Goal: Task Accomplishment & Management: Manage account settings

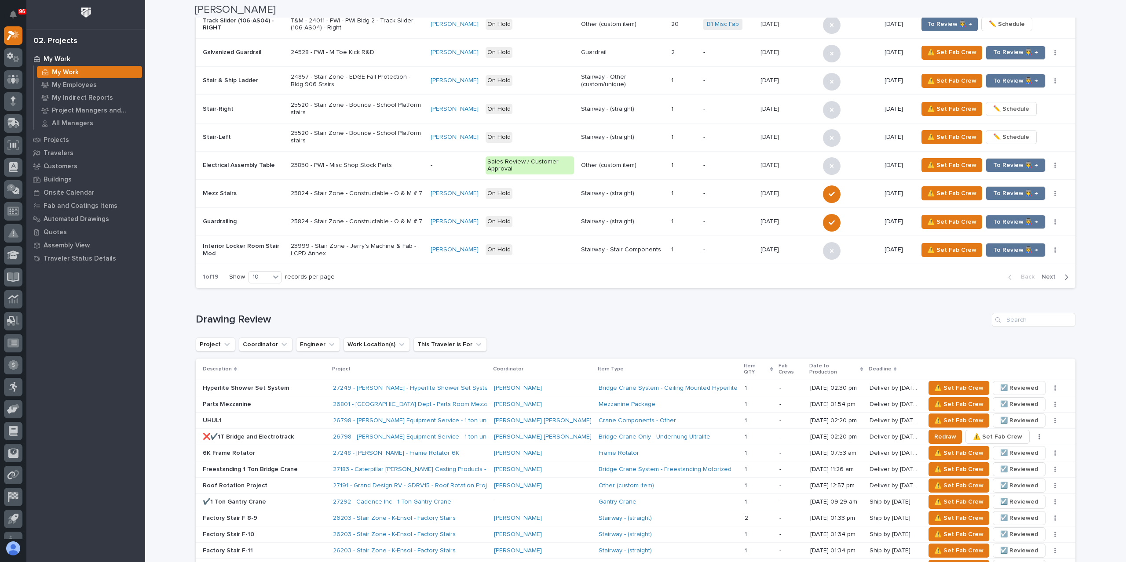
scroll to position [1099, 0]
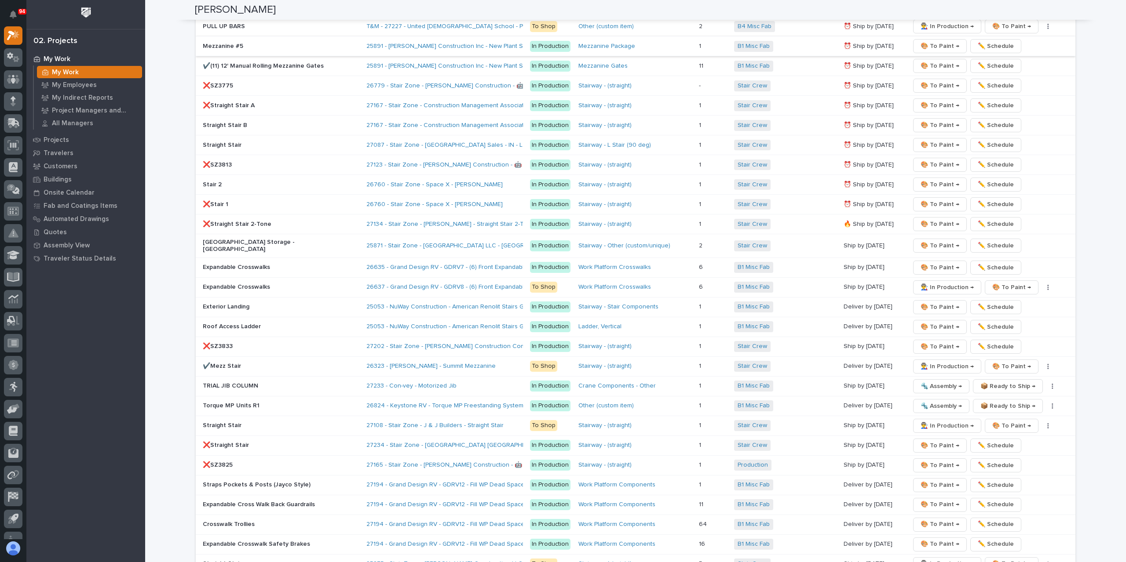
scroll to position [1407, 0]
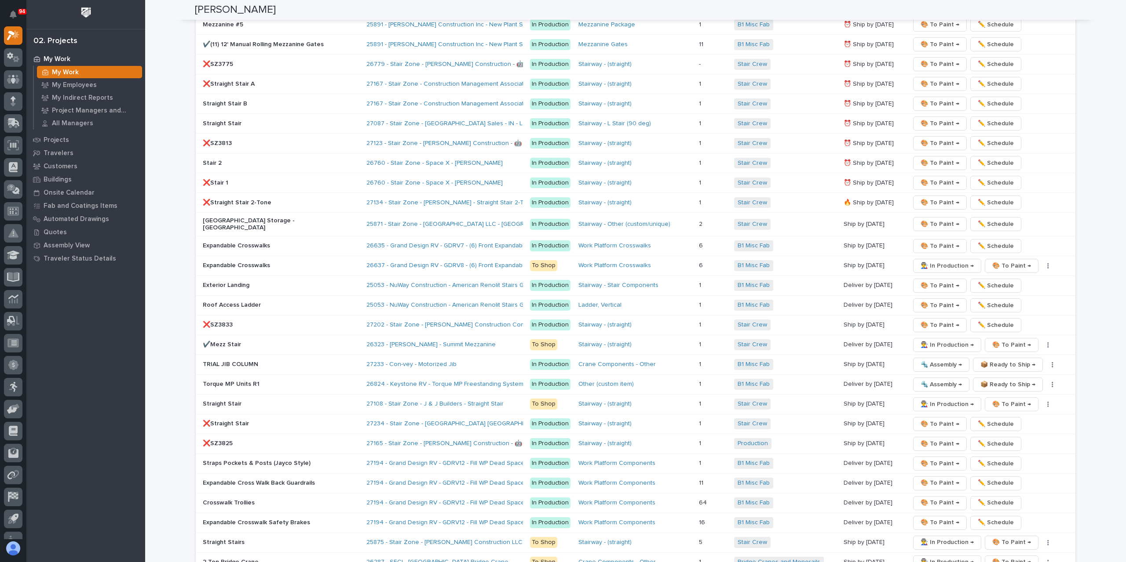
click at [229, 140] on p "❌SZ3813" at bounding box center [280, 143] width 154 height 7
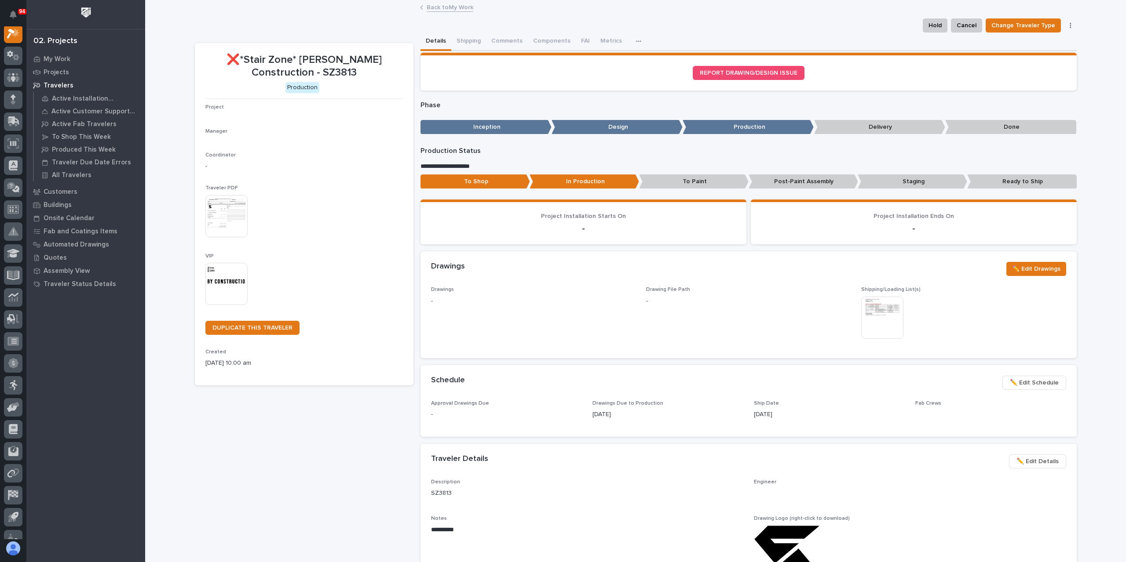
scroll to position [22, 0]
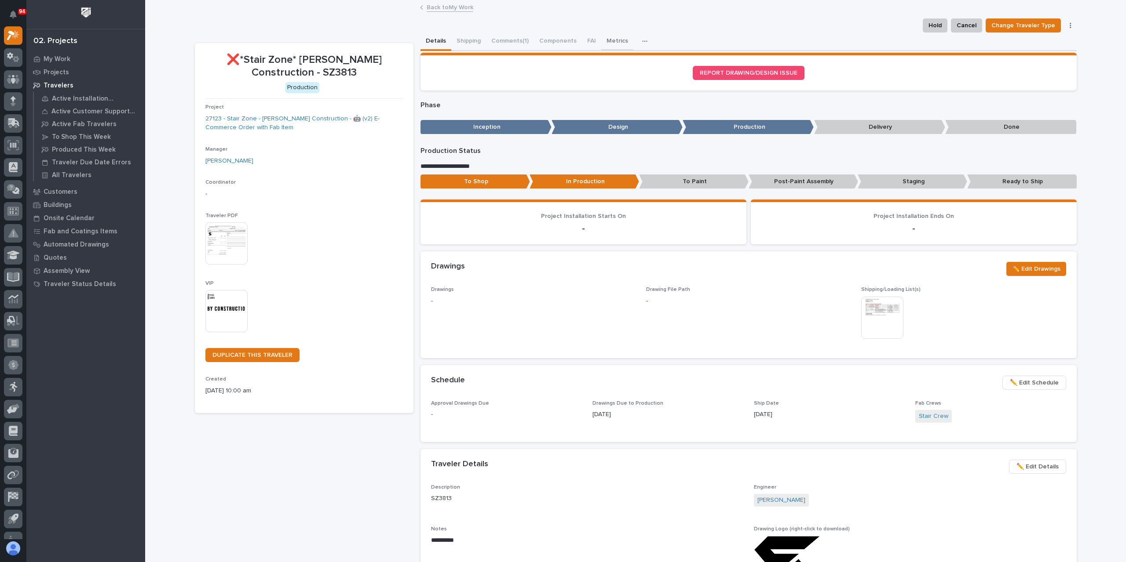
click at [612, 48] on button "Metrics" at bounding box center [617, 42] width 32 height 18
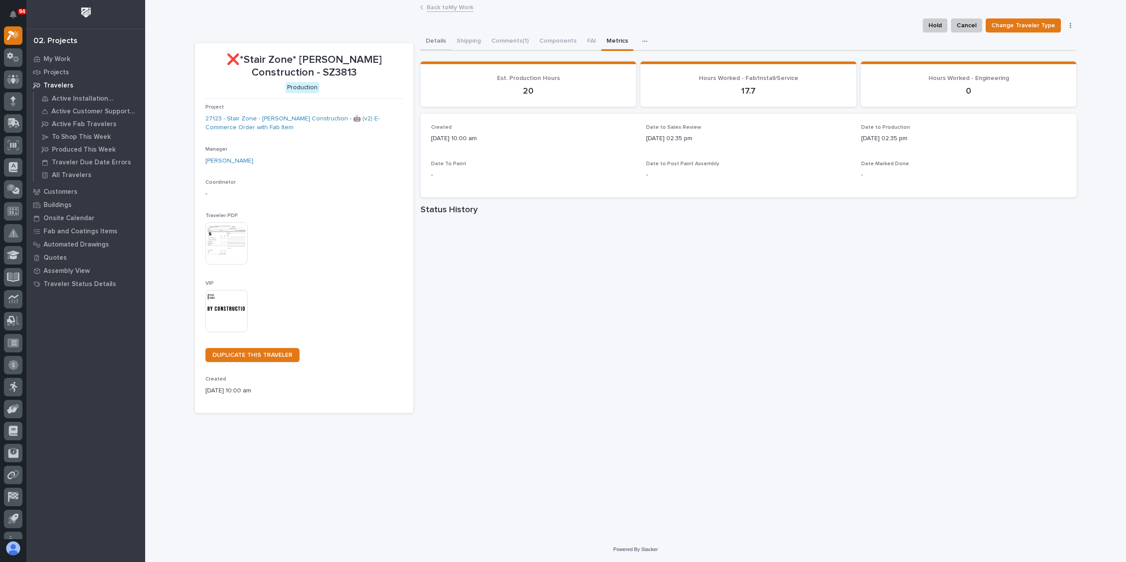
drag, startPoint x: 441, startPoint y: 44, endPoint x: 437, endPoint y: 48, distance: 5.6
click at [441, 45] on button "Details" at bounding box center [435, 42] width 31 height 18
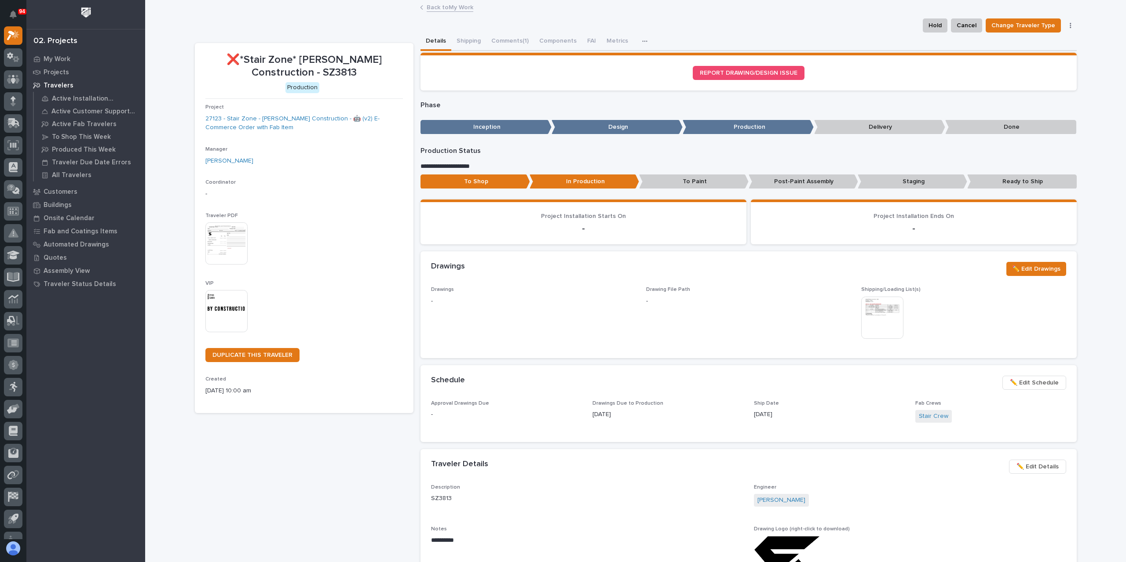
click at [436, 11] on link "Back to My Work" at bounding box center [449, 7] width 47 height 10
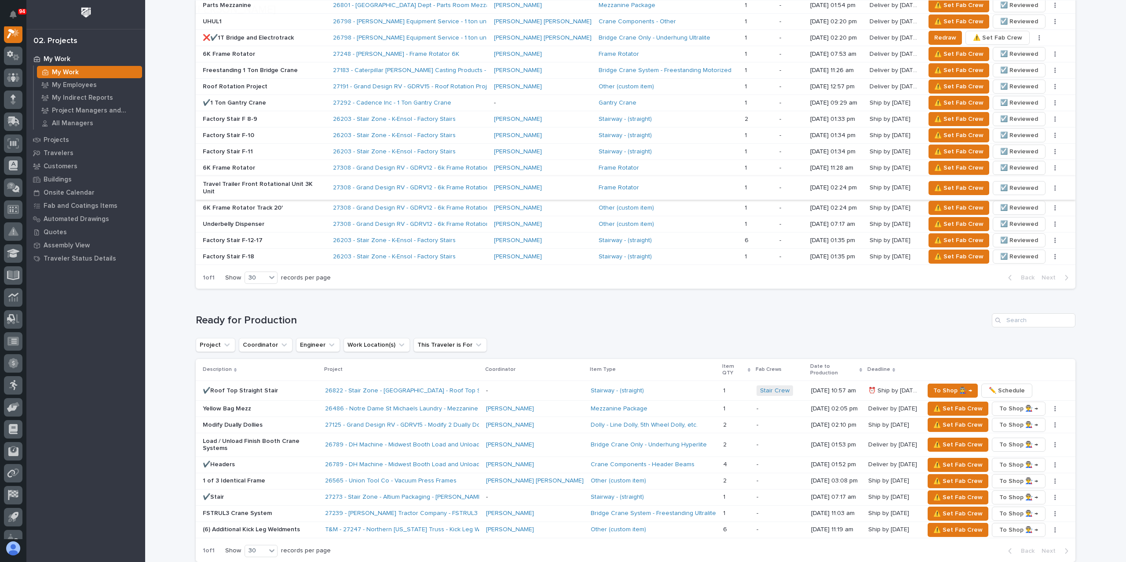
scroll to position [1187, 0]
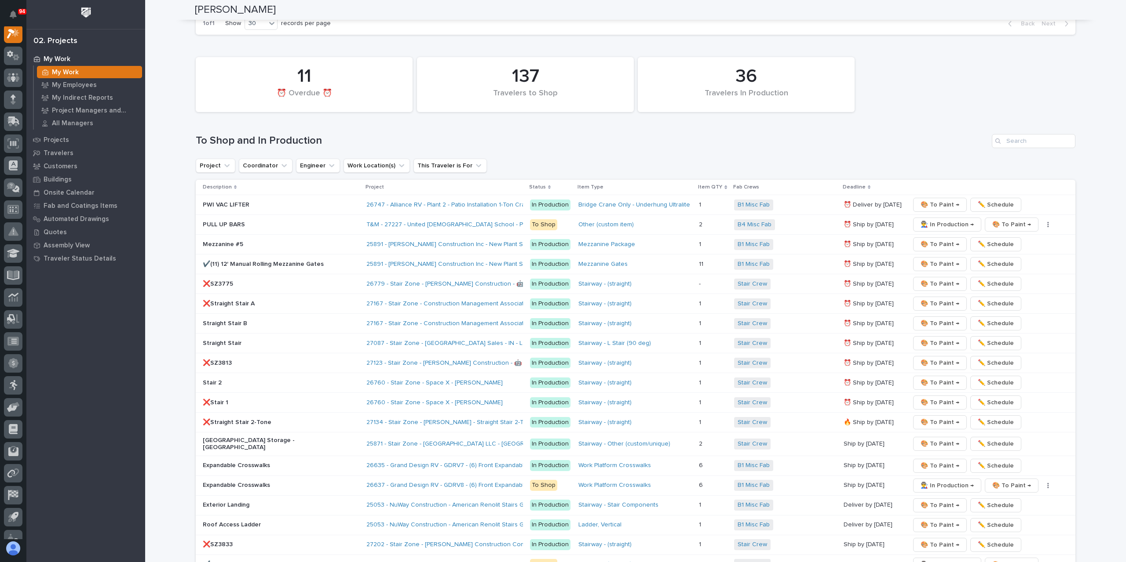
click at [218, 281] on p "❌SZ3775" at bounding box center [280, 284] width 154 height 7
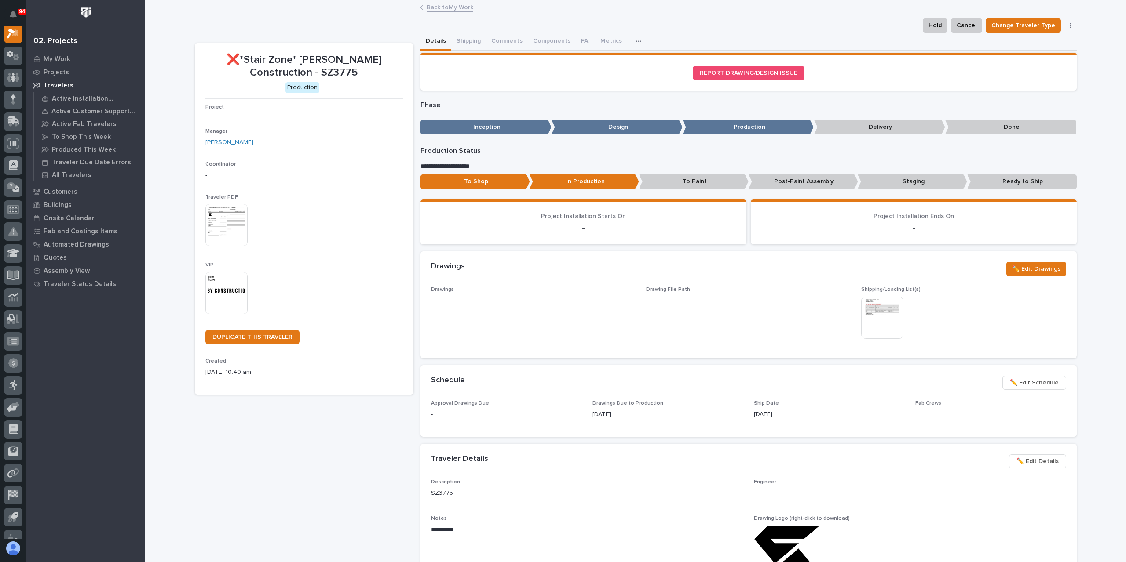
scroll to position [22, 0]
click at [610, 44] on button "Metrics" at bounding box center [618, 42] width 32 height 18
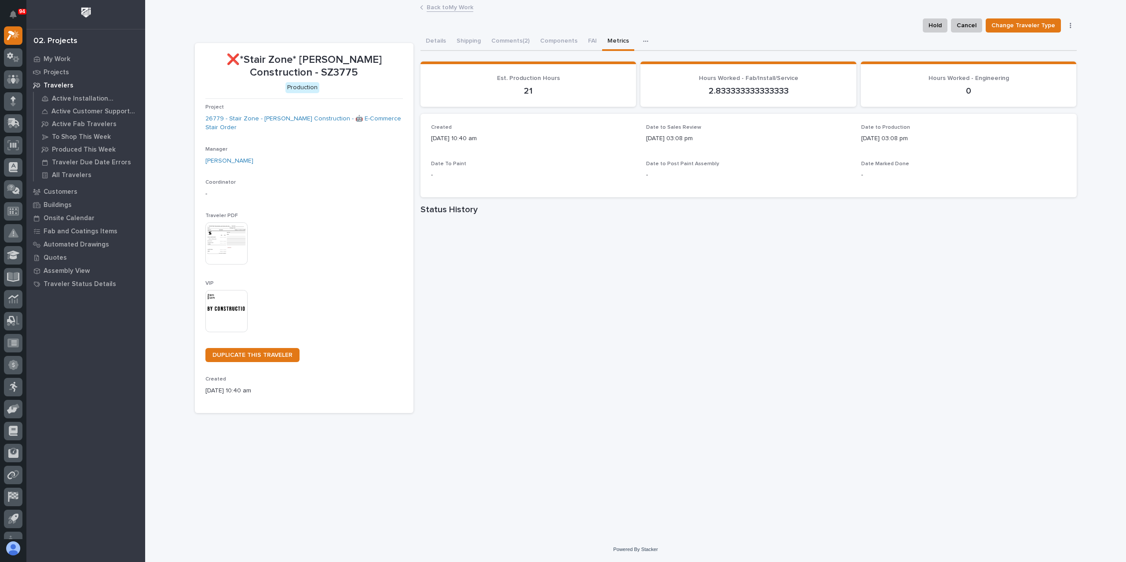
click at [451, 5] on link "Back to My Work" at bounding box center [449, 7] width 47 height 10
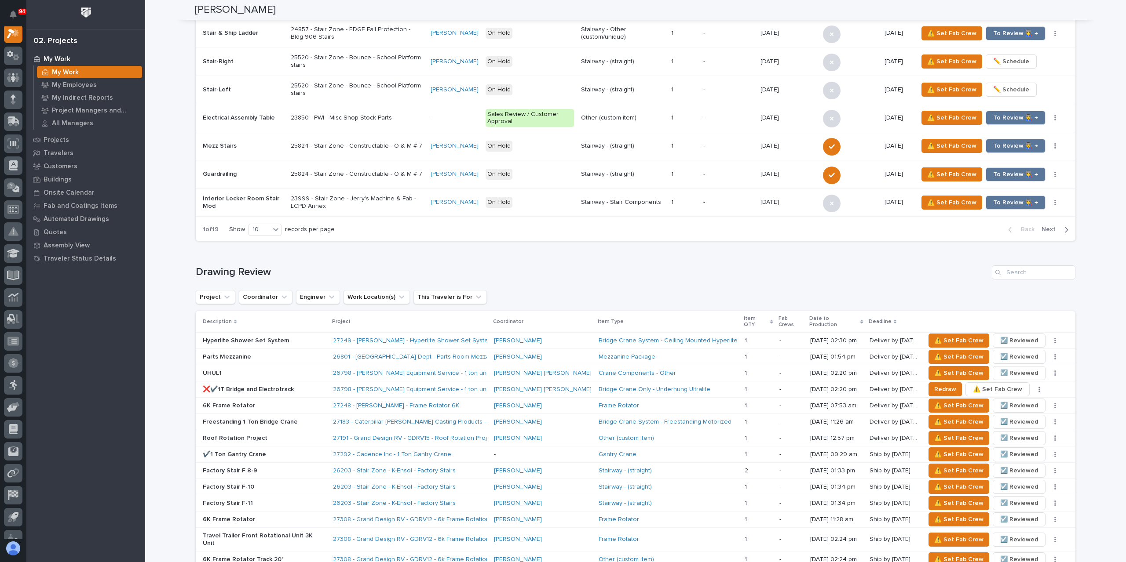
scroll to position [1231, 0]
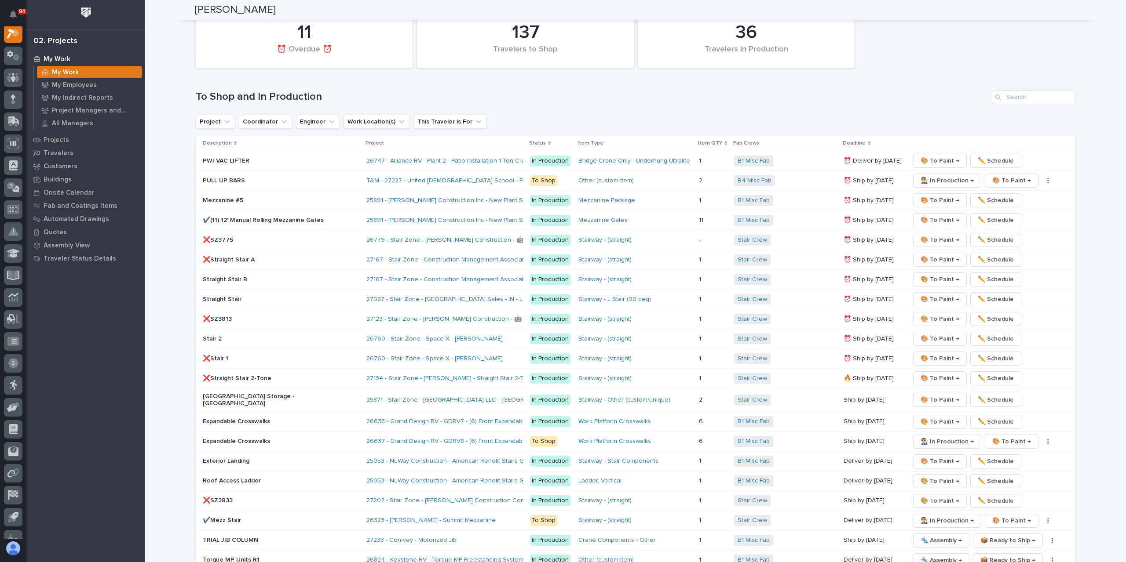
click at [209, 292] on div "Straight Stair" at bounding box center [281, 299] width 157 height 15
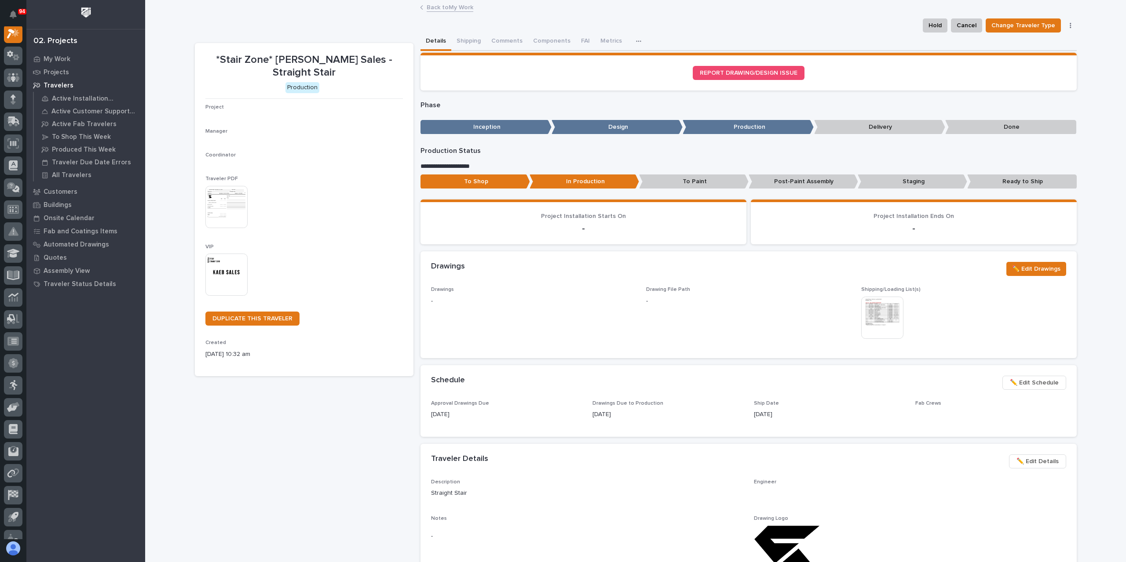
scroll to position [22, 0]
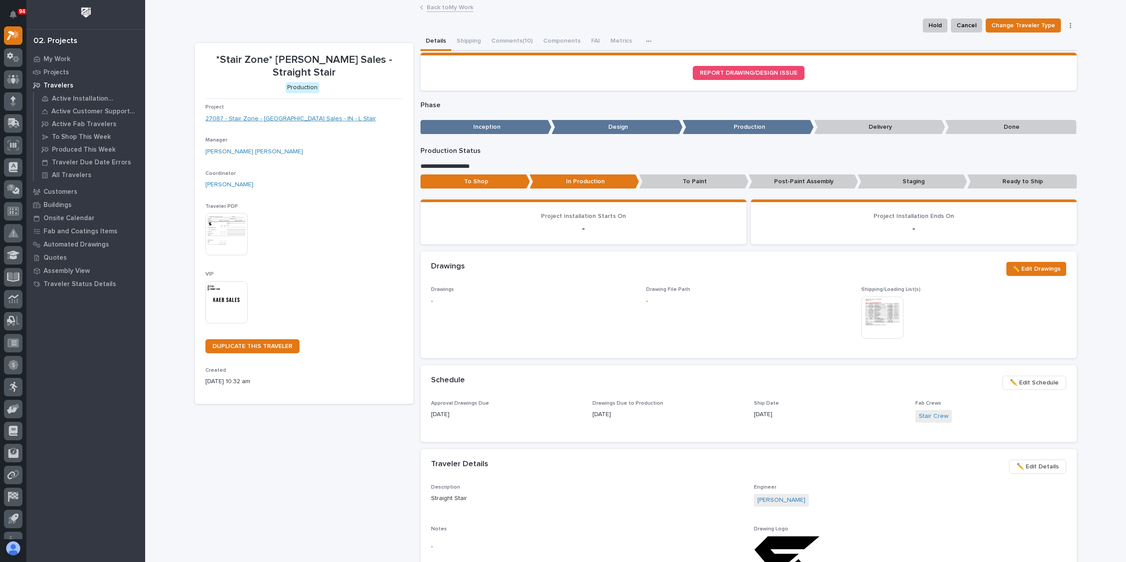
click at [241, 114] on link "27087 - Stair Zone - [GEOGRAPHIC_DATA] Sales - IN - L Stair" at bounding box center [290, 118] width 171 height 9
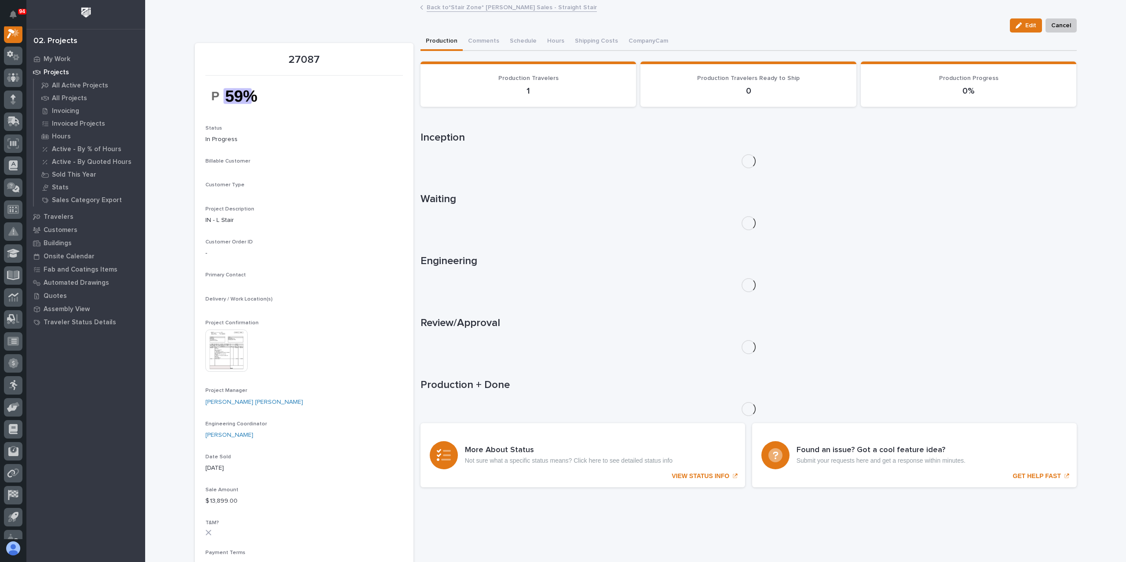
scroll to position [22, 0]
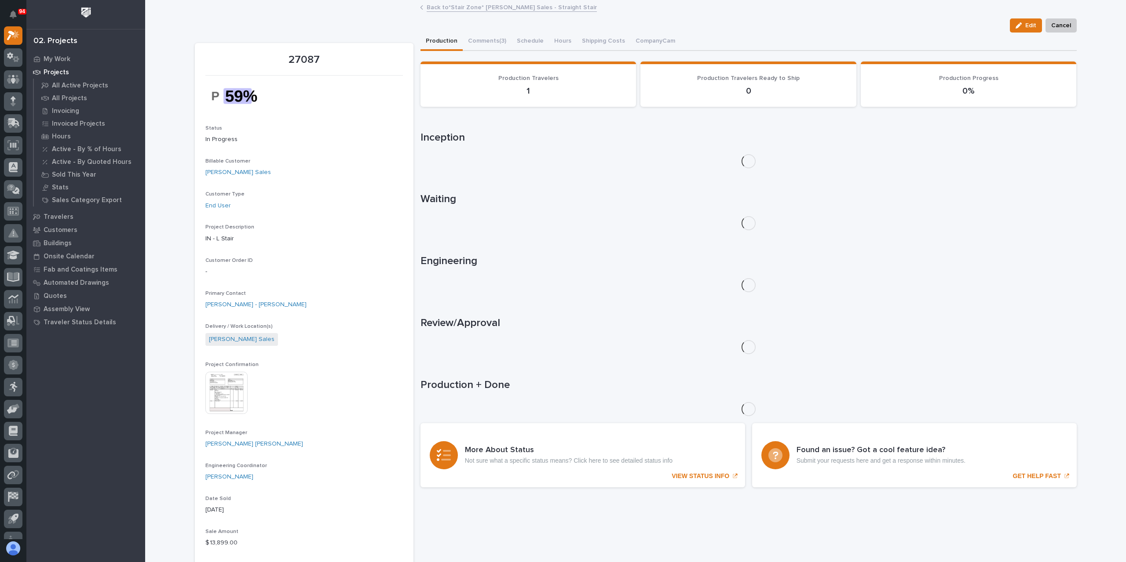
click at [223, 397] on img at bounding box center [226, 393] width 42 height 42
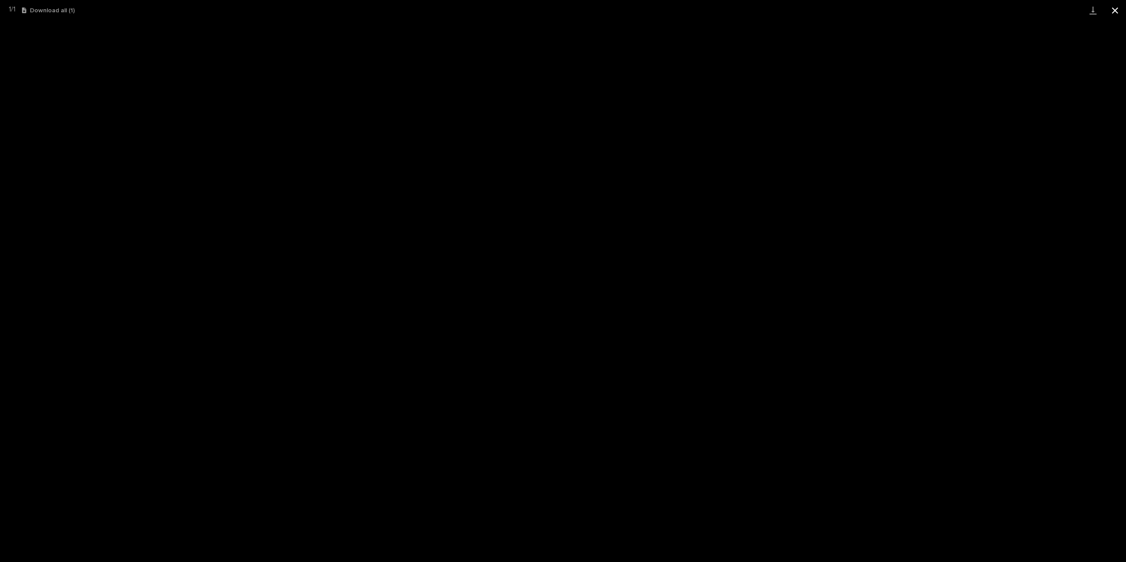
click at [1109, 8] on button "Close gallery" at bounding box center [1115, 10] width 22 height 21
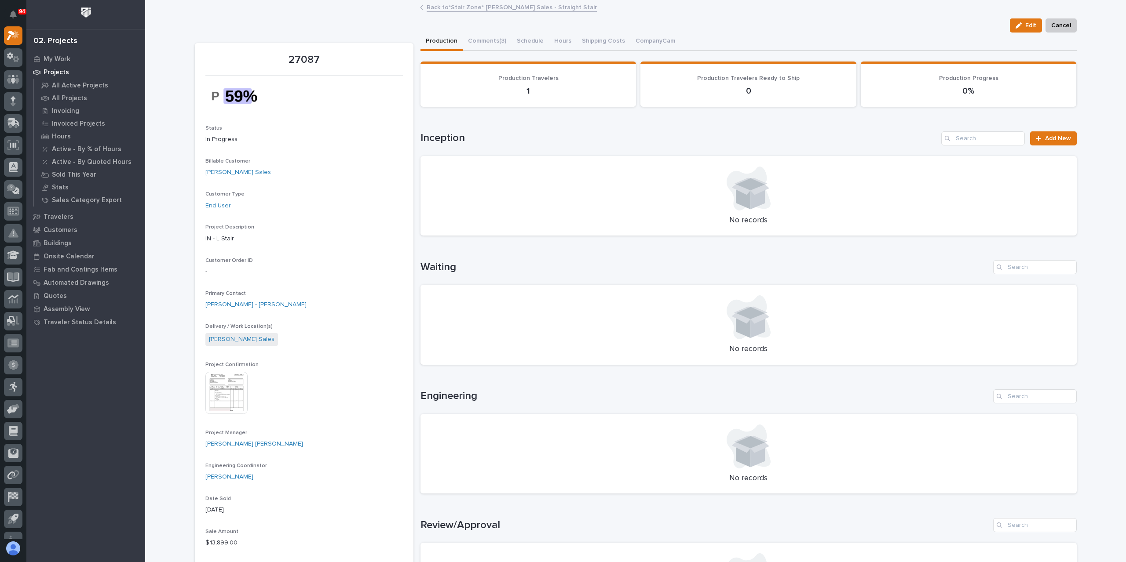
click at [466, 7] on link "Back to *Stair Zone* [PERSON_NAME] Sales - Straight Stair" at bounding box center [511, 7] width 170 height 10
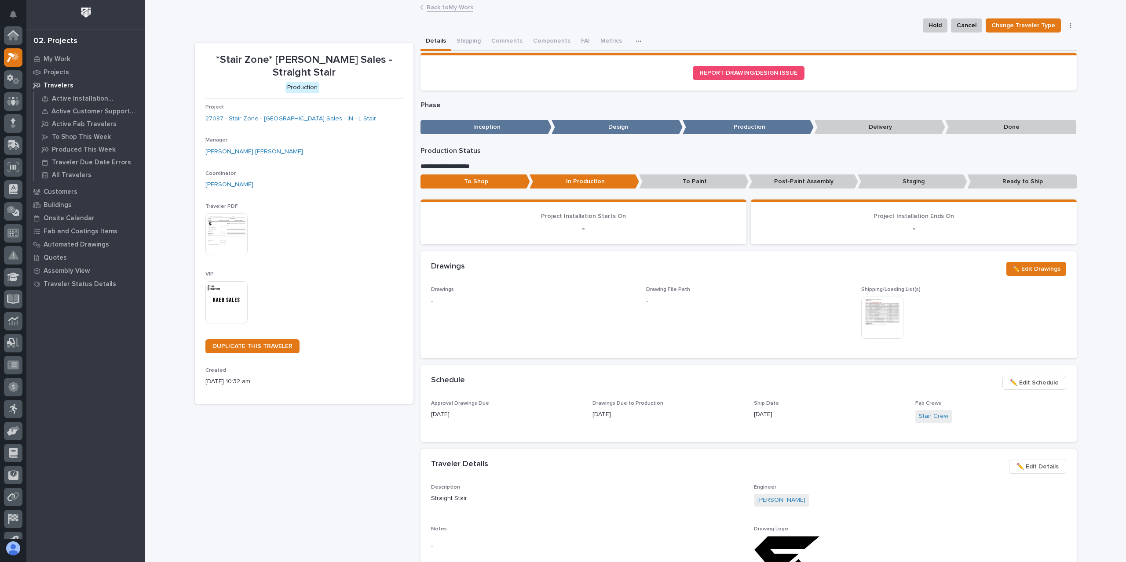
scroll to position [24, 0]
click at [617, 44] on button "Metrics" at bounding box center [621, 42] width 32 height 18
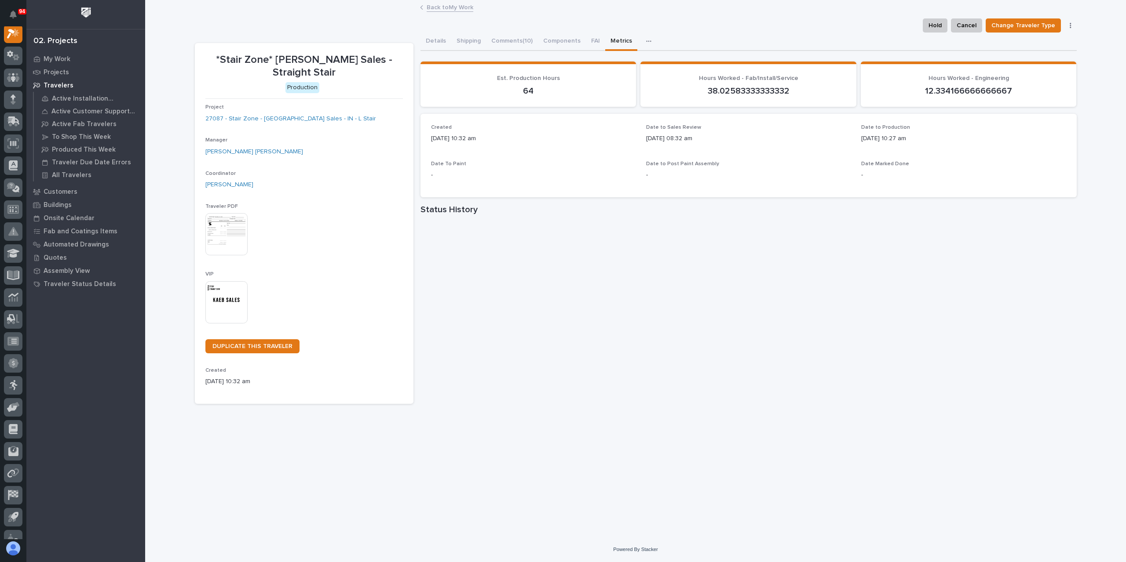
scroll to position [22, 0]
click at [514, 48] on button "Comments (10)" at bounding box center [512, 42] width 52 height 18
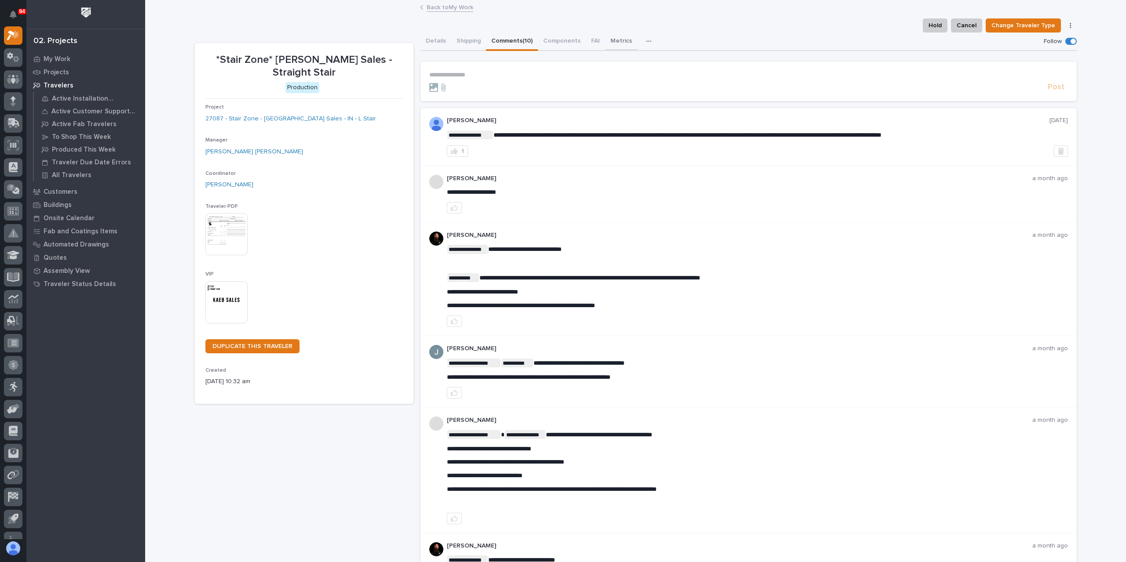
click at [605, 41] on button "Metrics" at bounding box center [621, 42] width 32 height 18
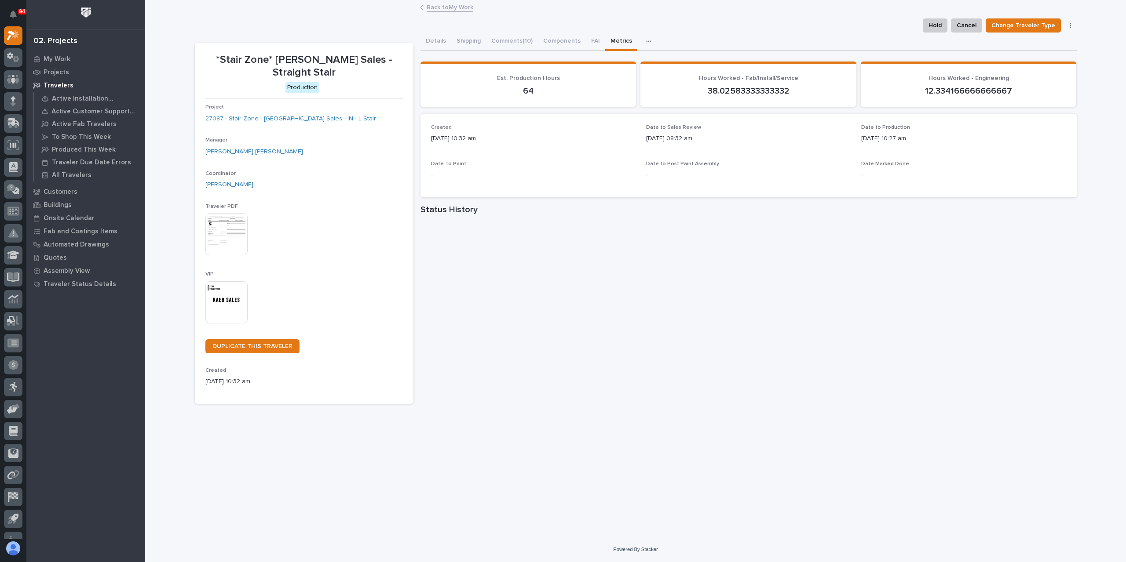
click at [439, 11] on link "Back to My Work" at bounding box center [449, 7] width 47 height 10
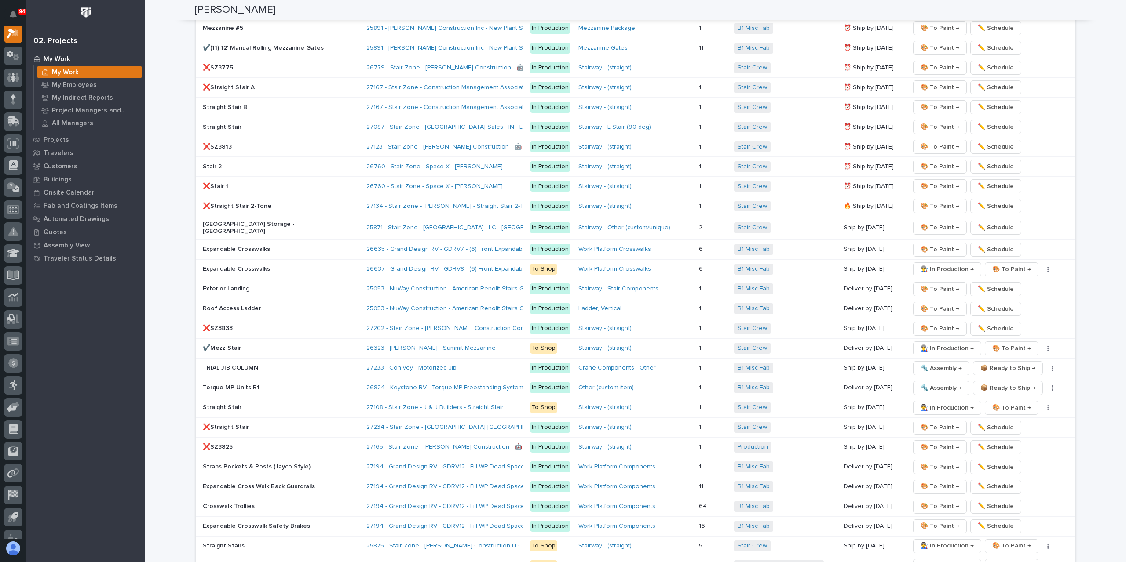
scroll to position [1407, 0]
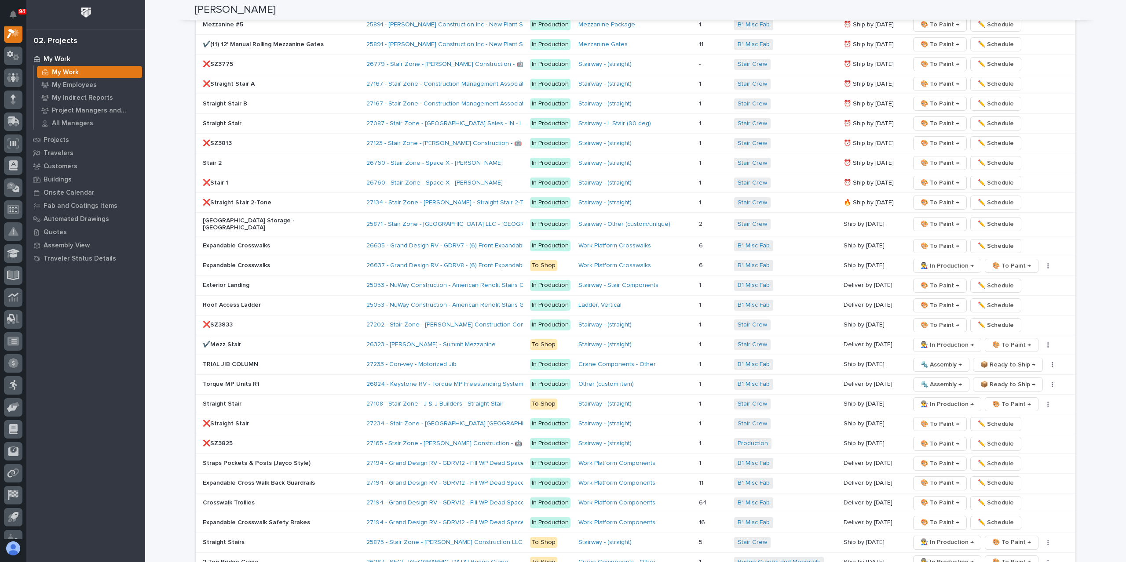
click at [266, 217] on p "[GEOGRAPHIC_DATA] Storage - [GEOGRAPHIC_DATA]" at bounding box center [280, 224] width 154 height 15
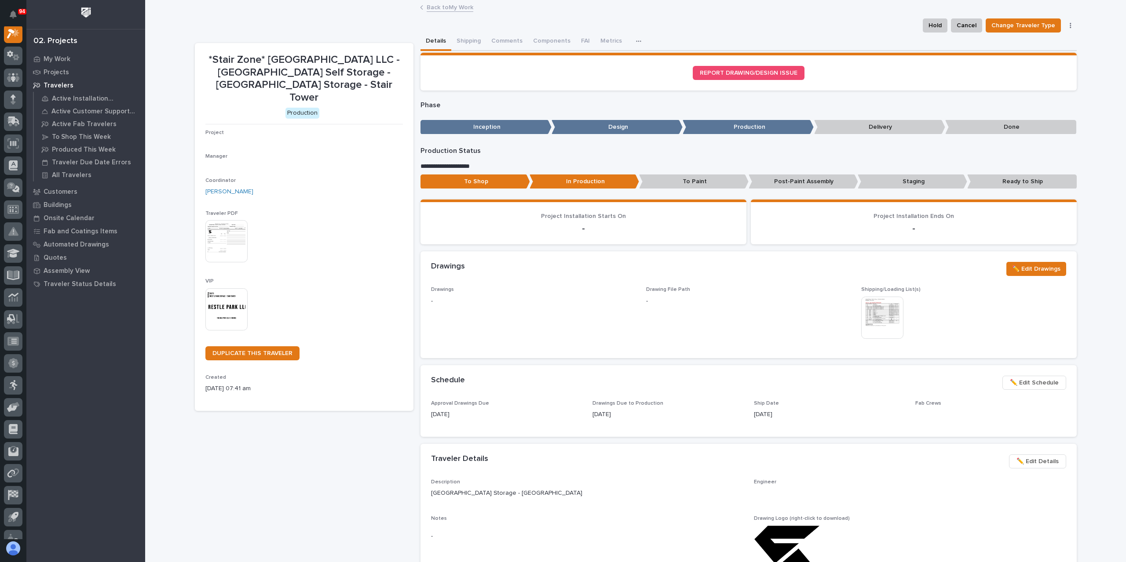
scroll to position [22, 0]
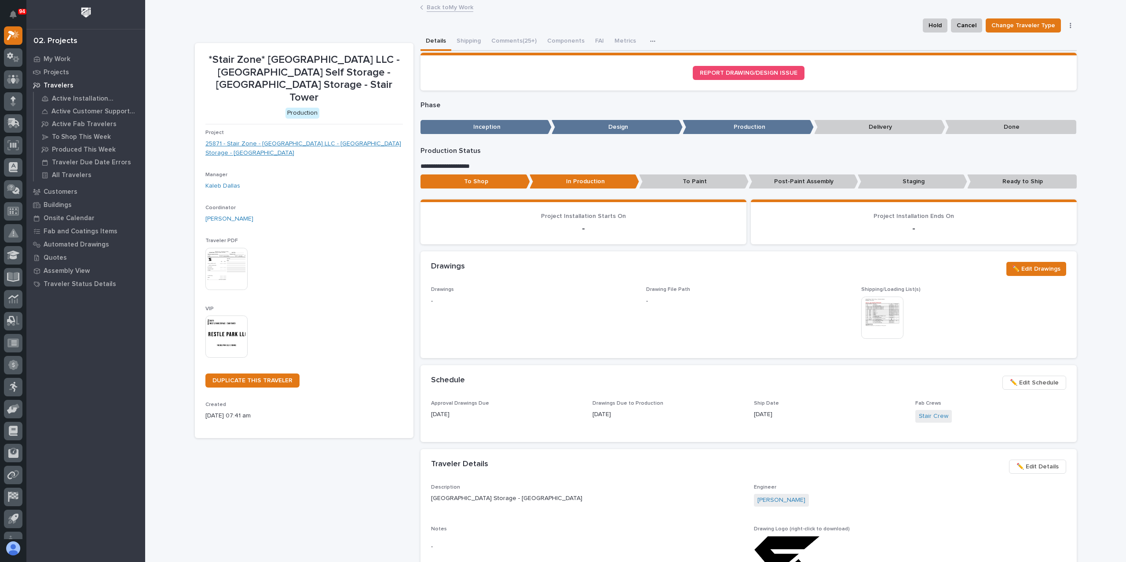
click at [244, 139] on link "25871 - Stair Zone - [GEOGRAPHIC_DATA] LLC - [GEOGRAPHIC_DATA] Storage - [GEOGR…" at bounding box center [303, 148] width 197 height 18
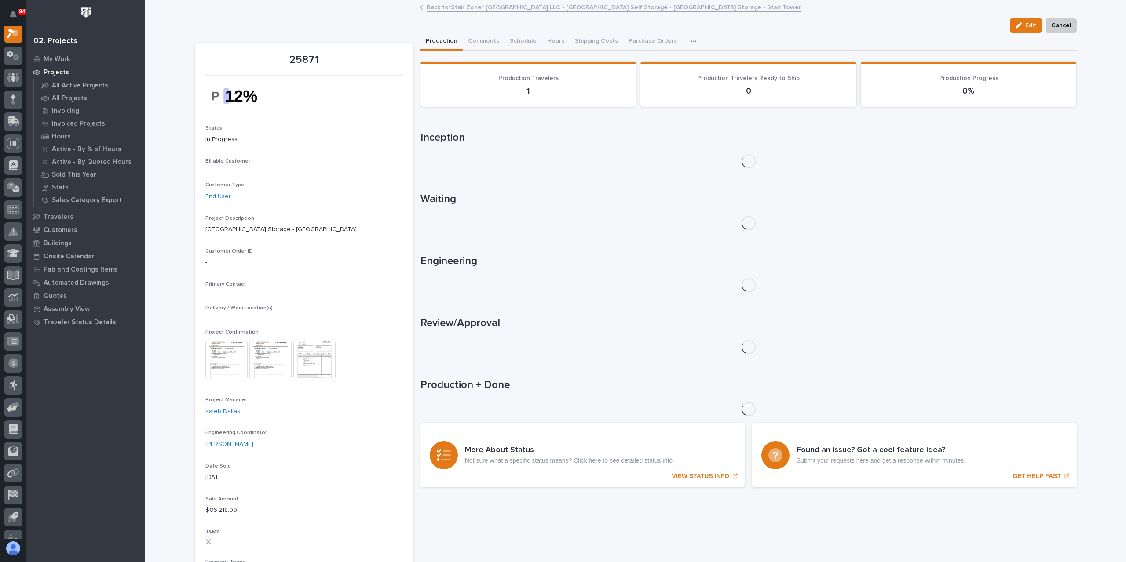
scroll to position [22, 0]
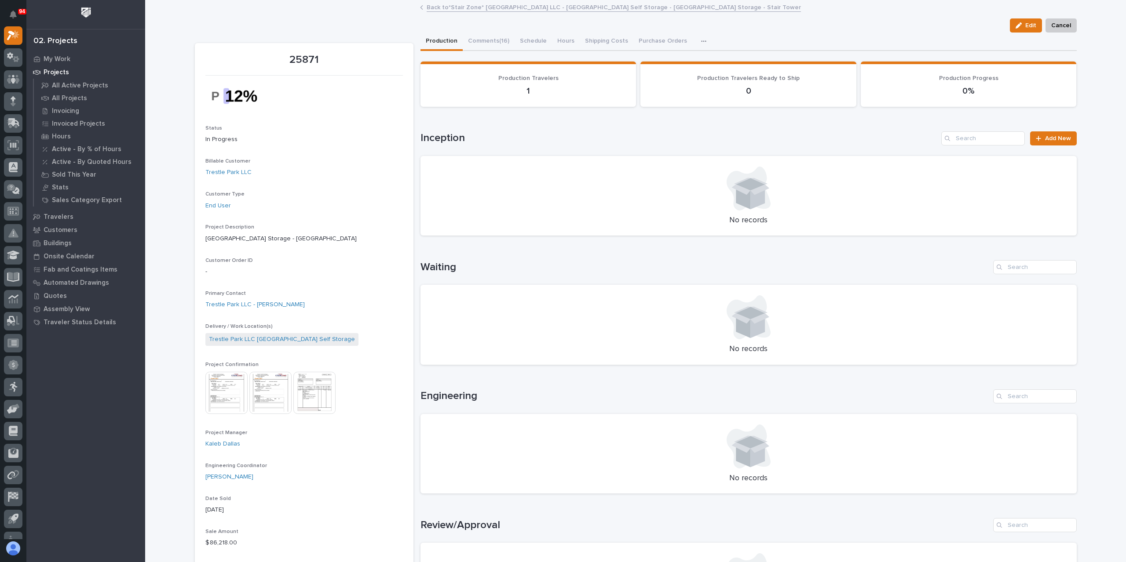
click at [222, 386] on img at bounding box center [226, 393] width 42 height 42
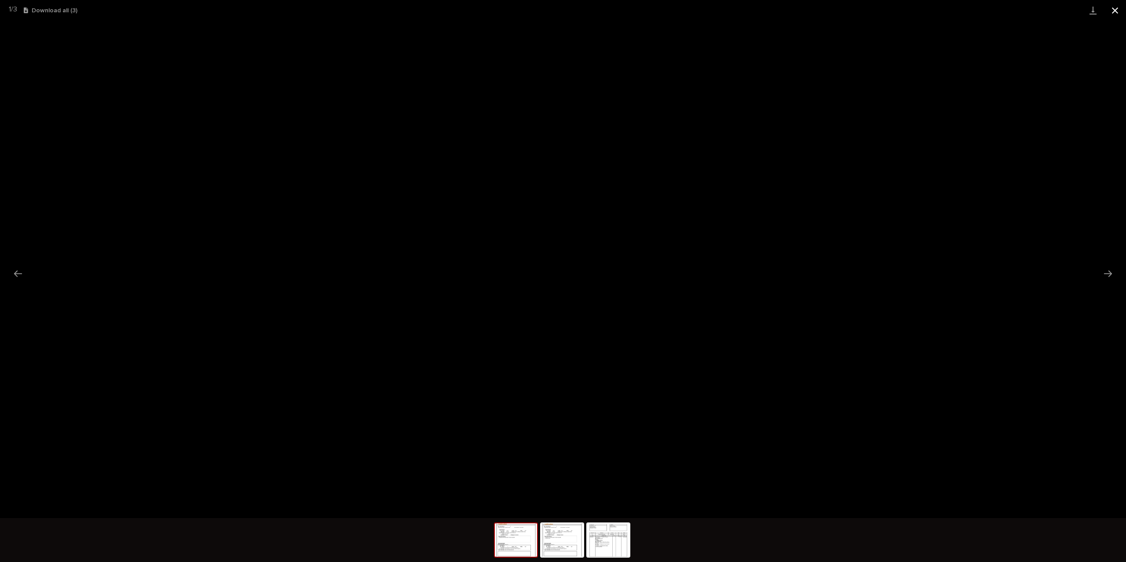
click at [1114, 15] on button "Close gallery" at bounding box center [1115, 10] width 22 height 21
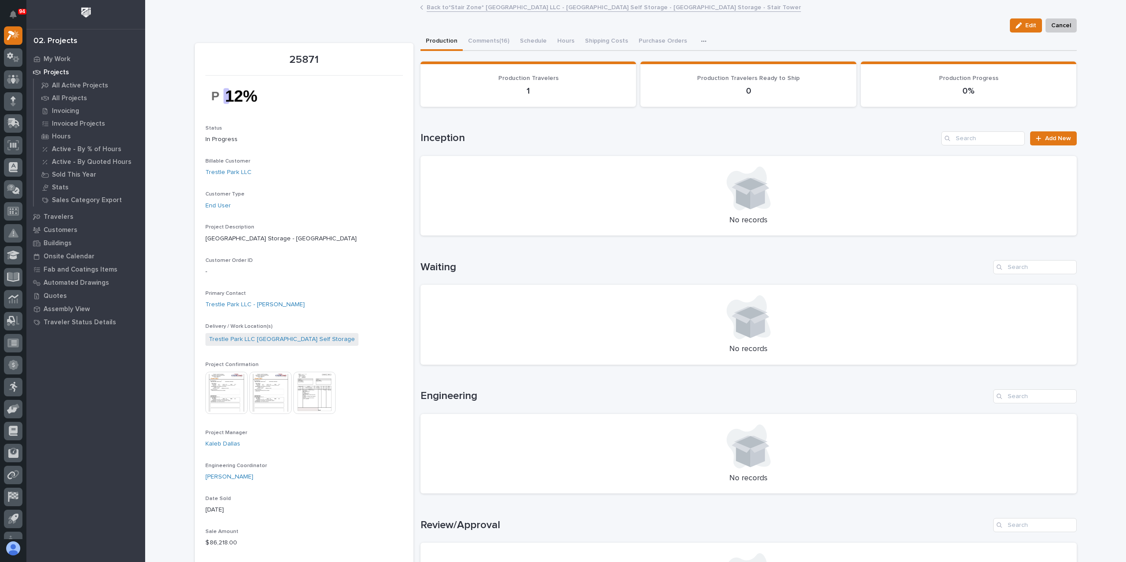
click at [550, 7] on link "Back to *Stair Zone* [GEOGRAPHIC_DATA] LLC - [GEOGRAPHIC_DATA] Self Storage - […" at bounding box center [613, 7] width 374 height 10
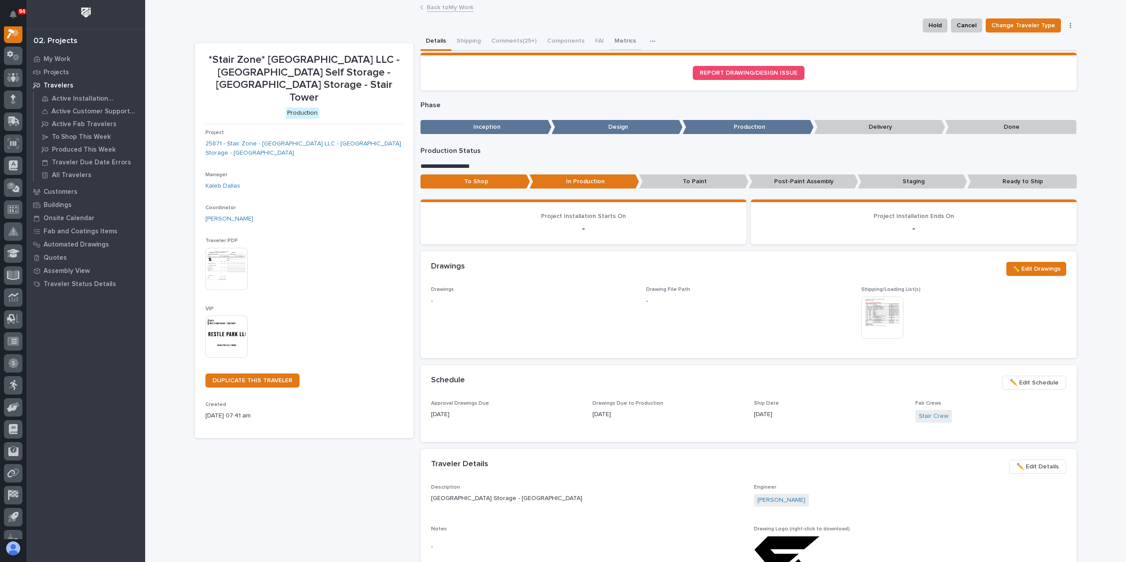
click at [616, 37] on button "Metrics" at bounding box center [625, 42] width 32 height 18
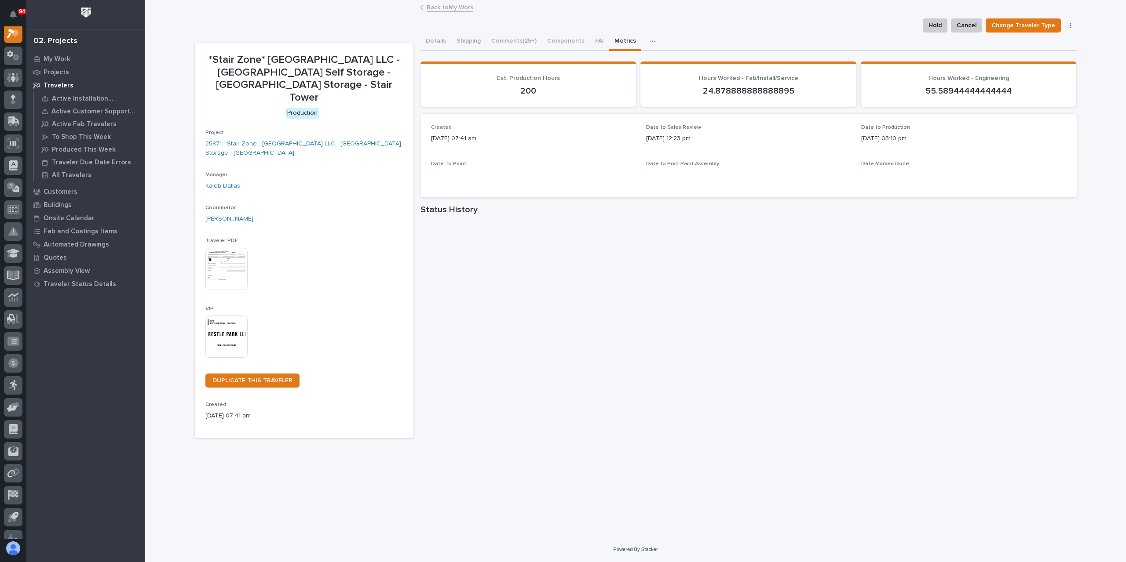
scroll to position [22, 0]
click at [508, 46] on button "Comments (25+)" at bounding box center [514, 42] width 56 height 18
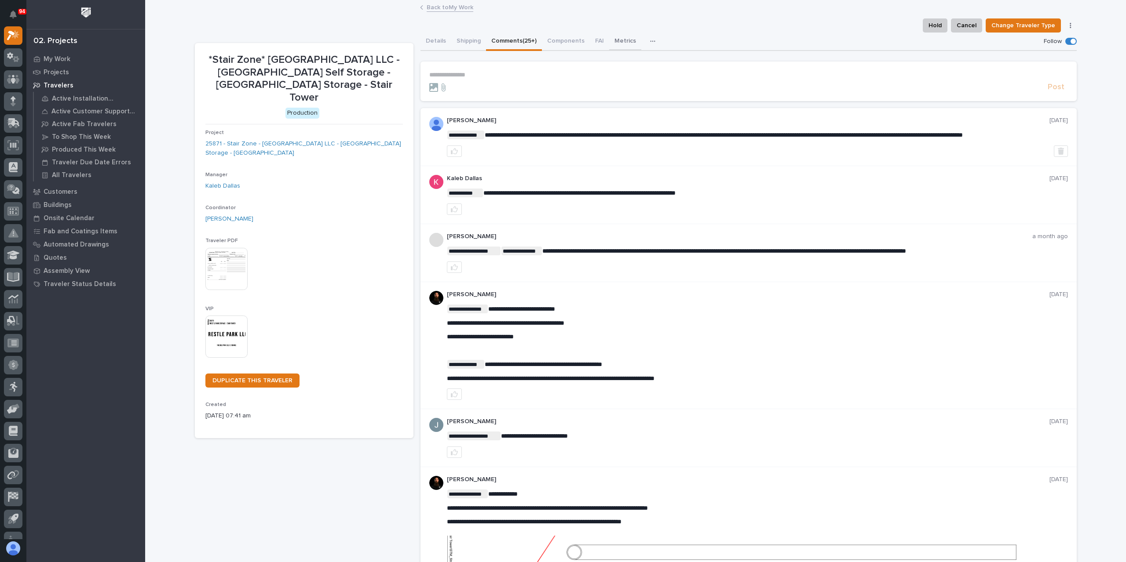
click at [617, 34] on button "Metrics" at bounding box center [625, 42] width 32 height 18
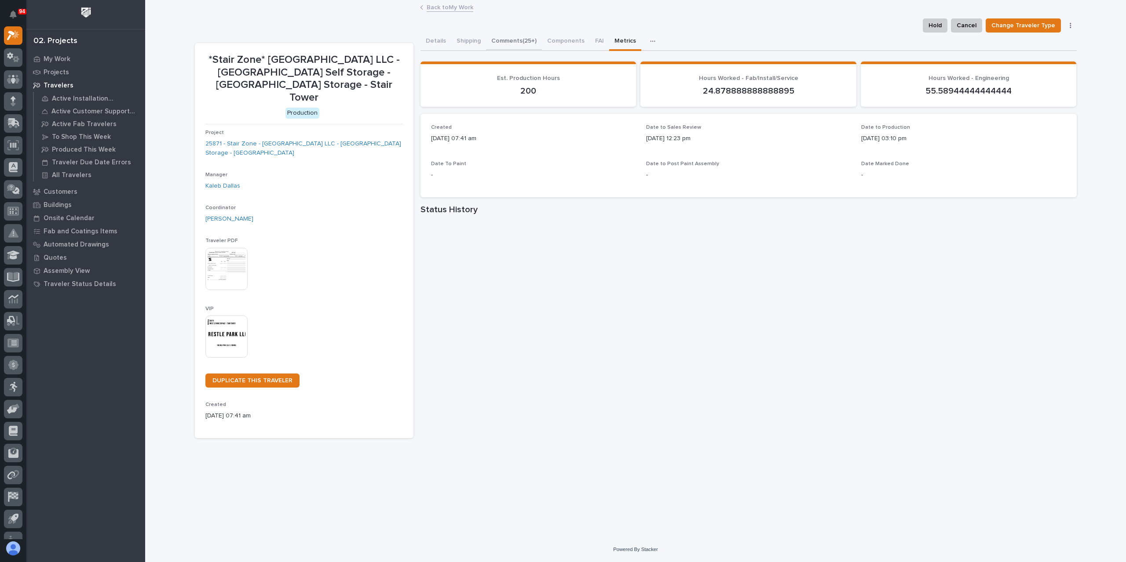
drag, startPoint x: 516, startPoint y: 48, endPoint x: 523, endPoint y: 83, distance: 35.9
click at [516, 48] on button "Comments (25+)" at bounding box center [514, 42] width 56 height 18
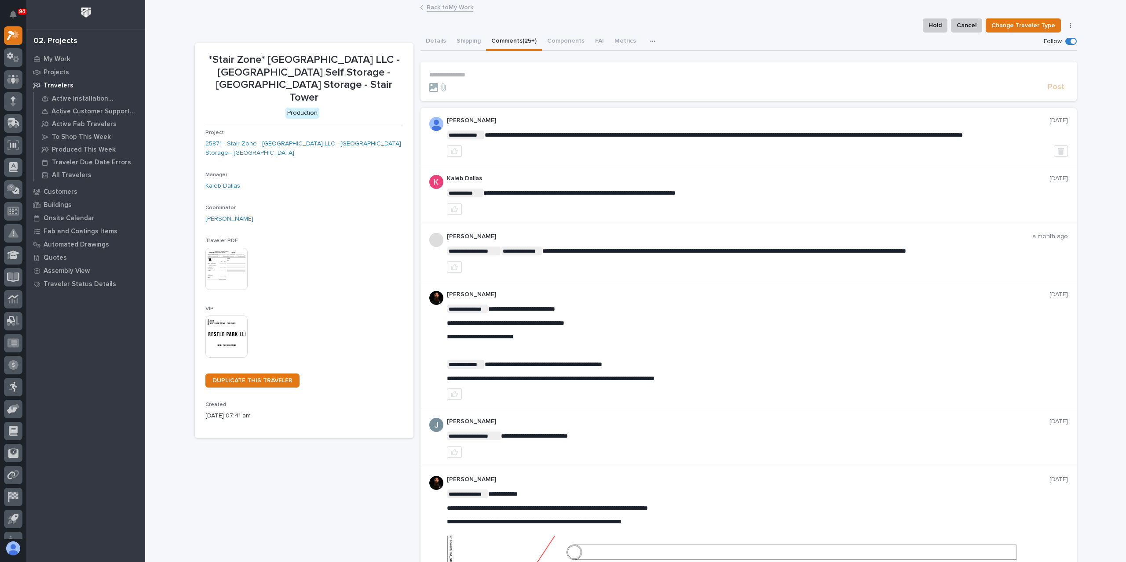
click at [441, 9] on link "Back to My Work" at bounding box center [449, 7] width 47 height 10
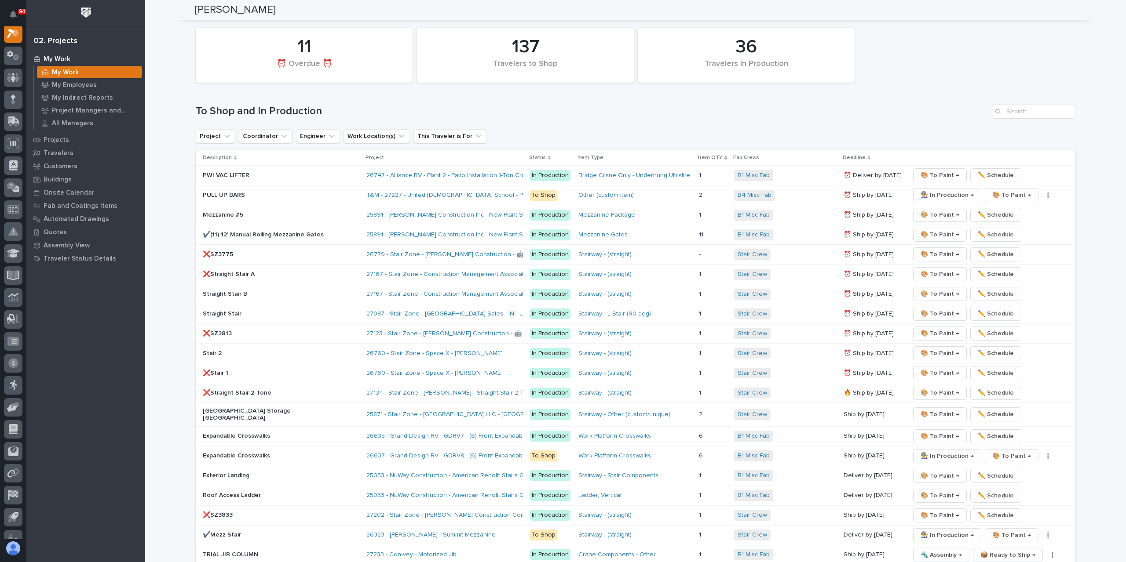
scroll to position [1275, 0]
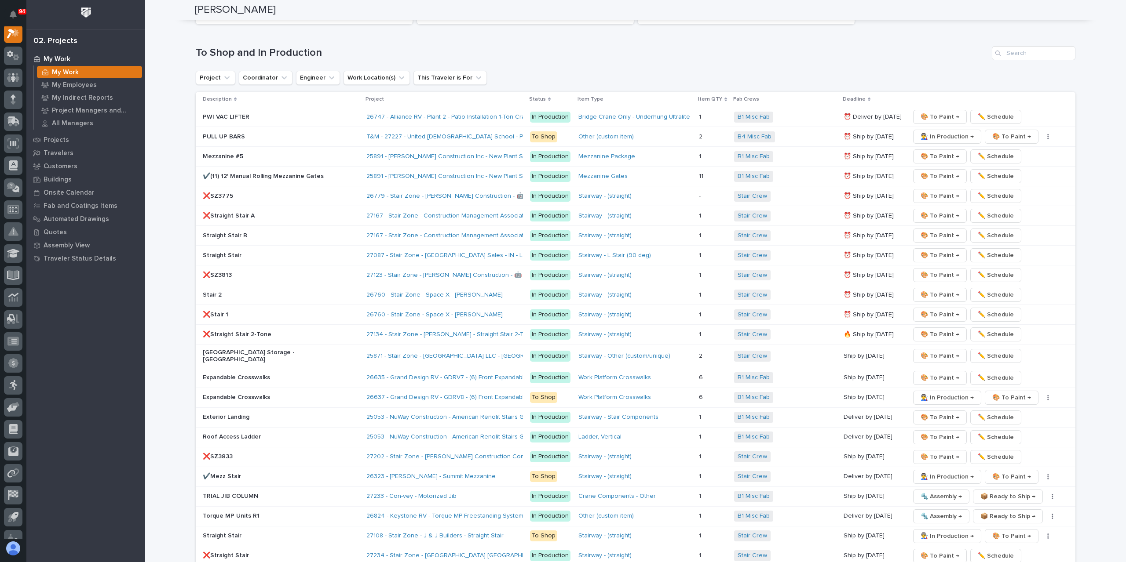
click at [229, 212] on p "❌Straight Stair A" at bounding box center [280, 215] width 154 height 7
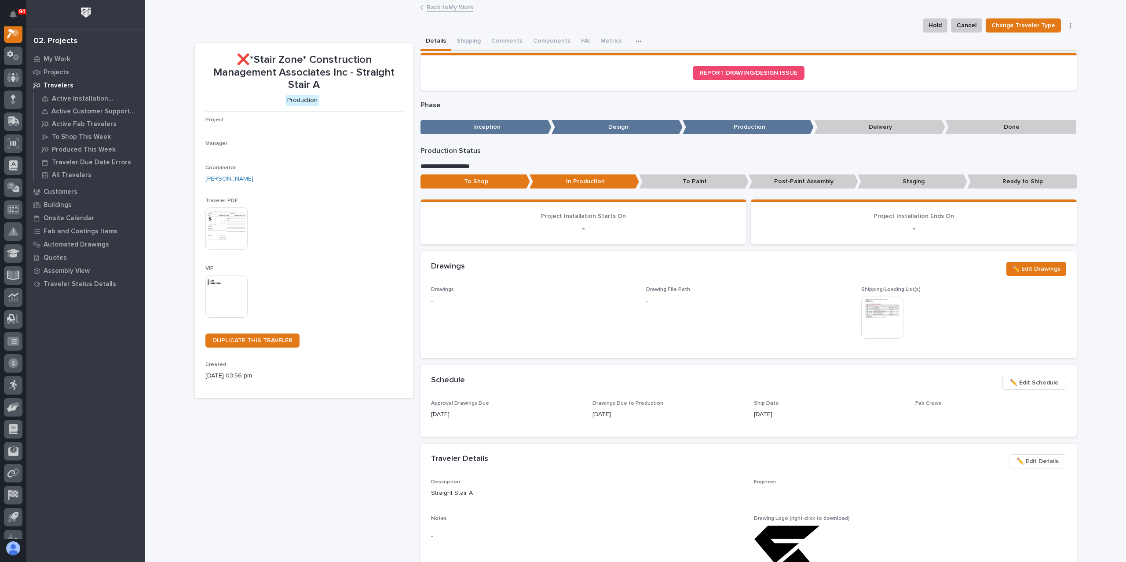
scroll to position [22, 0]
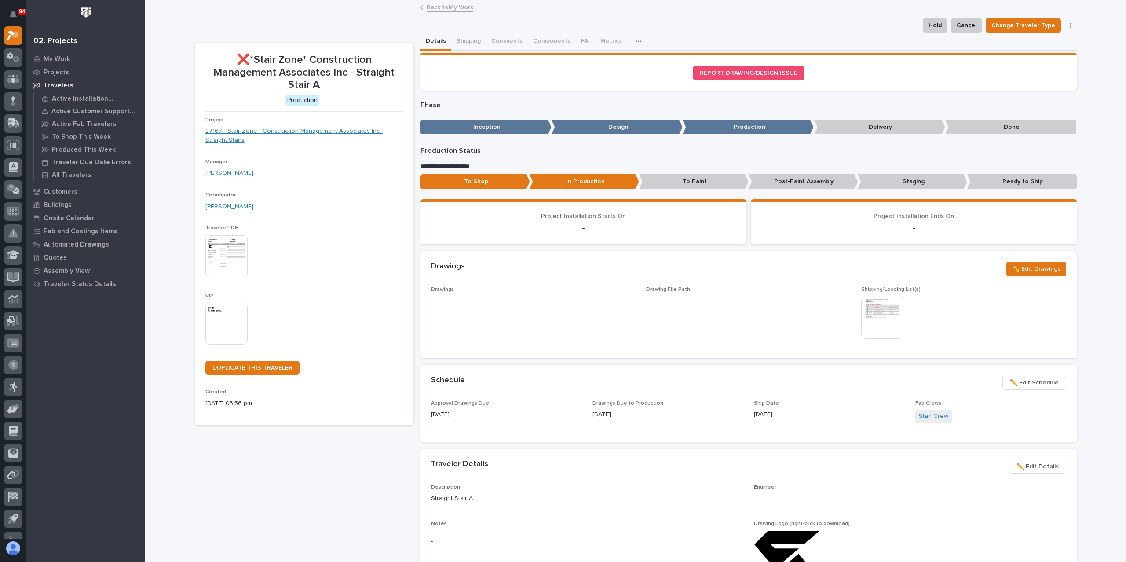
click at [244, 135] on link "27167 - Stair Zone - Construction Management Associates Inc - Straight Stairs" at bounding box center [303, 136] width 197 height 18
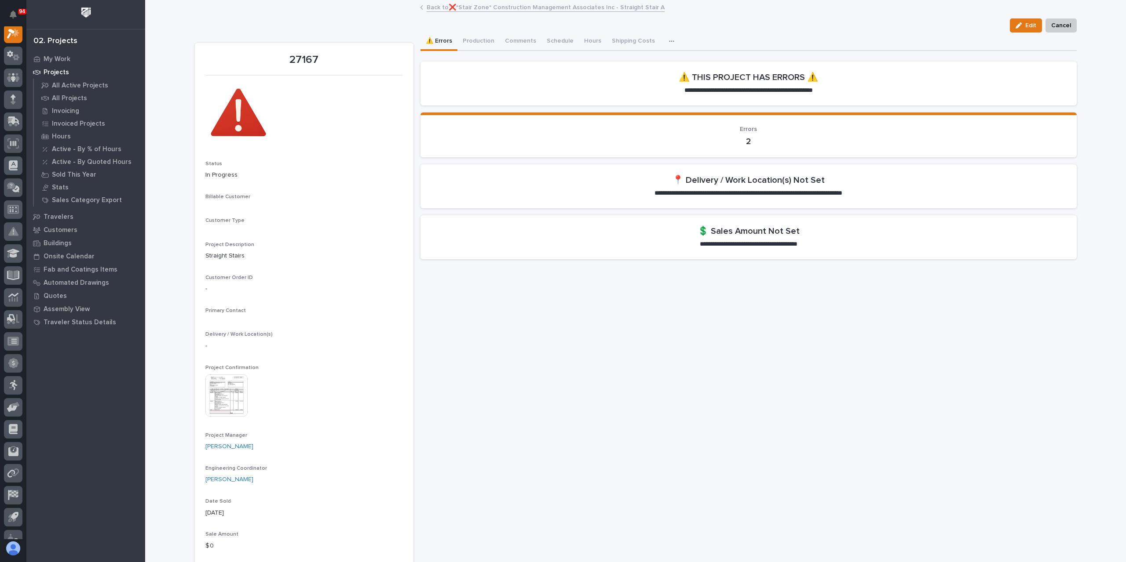
scroll to position [22, 0]
click at [233, 419] on img at bounding box center [226, 423] width 42 height 42
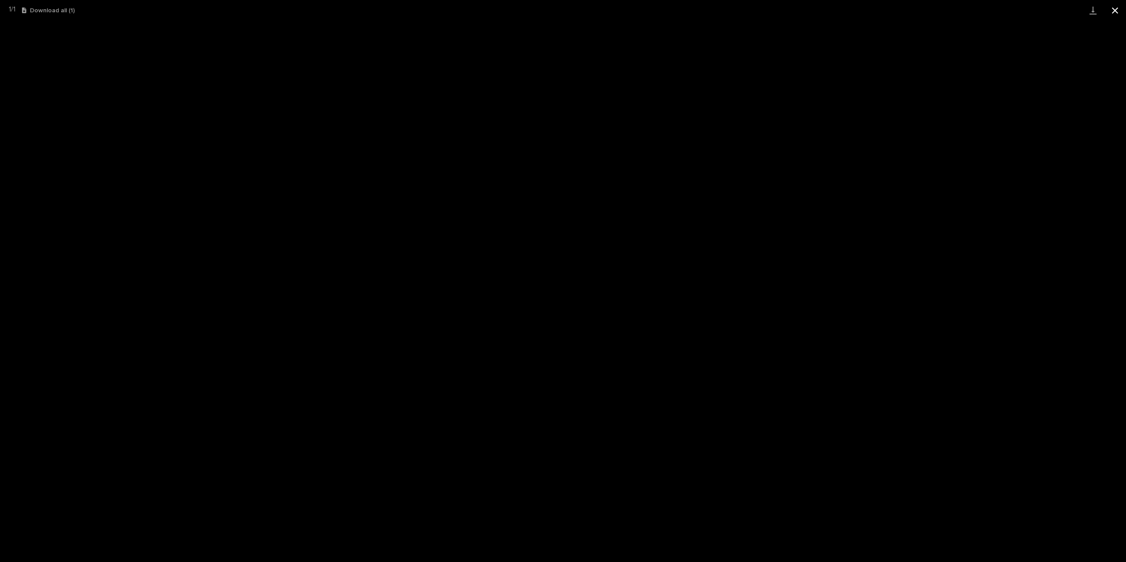
click at [1120, 15] on button "Close gallery" at bounding box center [1115, 10] width 22 height 21
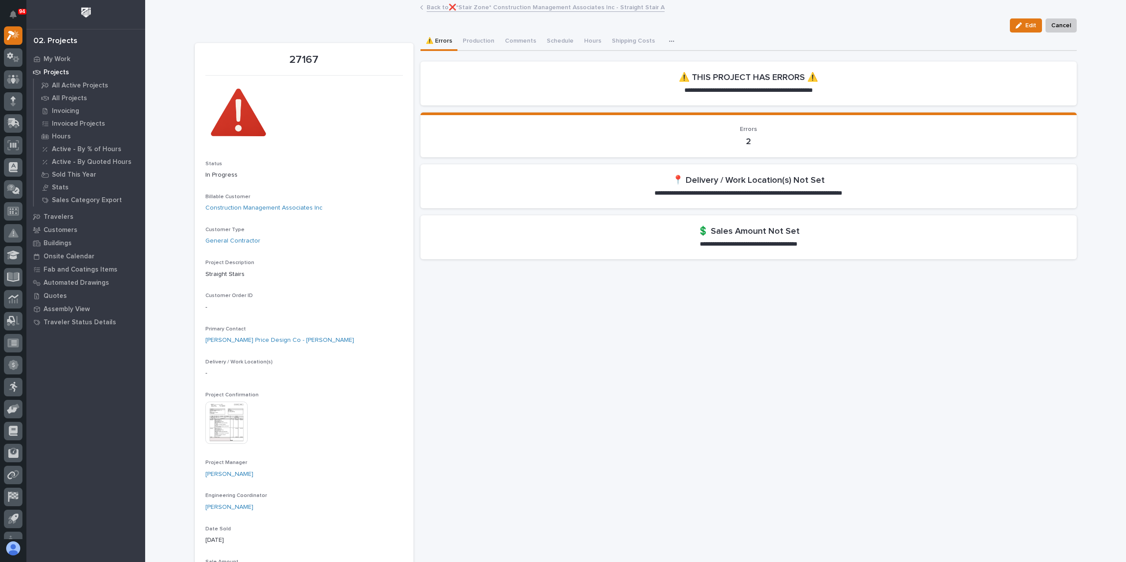
click at [513, 11] on link "Back to ❌*Stair Zone* Construction Management Associates Inc - Straight Stair A" at bounding box center [545, 7] width 238 height 10
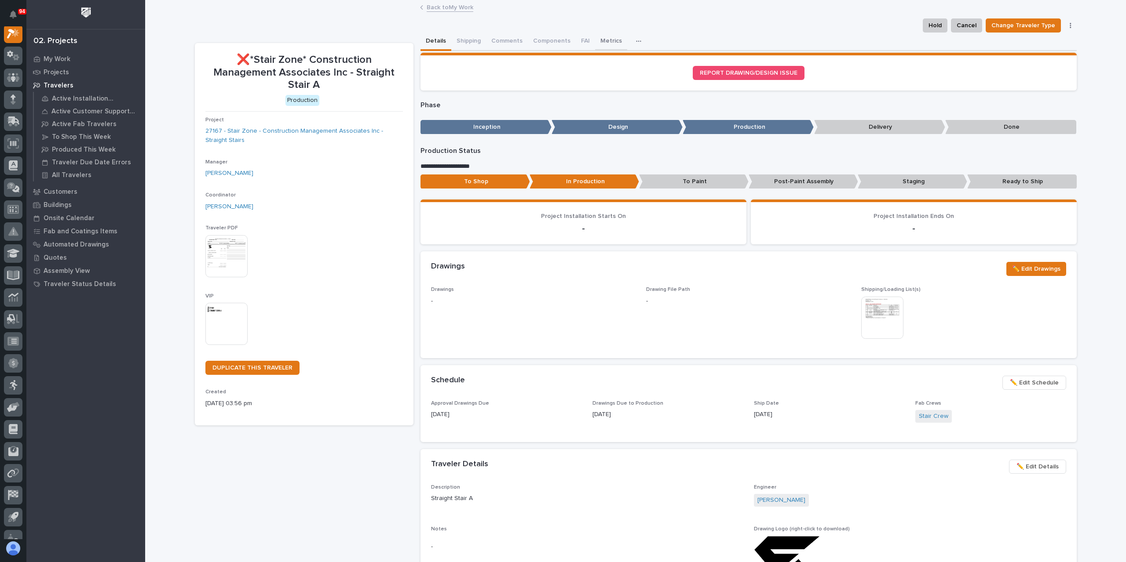
click at [595, 40] on button "Metrics" at bounding box center [611, 42] width 32 height 18
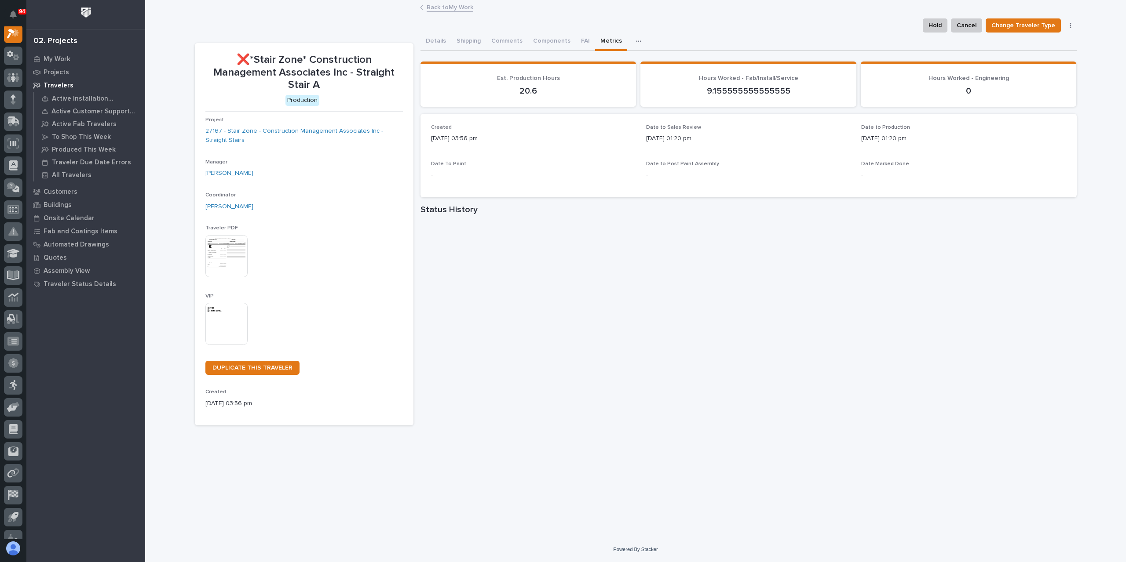
scroll to position [22, 0]
click at [438, 8] on link "Back to My Work" at bounding box center [449, 7] width 47 height 10
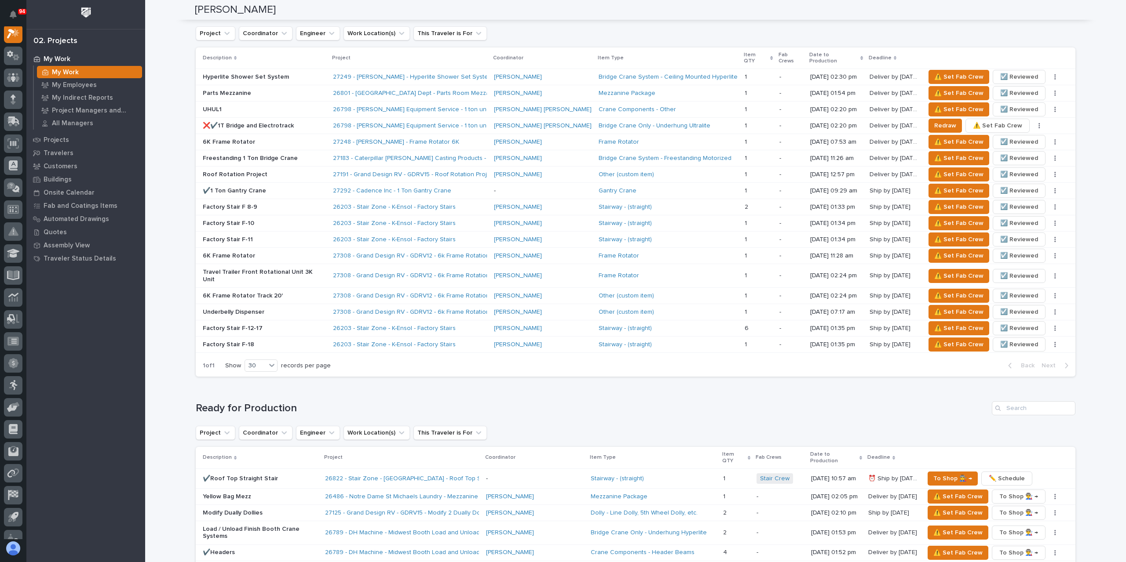
scroll to position [1231, 0]
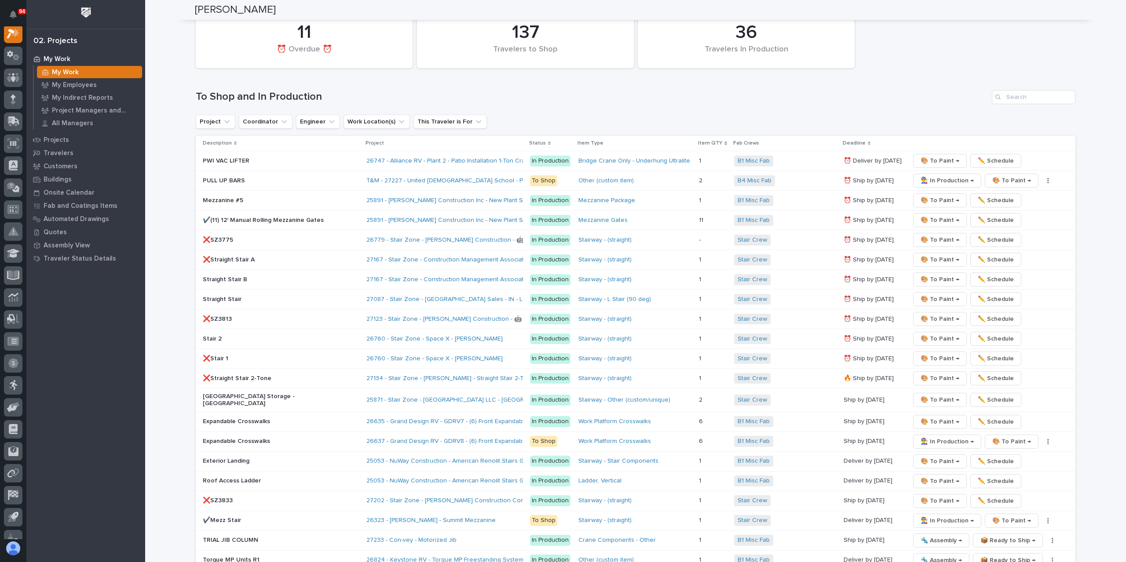
click at [222, 355] on p "❌Stair 1" at bounding box center [280, 358] width 154 height 7
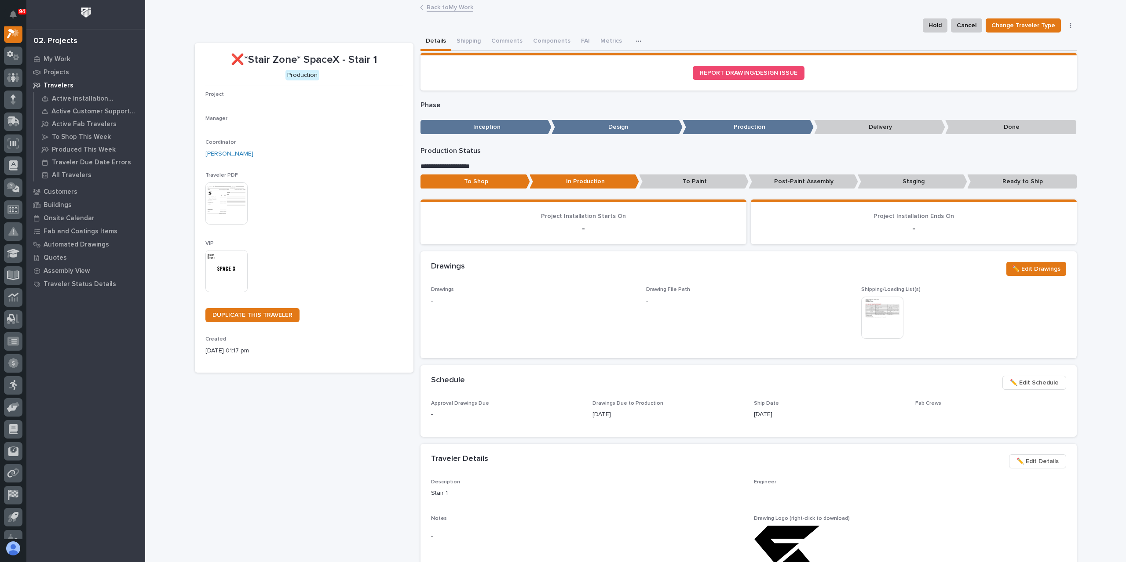
scroll to position [22, 0]
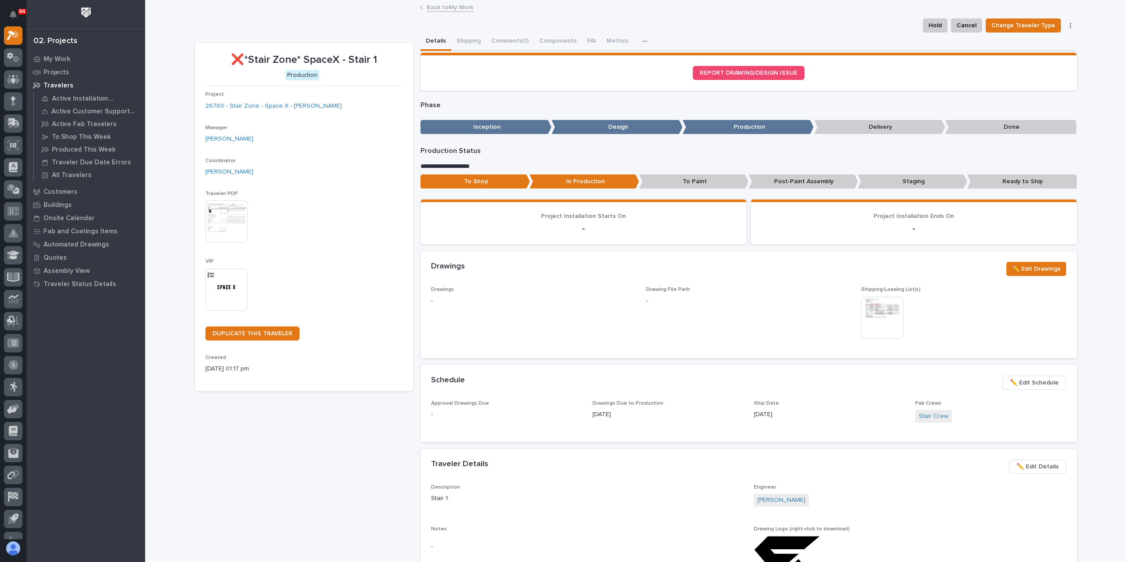
click at [245, 112] on div "Project 26760 - Stair Zone - Space X - [PERSON_NAME]" at bounding box center [303, 104] width 197 height 26
click at [250, 107] on link "26760 - Stair Zone - Space X - [PERSON_NAME]" at bounding box center [273, 106] width 136 height 9
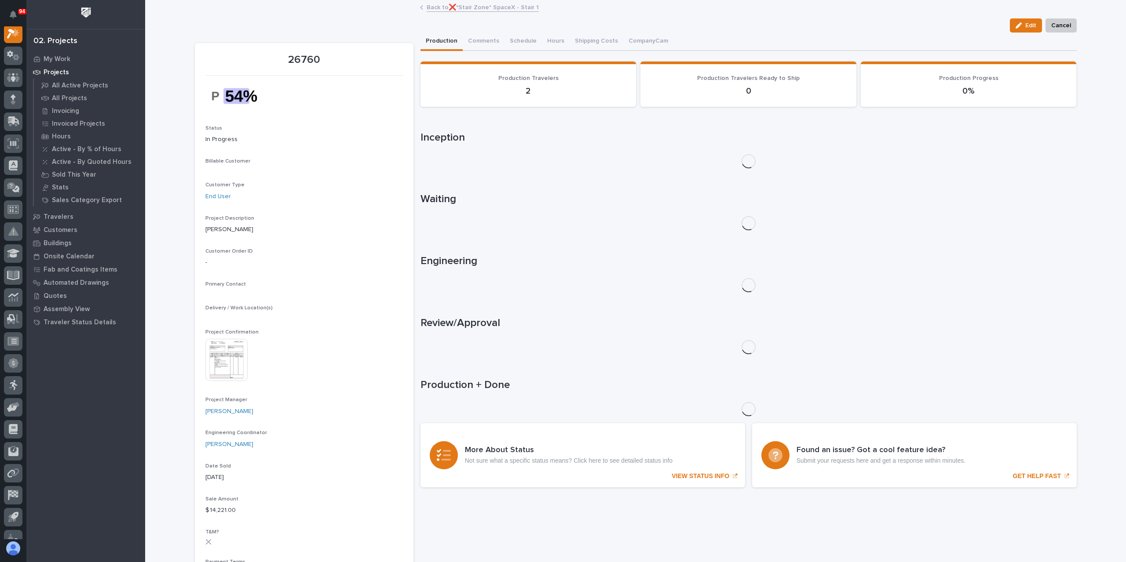
scroll to position [22, 0]
click at [233, 371] on img at bounding box center [226, 378] width 42 height 42
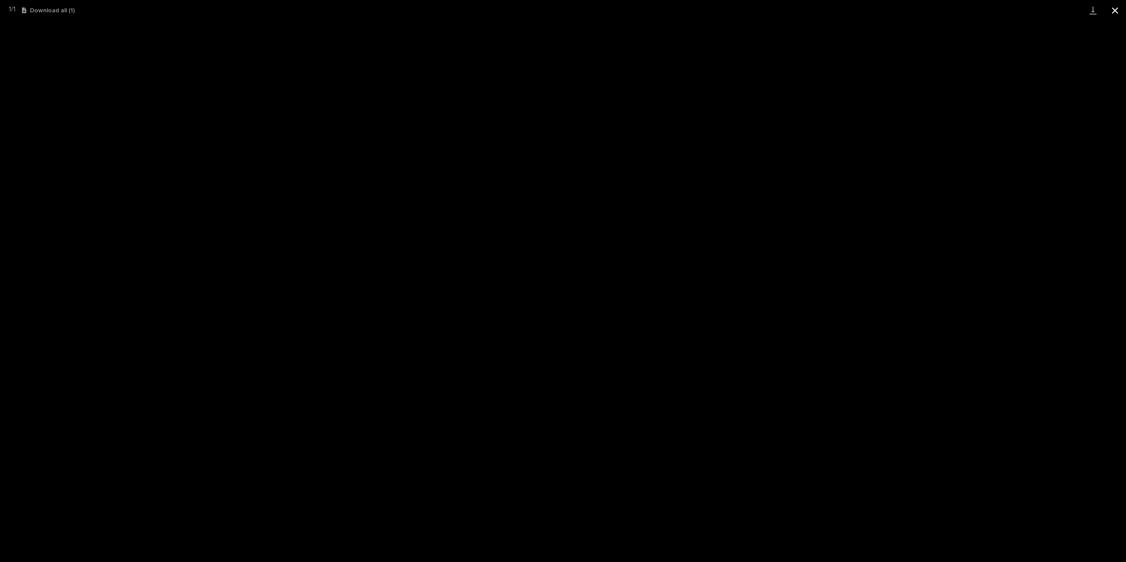
click at [1105, 13] on button "Close gallery" at bounding box center [1115, 10] width 22 height 21
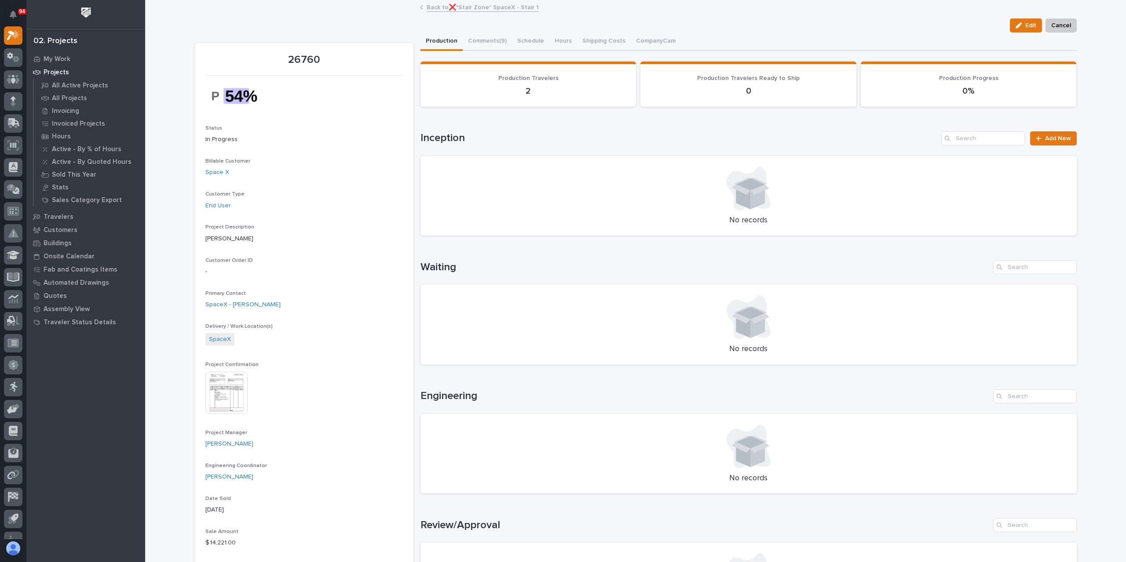
click at [482, 10] on link "Back to ❌*Stair Zone* SpaceX - Stair 1" at bounding box center [482, 7] width 112 height 10
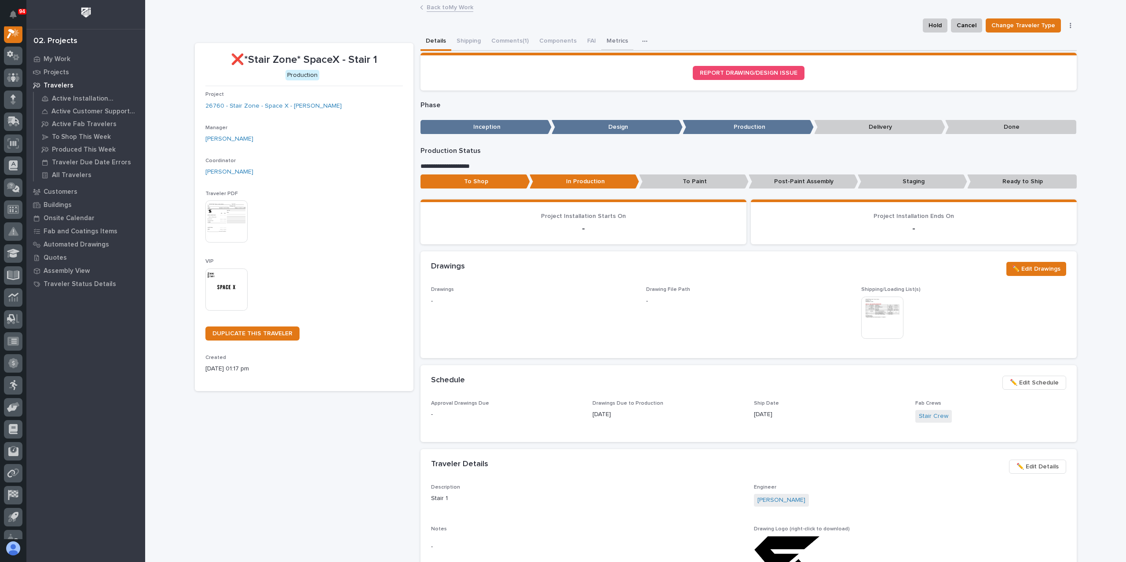
click at [608, 46] on button "Metrics" at bounding box center [617, 42] width 32 height 18
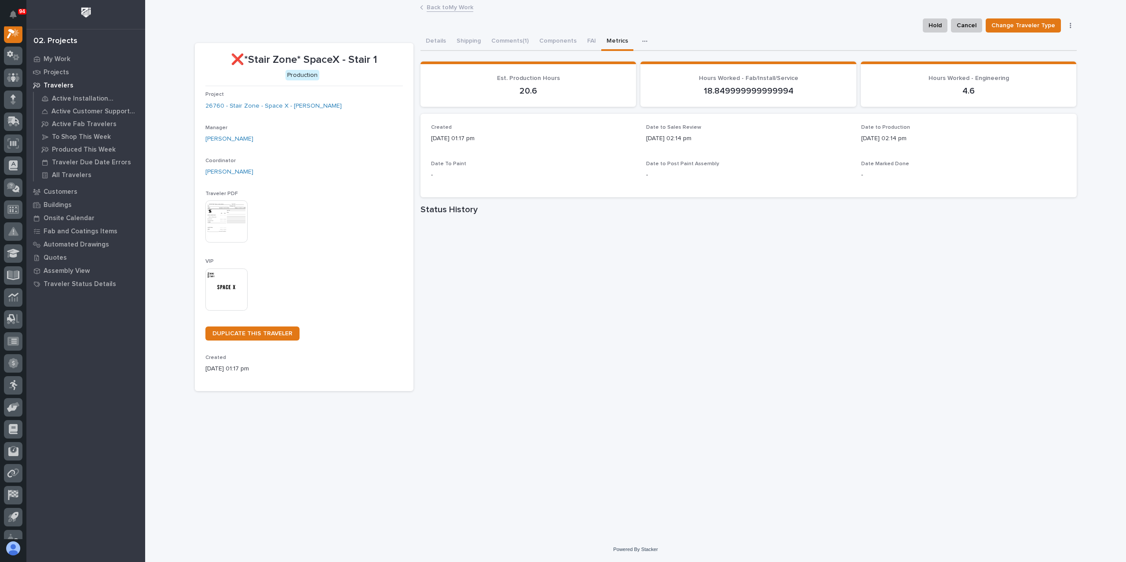
scroll to position [22, 0]
click at [503, 38] on button "Comments (1)" at bounding box center [510, 42] width 48 height 18
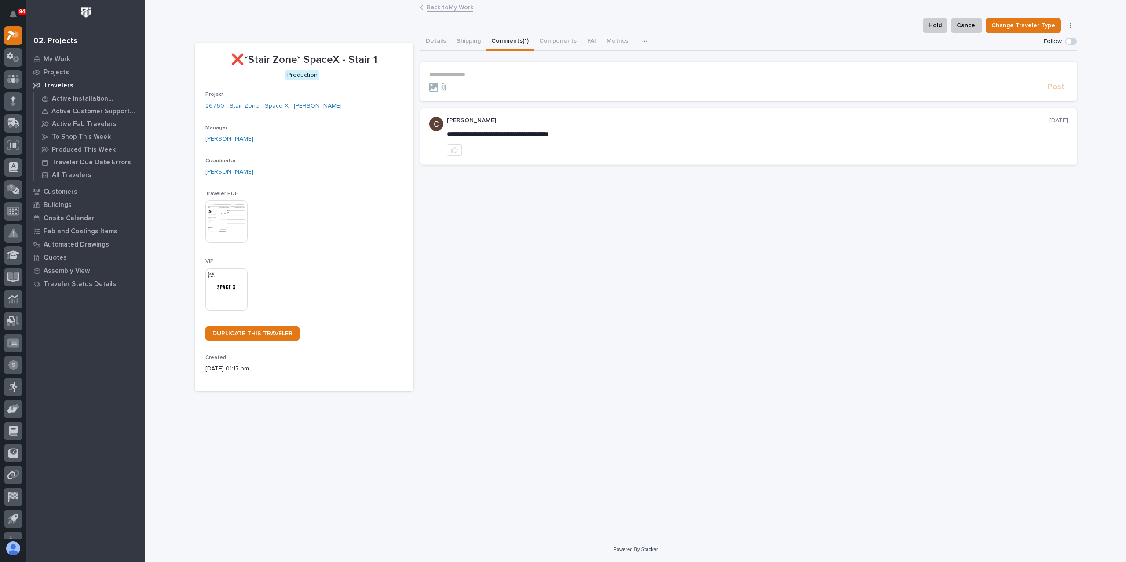
click at [460, 3] on link "Back to My Work" at bounding box center [449, 7] width 47 height 10
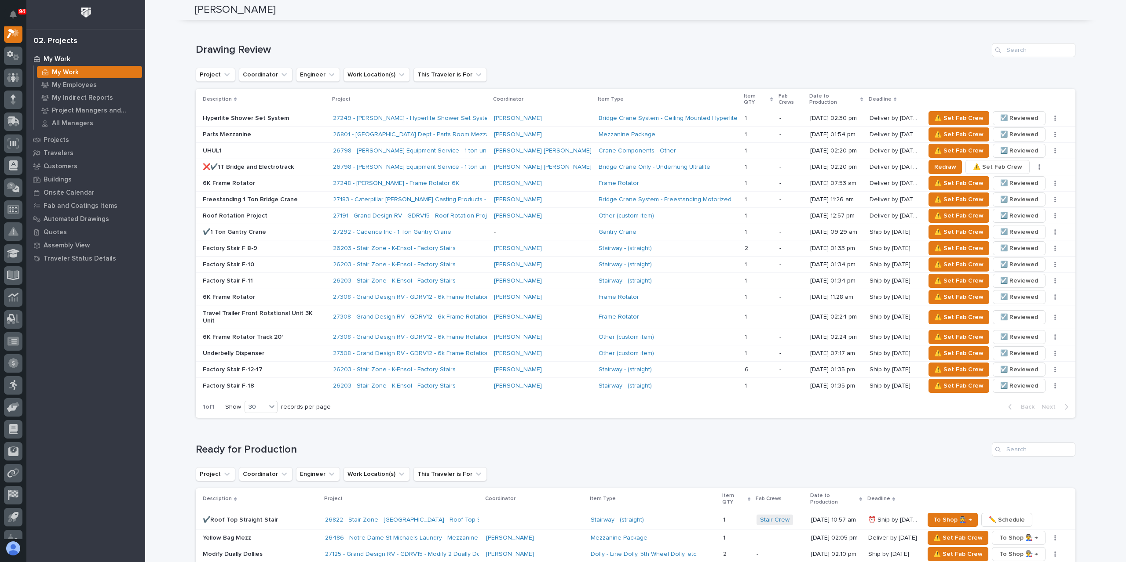
scroll to position [1407, 0]
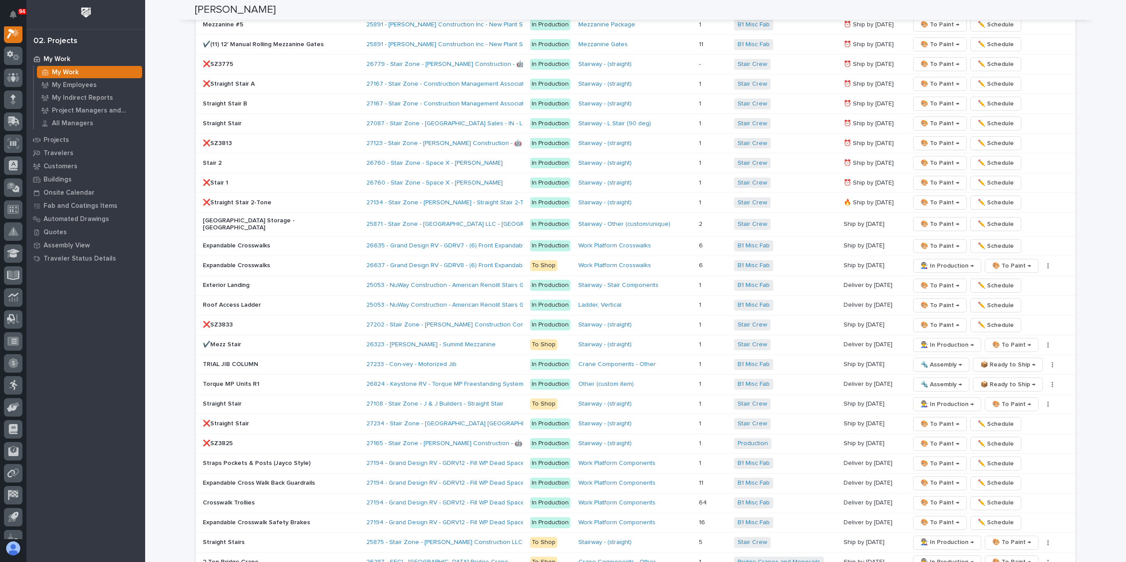
click at [205, 536] on div "Straight Stairs" at bounding box center [281, 543] width 157 height 15
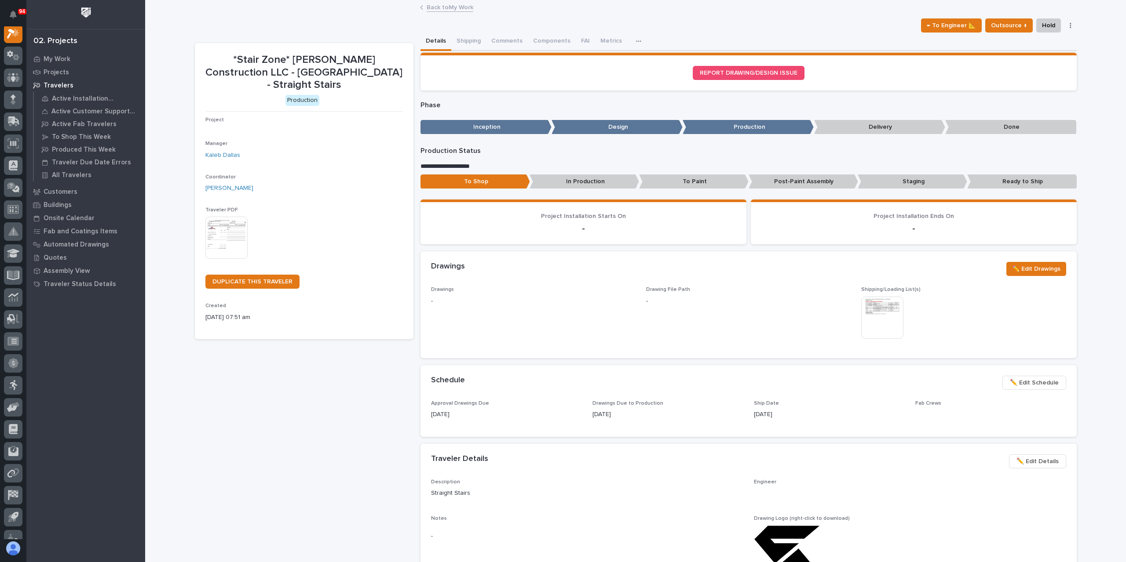
scroll to position [22, 0]
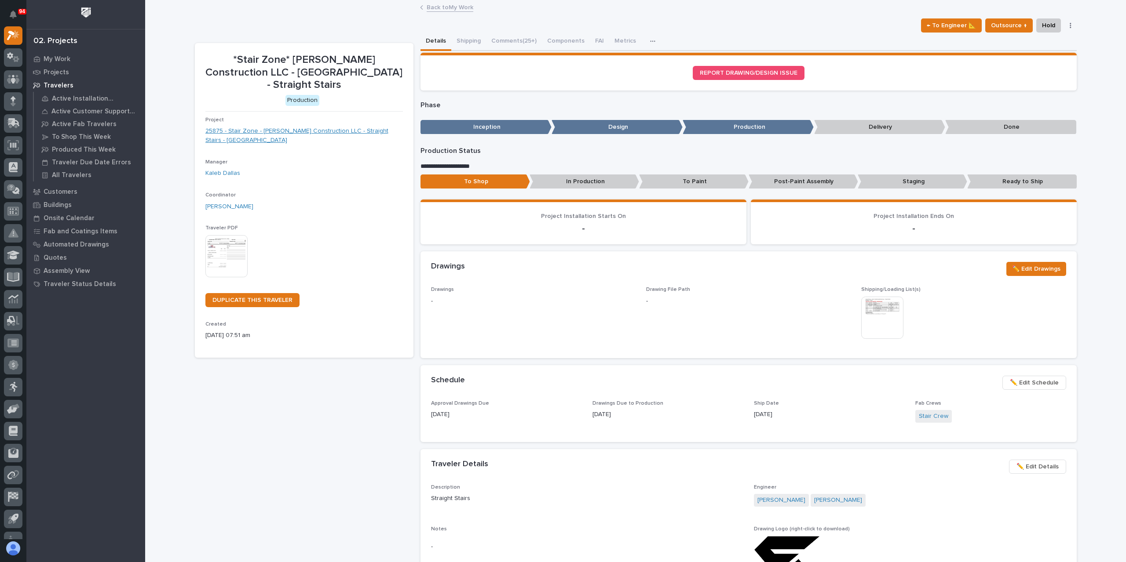
click at [260, 136] on link "25875 - Stair Zone - [PERSON_NAME] Construction LLC - Straight Stairs - [GEOGRA…" at bounding box center [303, 136] width 197 height 18
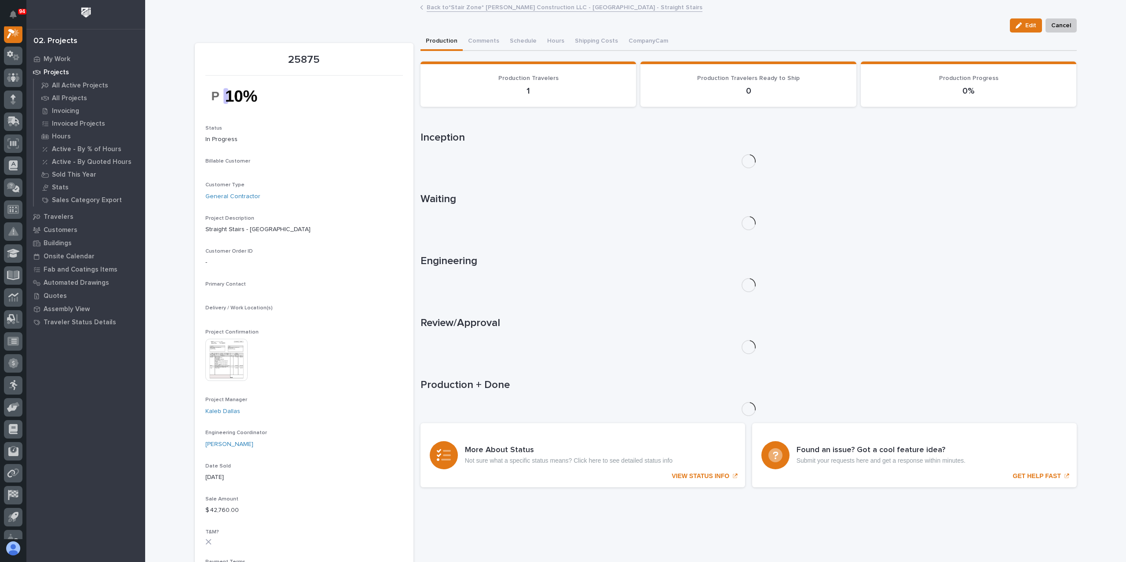
scroll to position [22, 0]
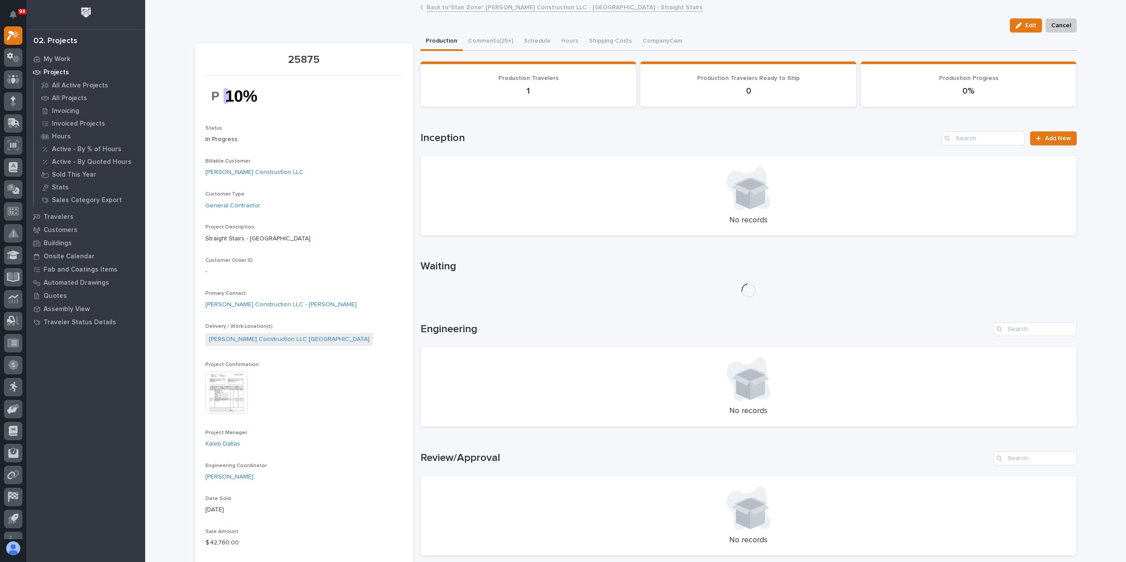
click at [231, 383] on img at bounding box center [226, 393] width 42 height 42
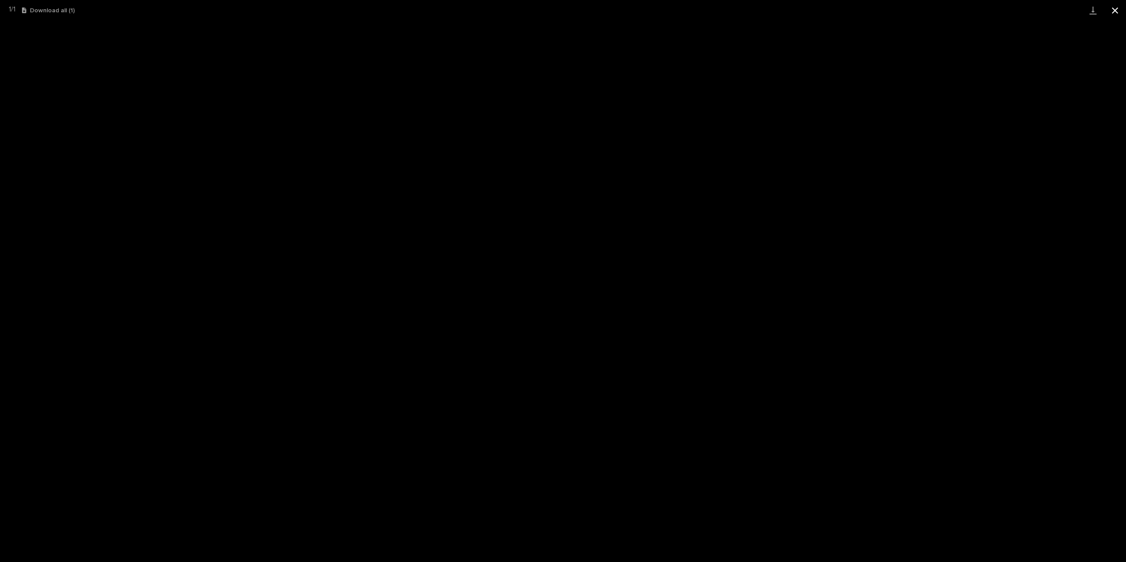
click at [1112, 10] on button "Close gallery" at bounding box center [1115, 10] width 22 height 21
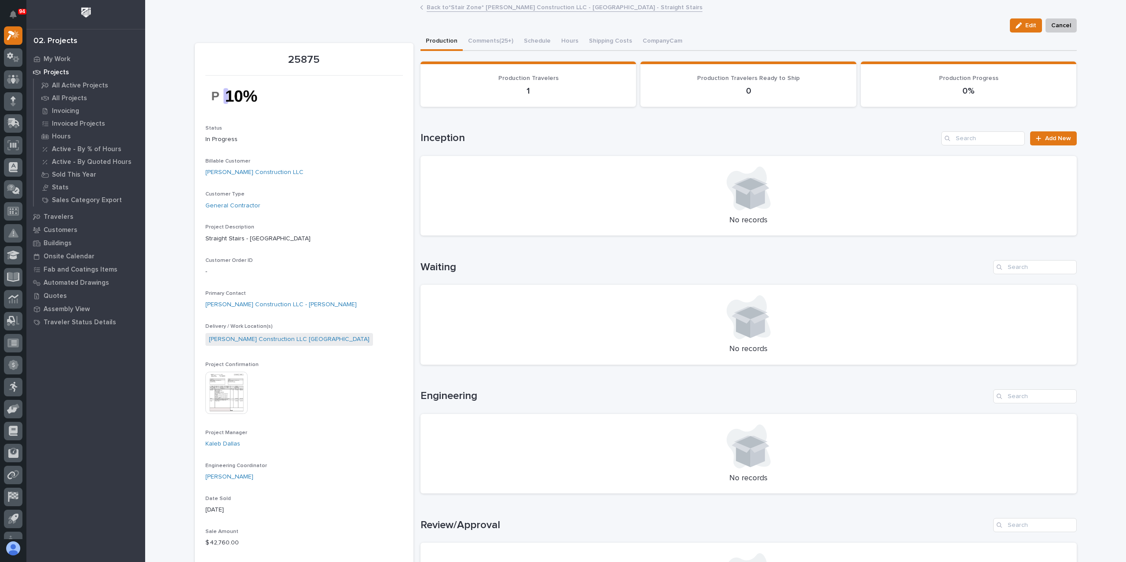
click at [535, 9] on link "Back to *Stair Zone* [PERSON_NAME] Construction LLC - [GEOGRAPHIC_DATA] - Strai…" at bounding box center [564, 7] width 276 height 10
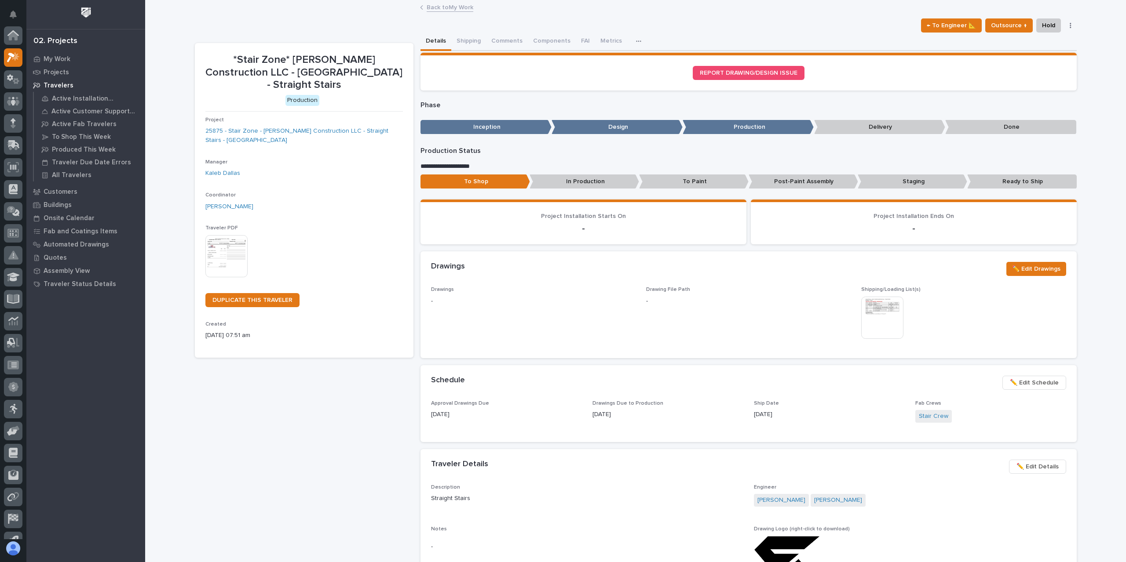
scroll to position [24, 0]
click at [619, 40] on button "Metrics" at bounding box center [625, 42] width 32 height 18
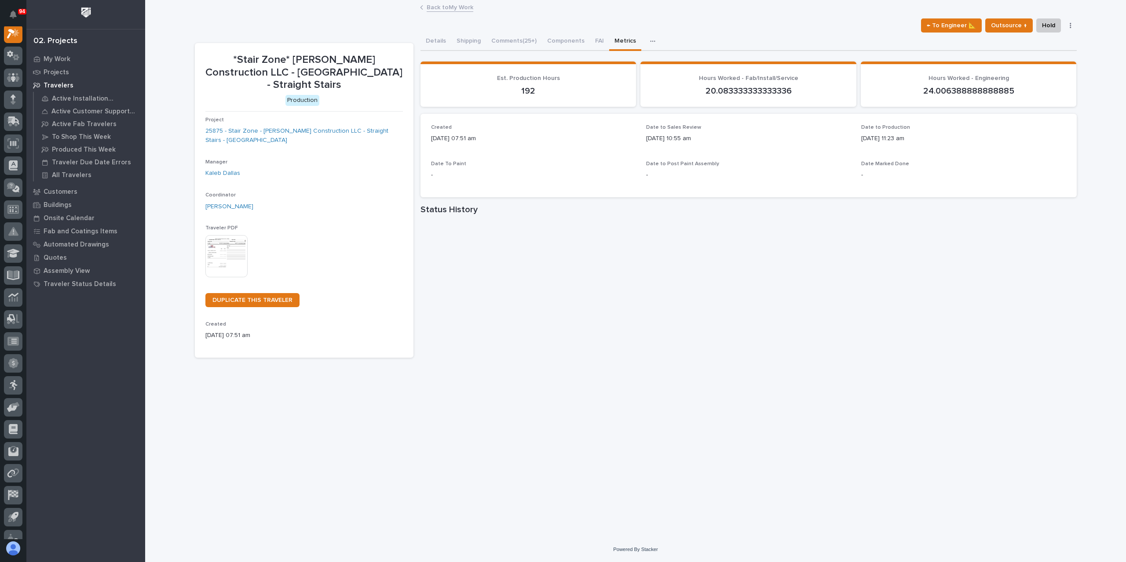
scroll to position [22, 0]
click at [521, 47] on button "Comments (25+)" at bounding box center [514, 42] width 56 height 18
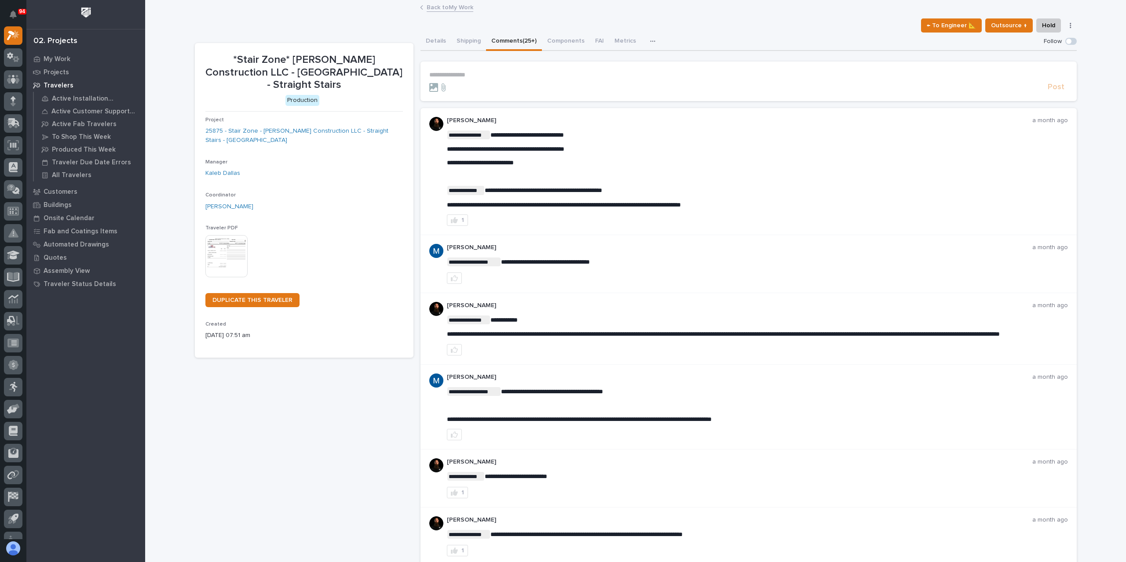
click at [445, 10] on link "Back to My Work" at bounding box center [449, 7] width 47 height 10
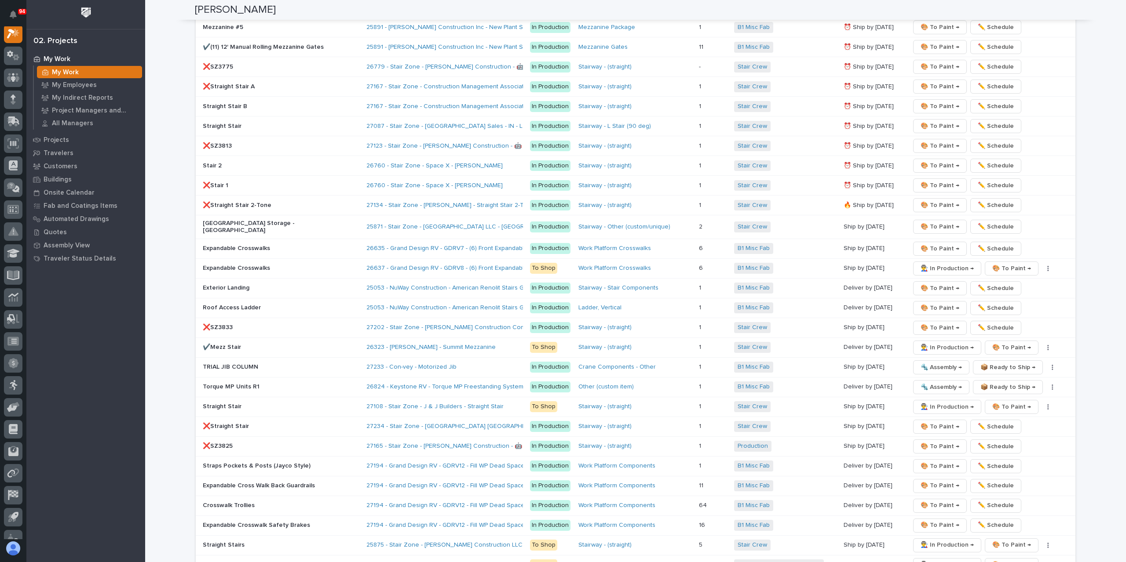
scroll to position [1495, 0]
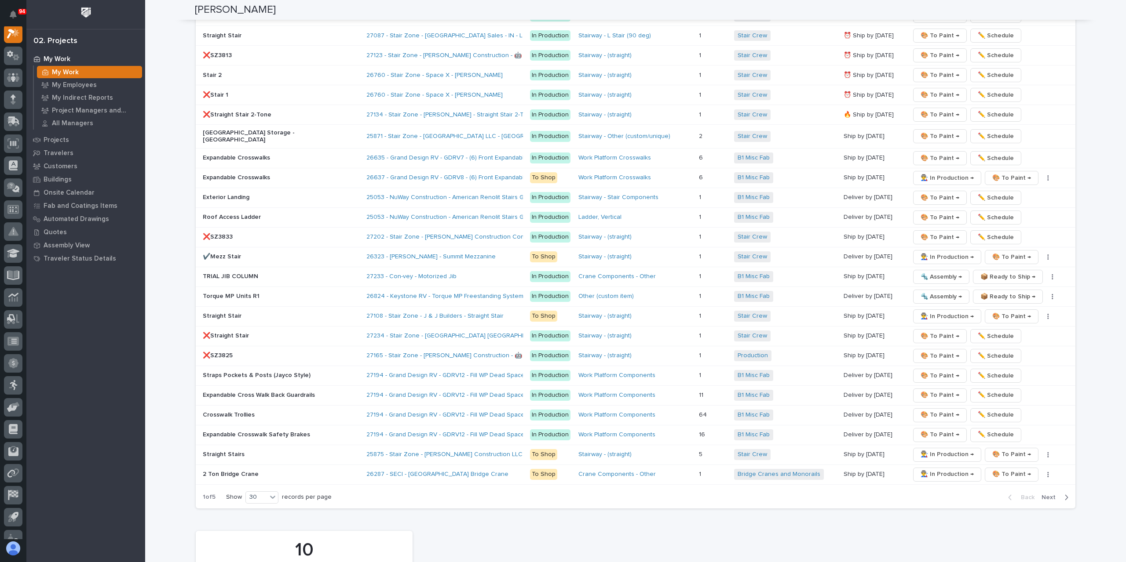
click at [1046, 494] on span "Next" at bounding box center [1050, 498] width 19 height 8
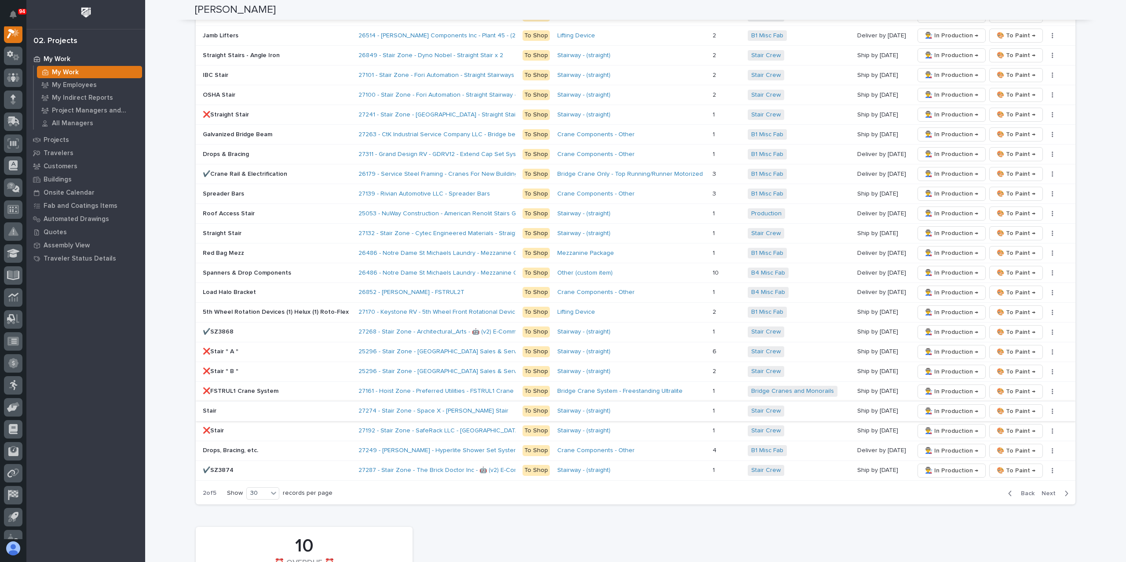
scroll to position [1231, 0]
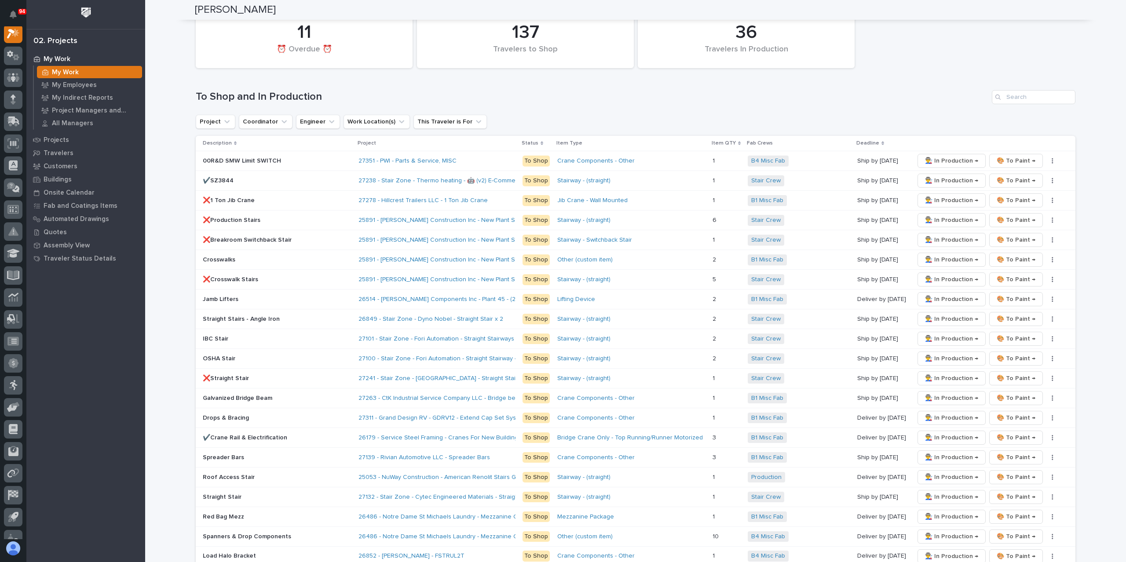
click at [197, 329] on td "IBC Stair" at bounding box center [275, 339] width 159 height 20
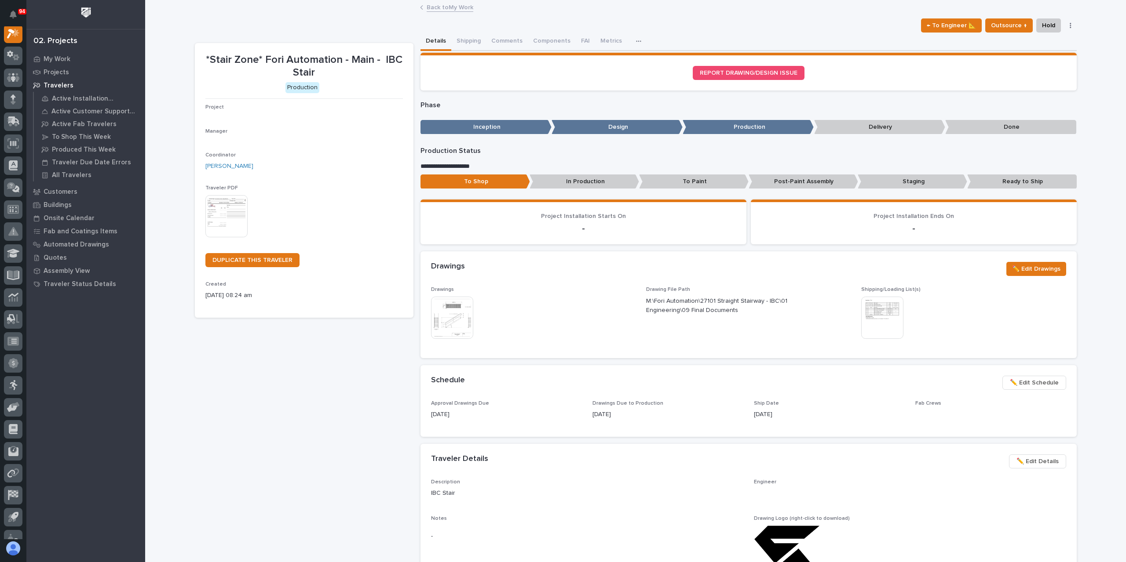
scroll to position [22, 0]
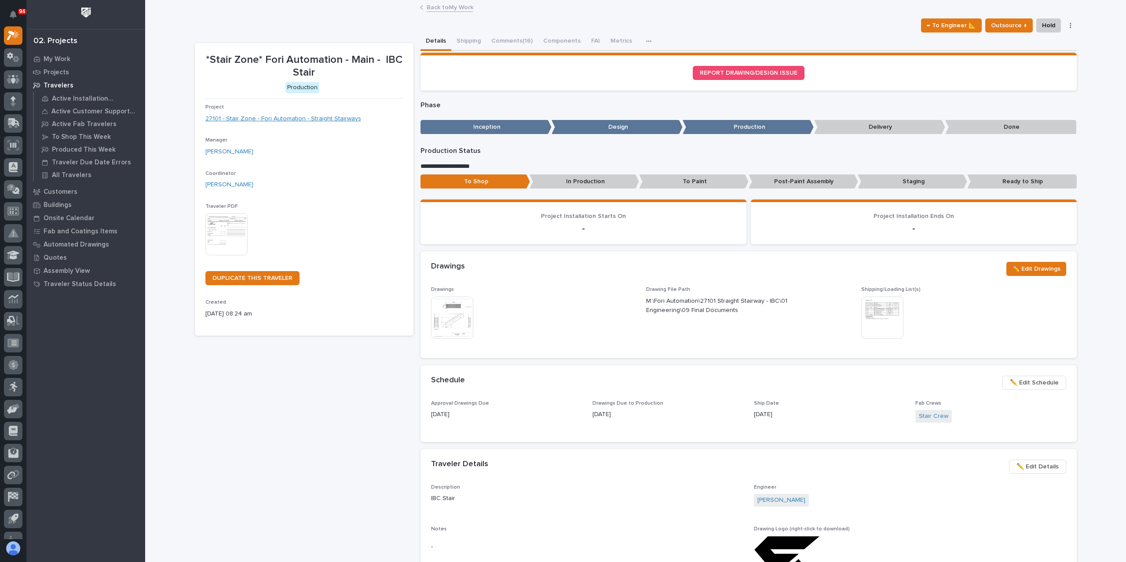
click at [259, 120] on link "27101 - Stair Zone - Fori Automation - Straight Stairways" at bounding box center [283, 118] width 156 height 9
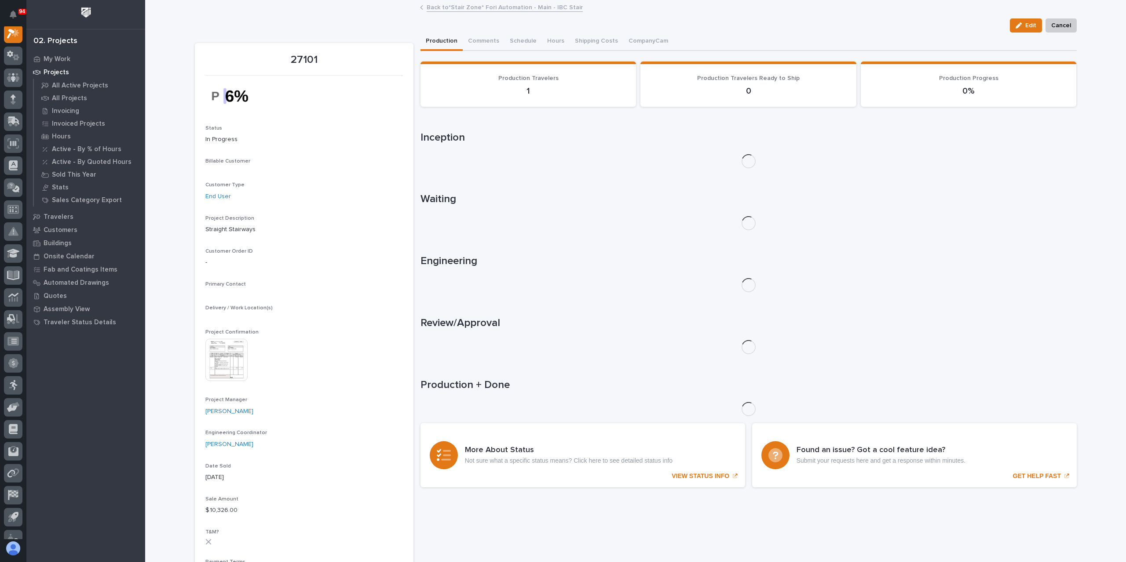
scroll to position [22, 0]
click at [220, 382] on img at bounding box center [226, 393] width 42 height 42
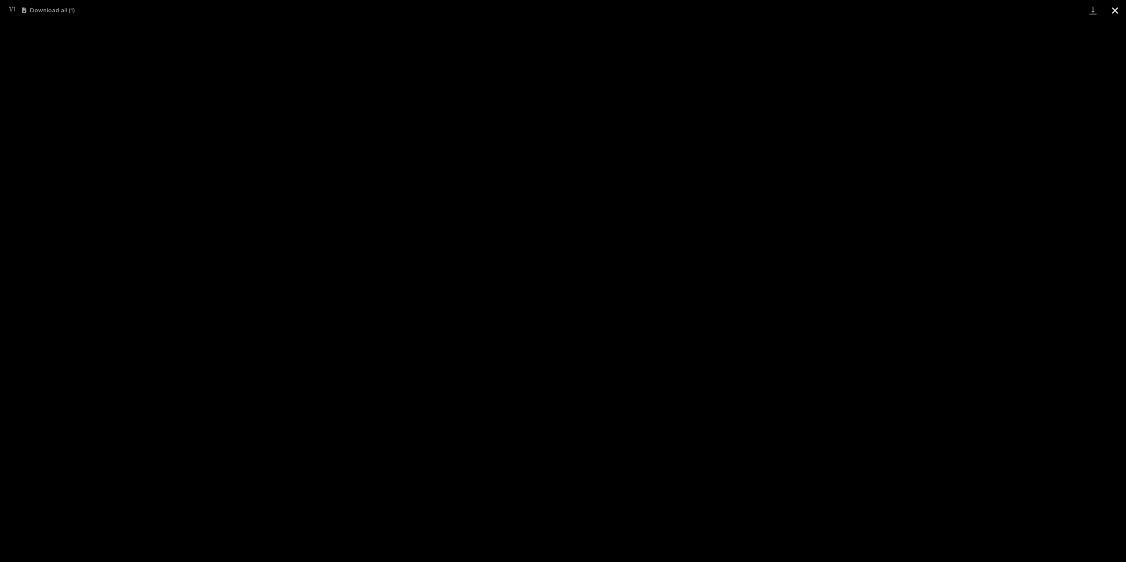
click at [1111, 10] on button "Close gallery" at bounding box center [1115, 10] width 22 height 21
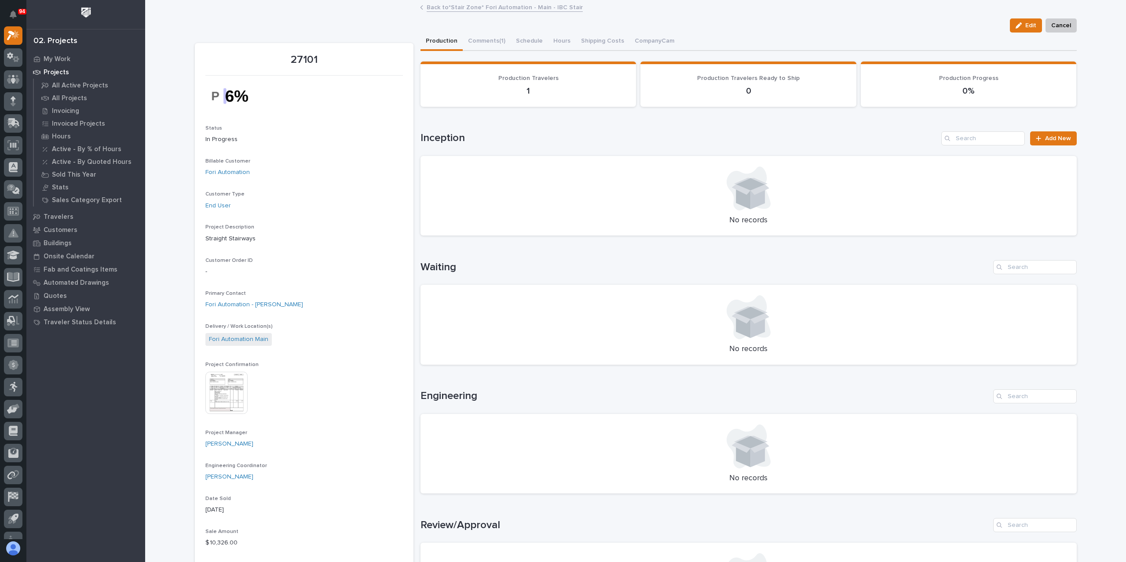
click at [529, 6] on link "Back to *Stair Zone* Fori Automation - Main - IBC Stair" at bounding box center [504, 7] width 156 height 10
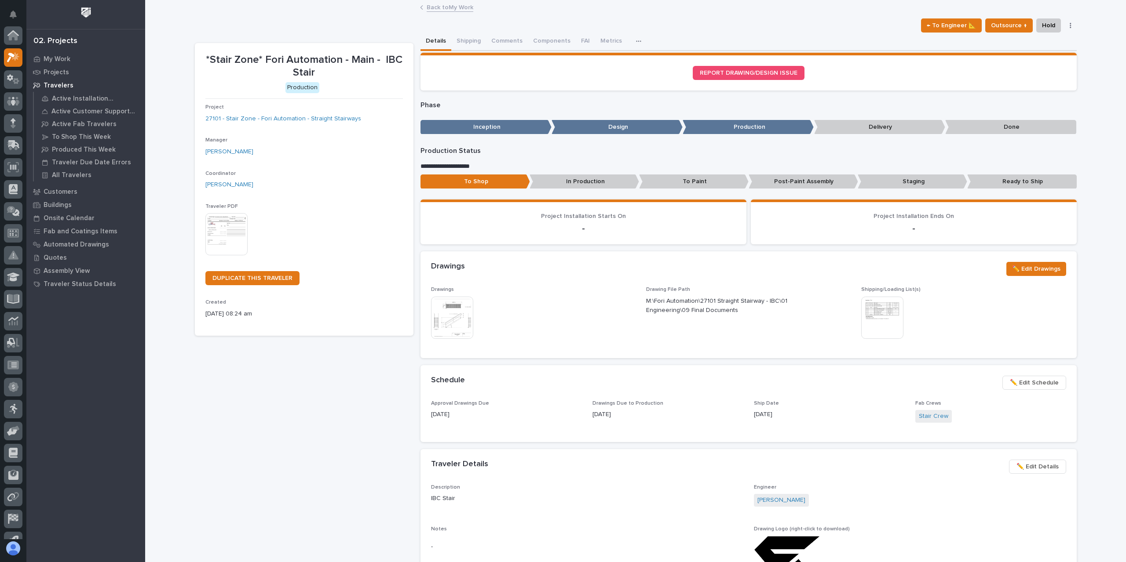
scroll to position [24, 0]
click at [622, 40] on button "Metrics" at bounding box center [621, 42] width 32 height 18
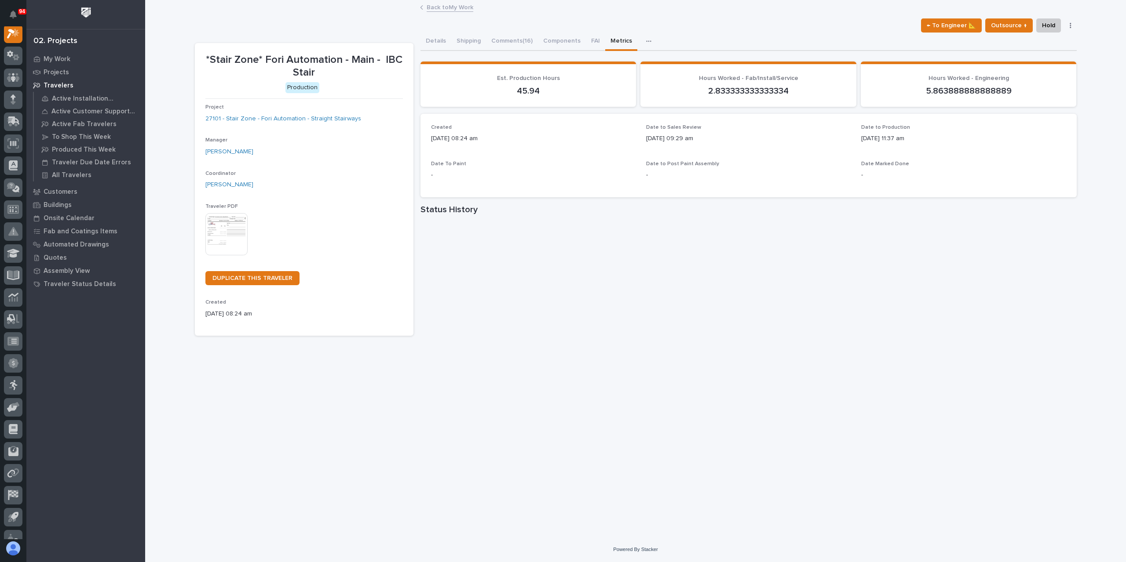
scroll to position [22, 0]
click at [448, 10] on link "Back to My Work" at bounding box center [449, 7] width 47 height 10
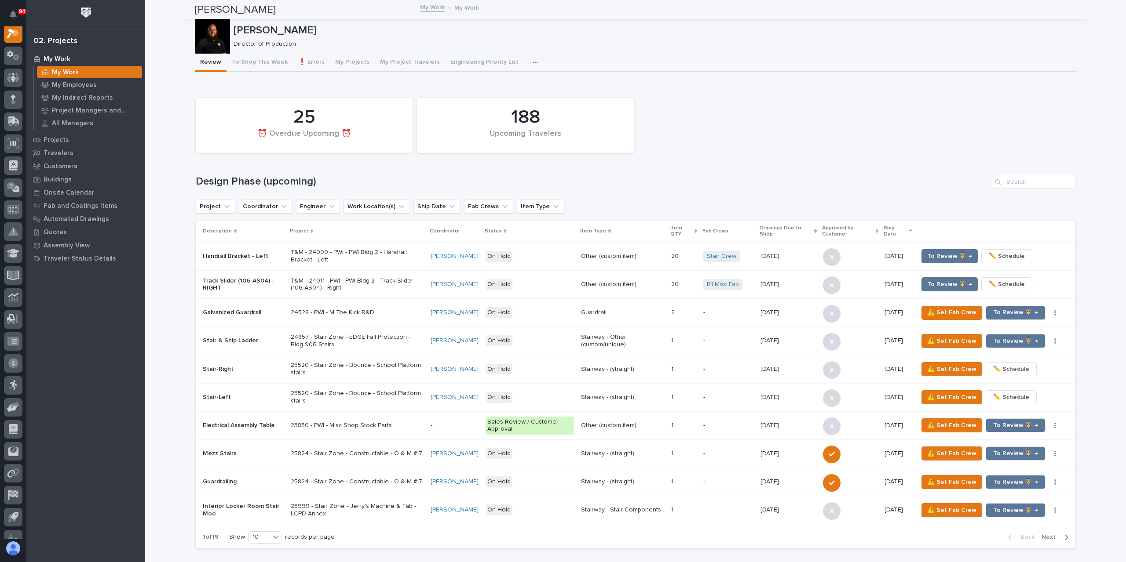
scroll to position [1451, 0]
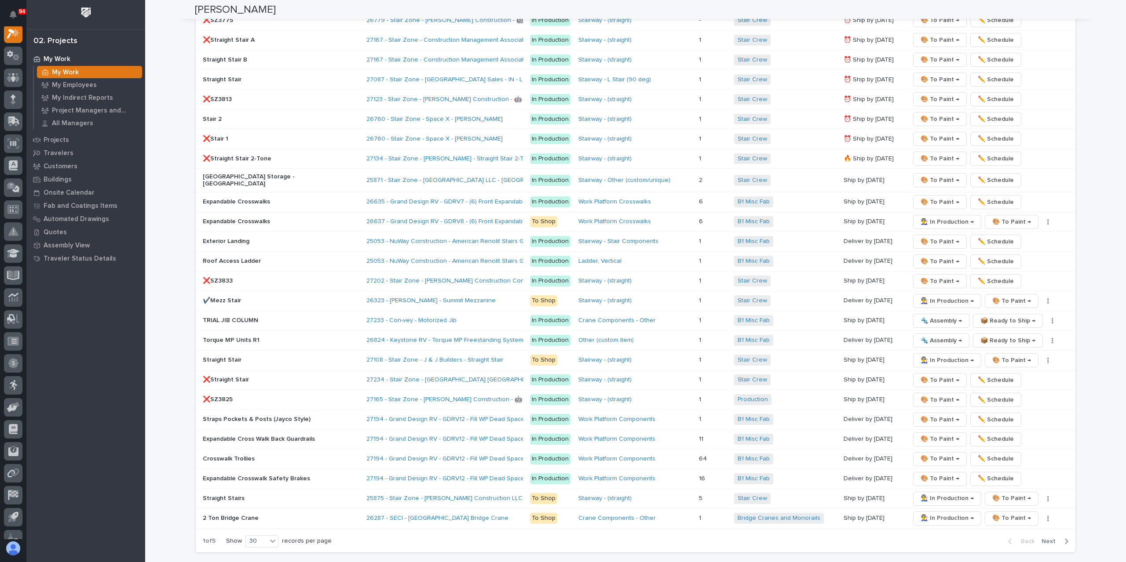
click at [1045, 538] on span "Next" at bounding box center [1050, 542] width 19 height 8
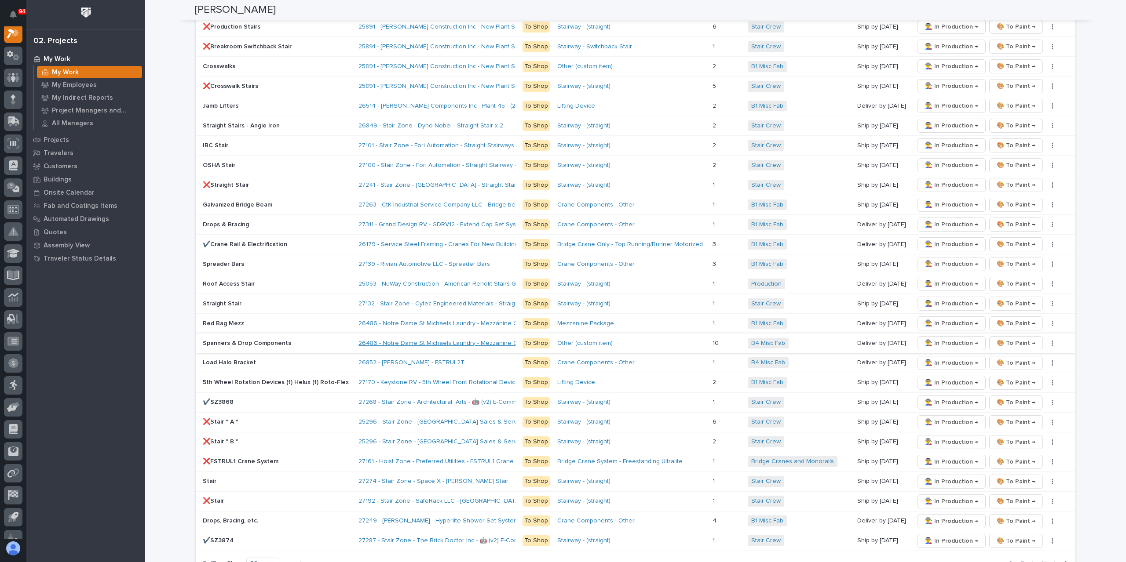
scroll to position [1407, 0]
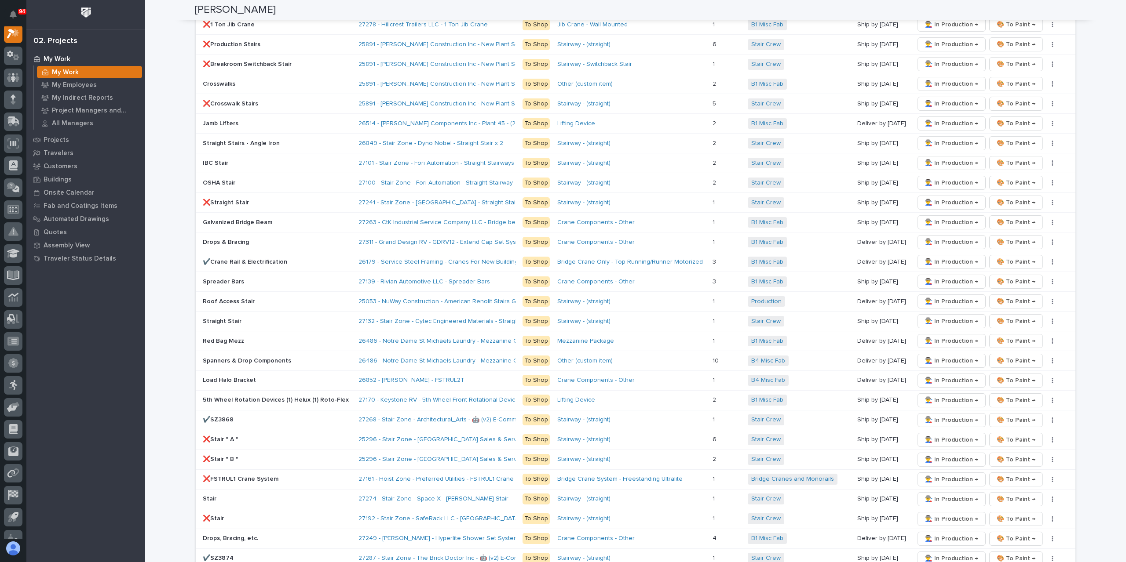
click at [225, 179] on p "OSHA Stair" at bounding box center [277, 182] width 149 height 7
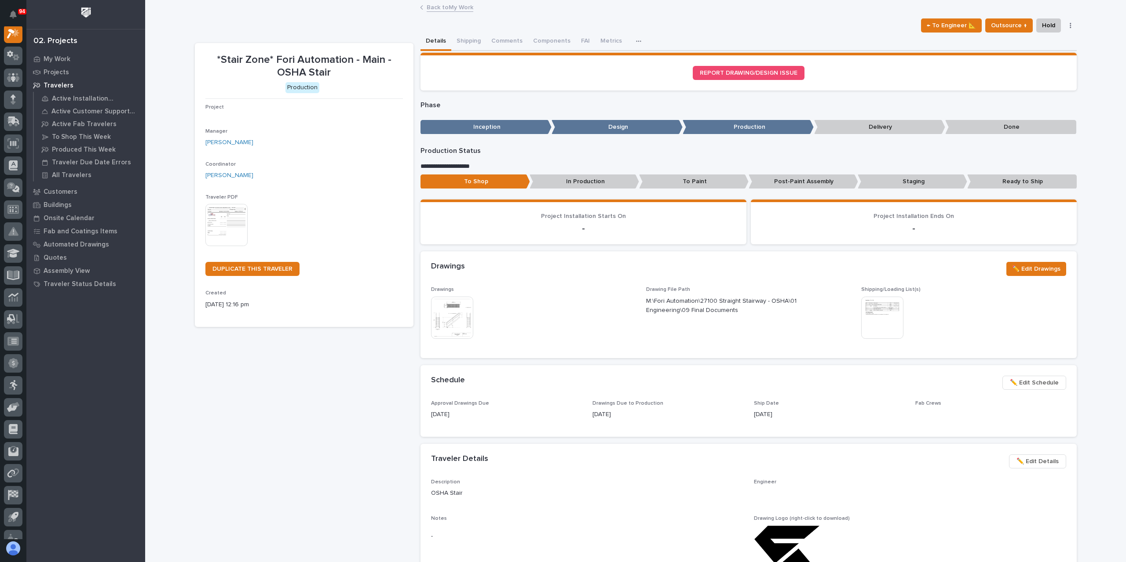
scroll to position [22, 0]
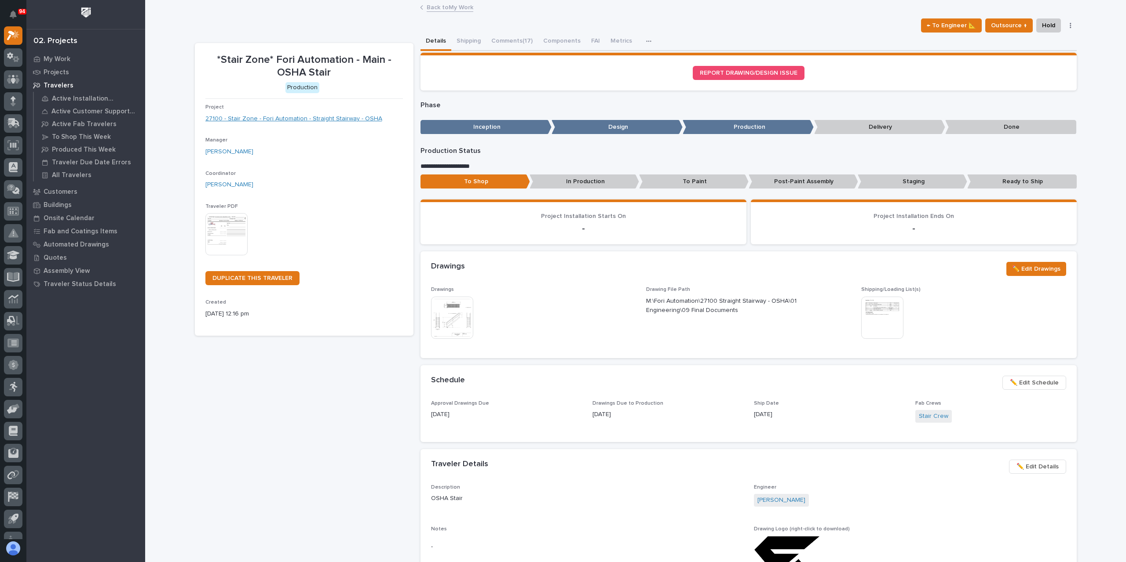
click at [244, 122] on link "27100 - Stair Zone - Fori Automation - Straight Stairway - OSHA" at bounding box center [293, 118] width 177 height 9
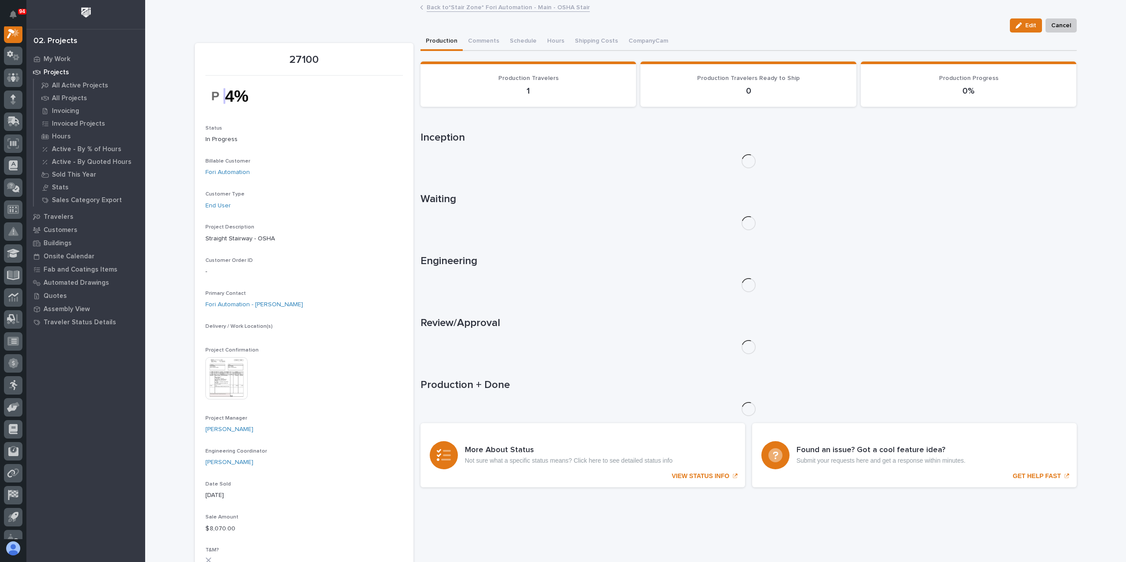
scroll to position [22, 0]
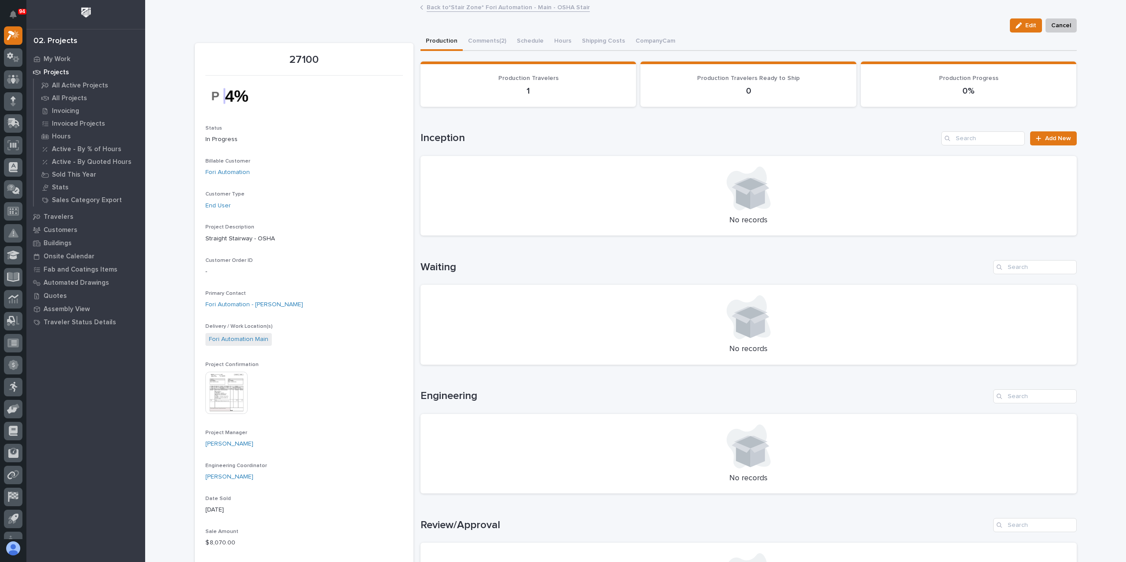
click at [225, 391] on img at bounding box center [226, 393] width 42 height 42
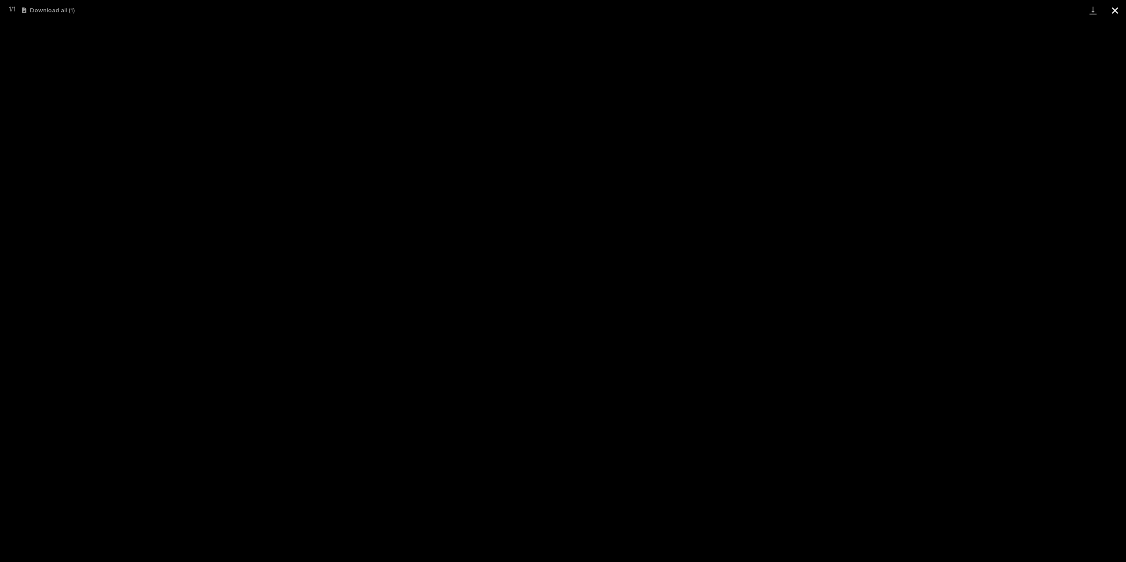
click at [1124, 3] on button "Close gallery" at bounding box center [1115, 10] width 22 height 21
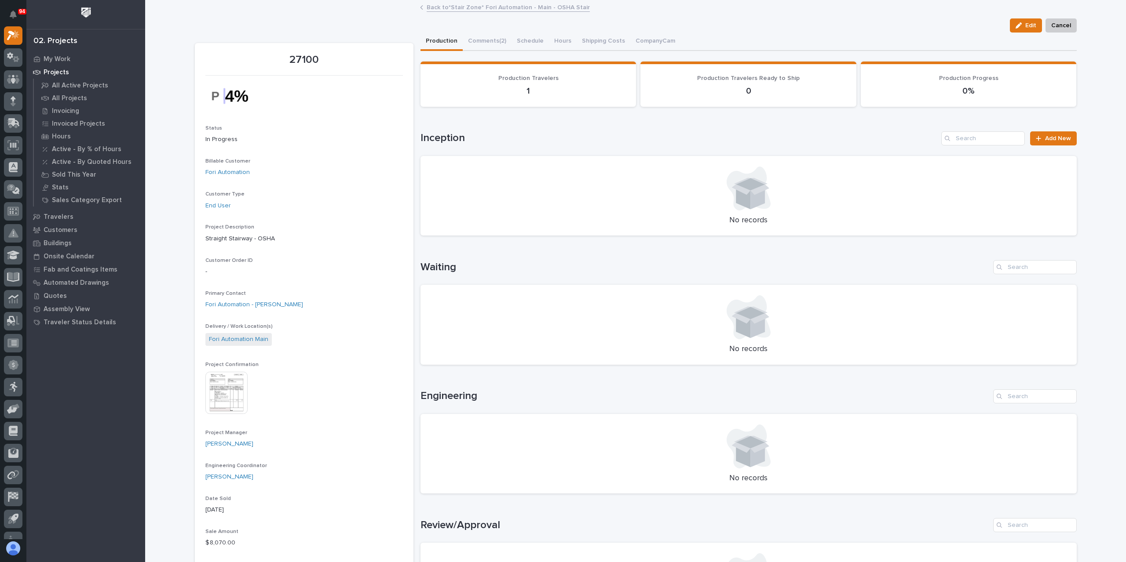
click at [517, 8] on link "Back to *Stair Zone* Fori Automation - Main - OSHA Stair" at bounding box center [507, 7] width 163 height 10
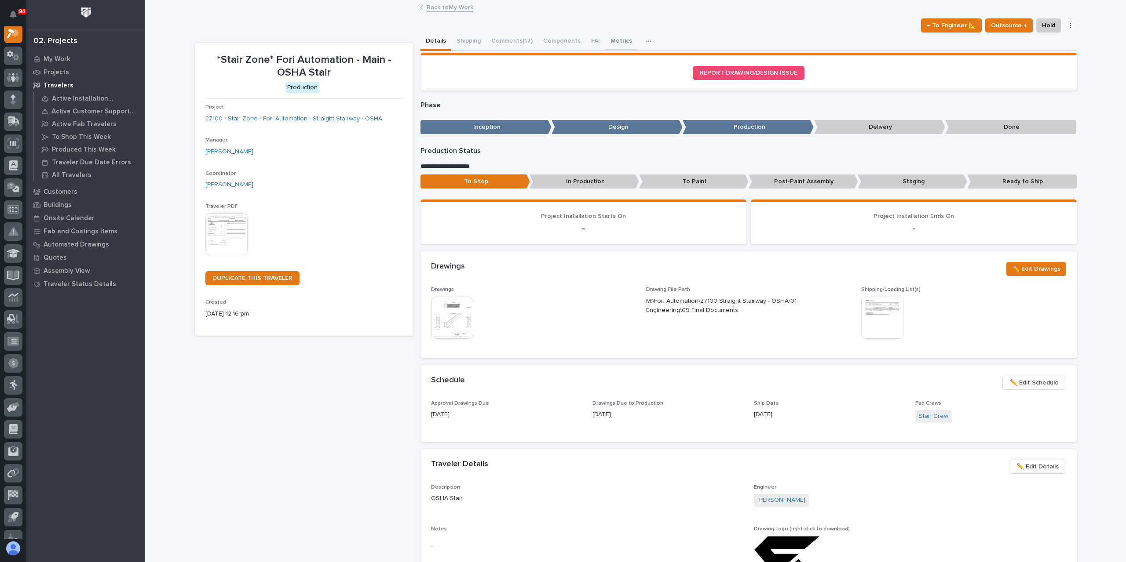
click at [600, 38] on div "Details Shipping Comments (17) Components FAI Metrics Drawing Errors Schedule" at bounding box center [748, 42] width 656 height 18
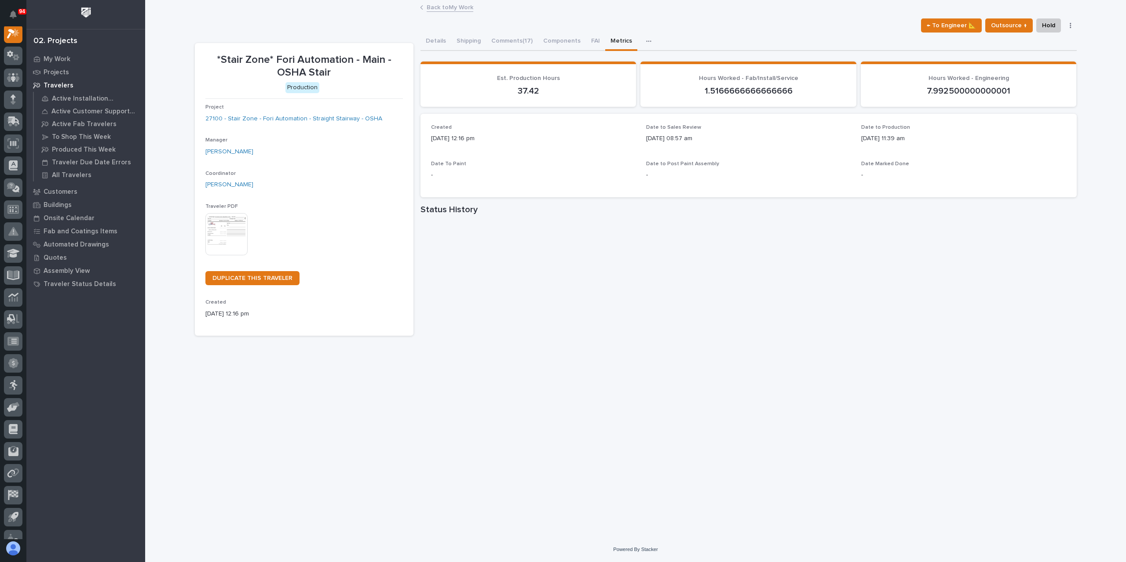
scroll to position [22, 0]
click at [525, 40] on button "Comments (17)" at bounding box center [512, 42] width 52 height 18
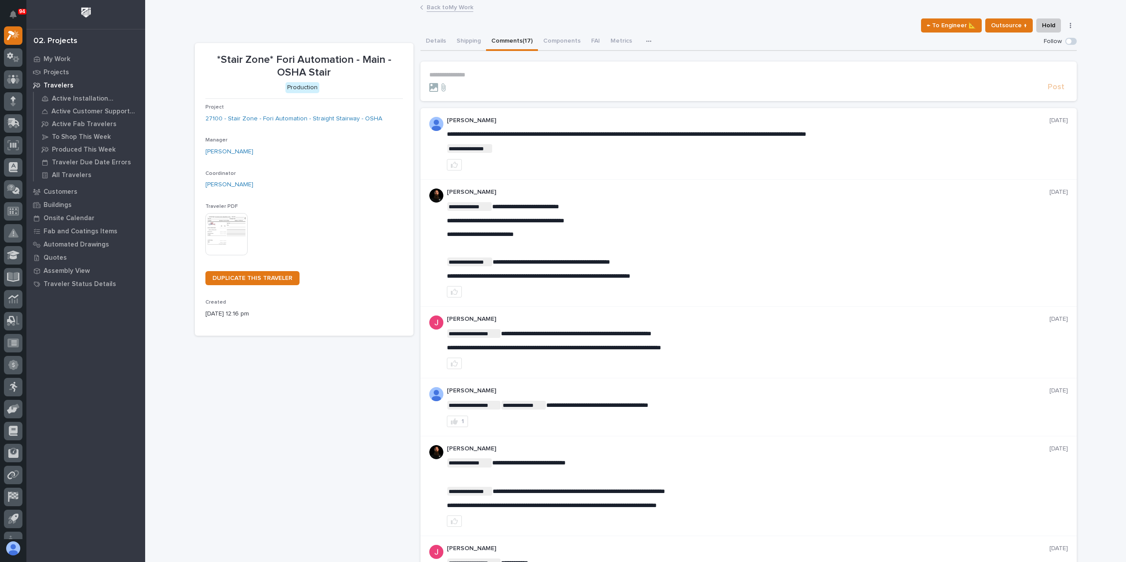
click at [496, 77] on p "**********" at bounding box center [748, 74] width 638 height 7
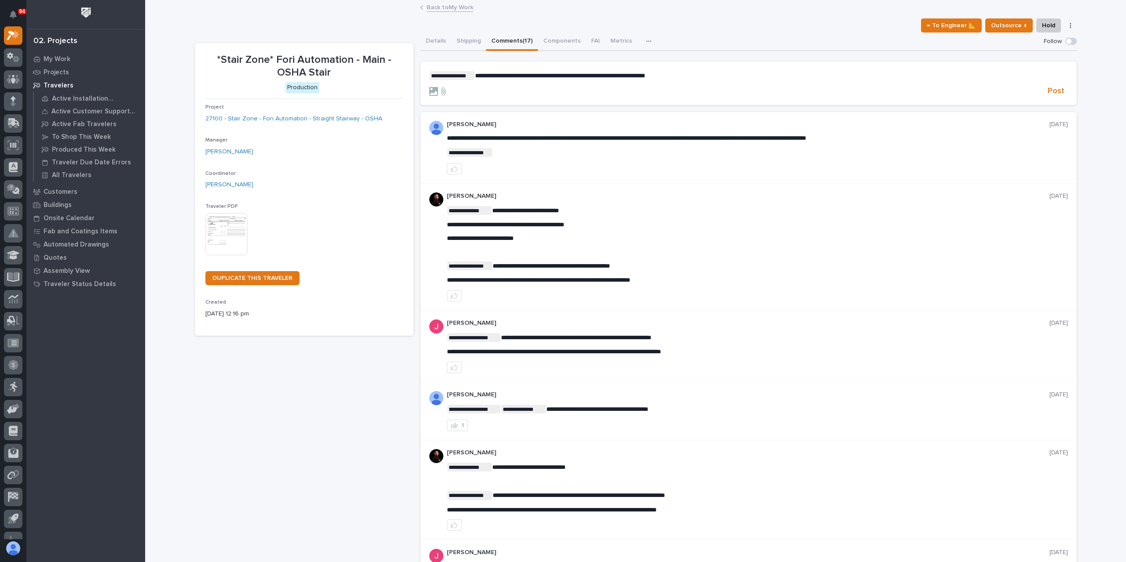
drag, startPoint x: 689, startPoint y: 78, endPoint x: 694, endPoint y: 79, distance: 5.3
click at [689, 78] on p "**********" at bounding box center [748, 75] width 638 height 9
click at [814, 71] on p "**********" at bounding box center [748, 75] width 638 height 9
click at [1051, 95] on span "Post" at bounding box center [1055, 91] width 17 height 10
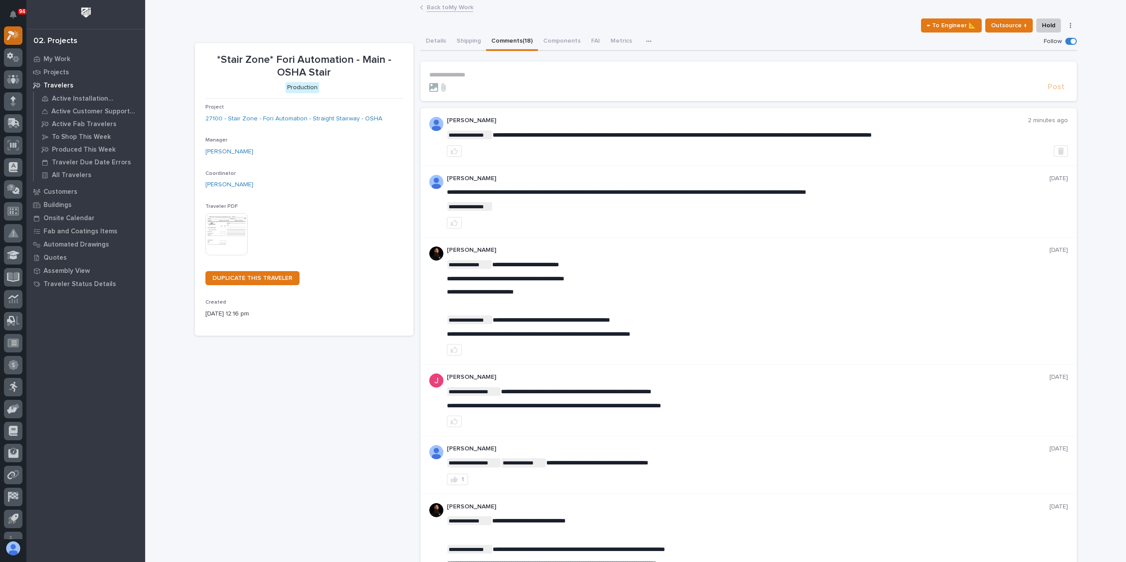
click at [18, 37] on icon at bounding box center [15, 34] width 7 height 9
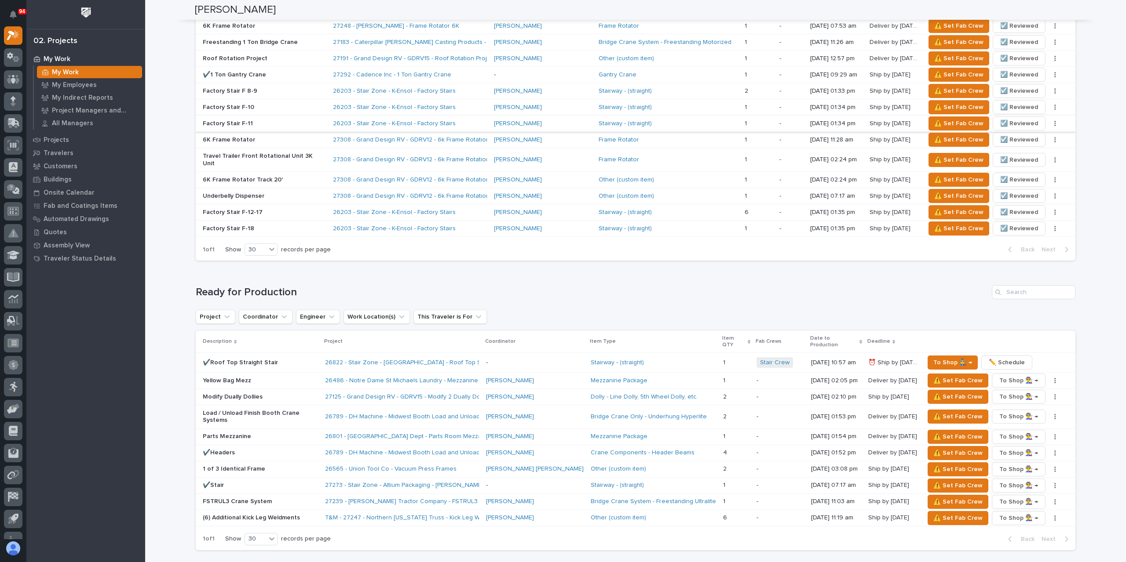
scroll to position [703, 0]
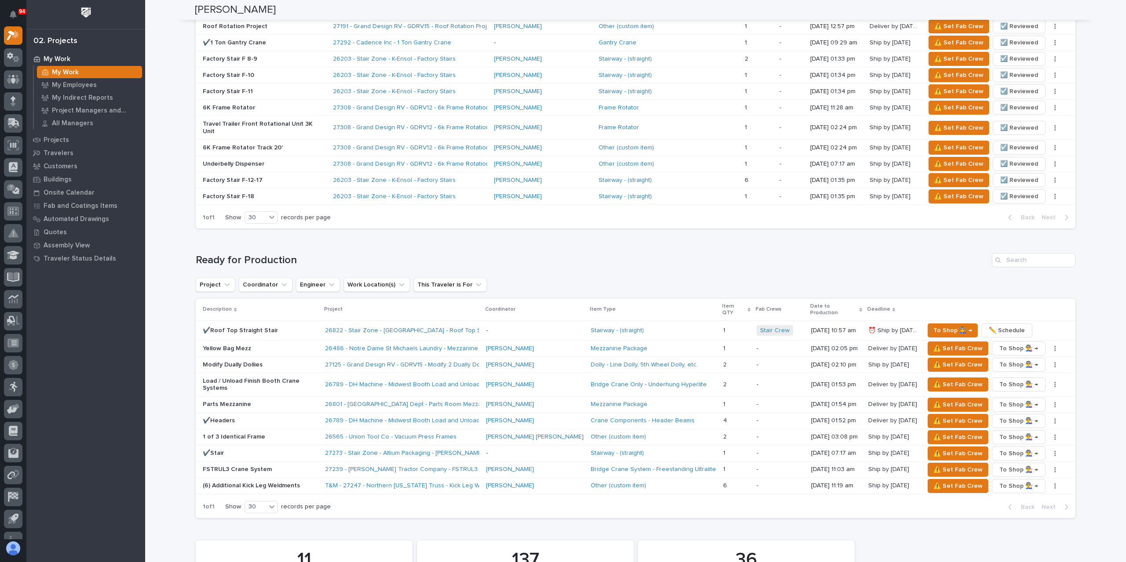
click at [258, 327] on p "✔️Roof Top Straight Stair" at bounding box center [260, 330] width 115 height 7
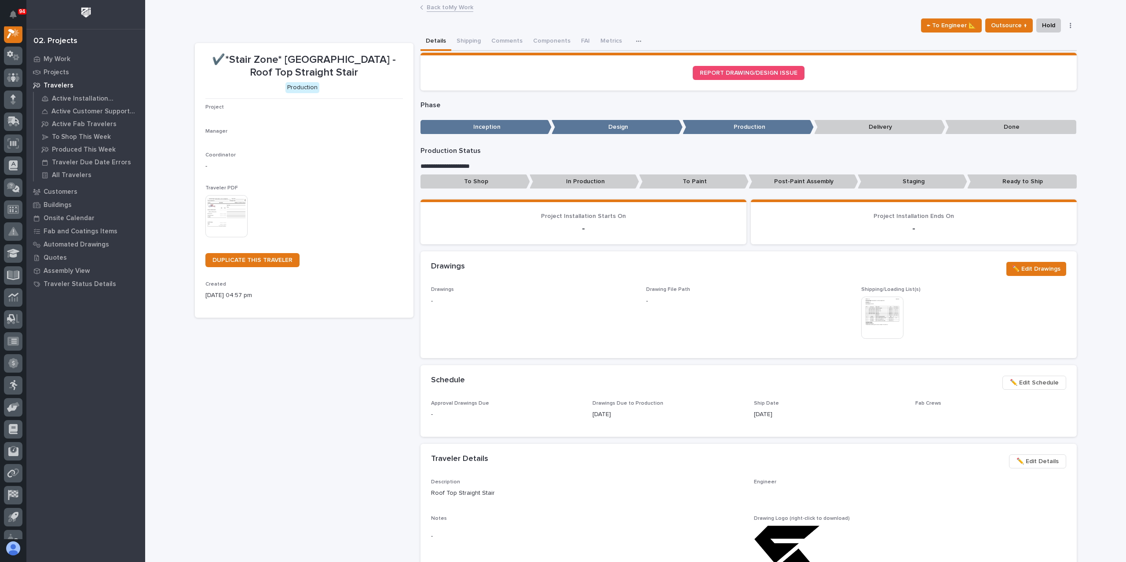
scroll to position [22, 0]
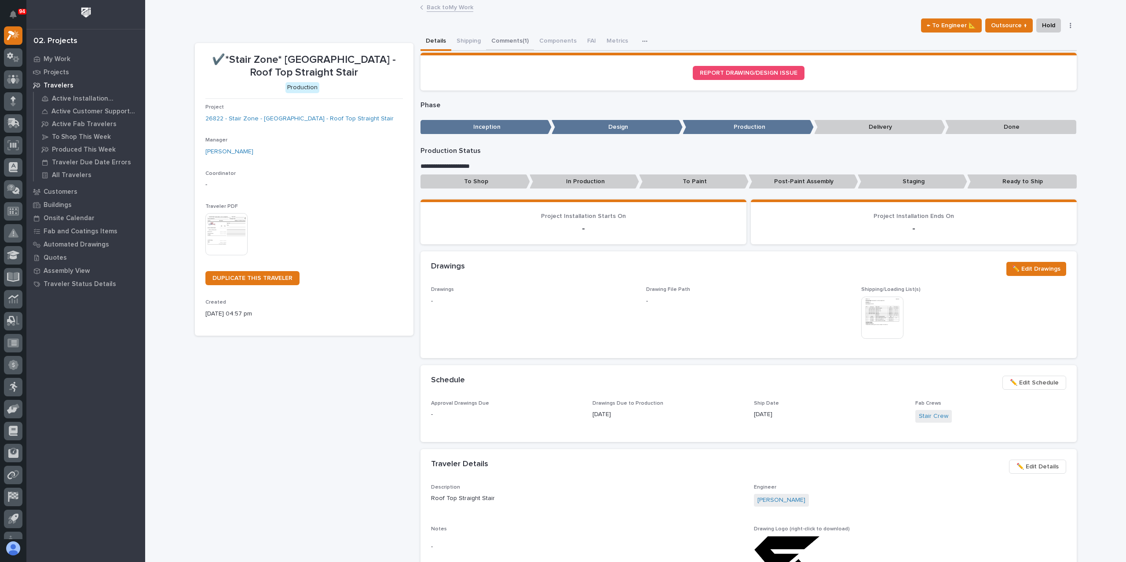
click at [516, 42] on button "Comments (1)" at bounding box center [510, 42] width 48 height 18
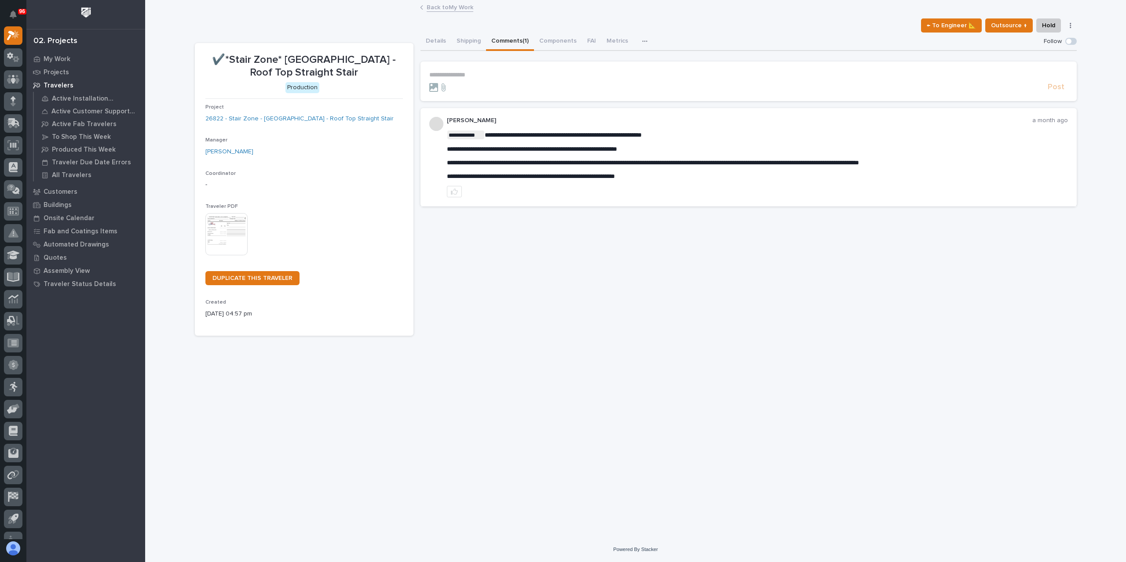
click at [446, 9] on link "Back to My Work" at bounding box center [449, 7] width 47 height 10
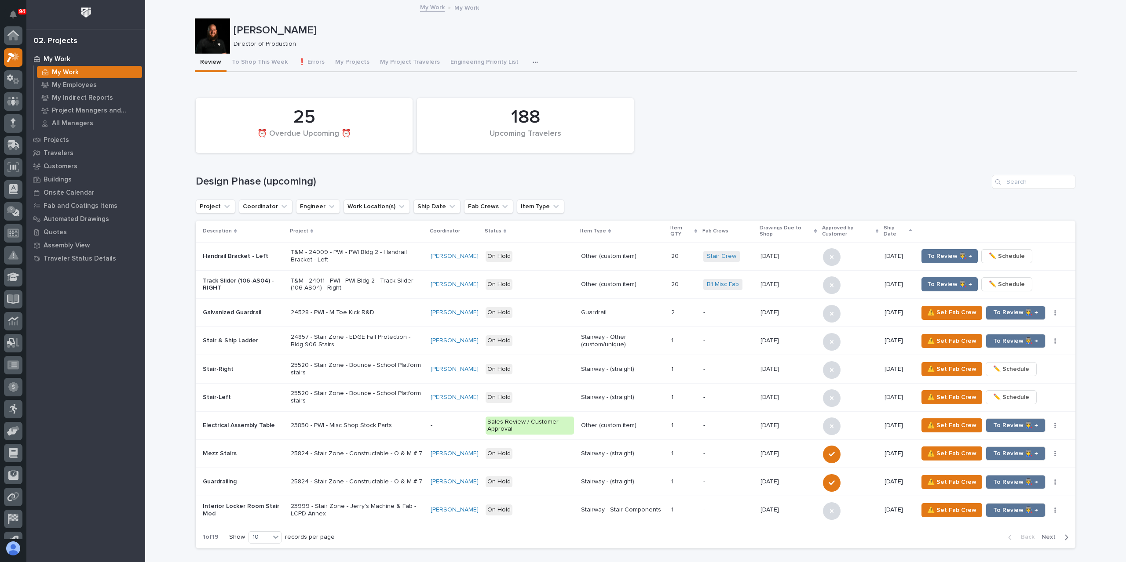
scroll to position [24, 0]
click at [13, 107] on div at bounding box center [13, 100] width 18 height 18
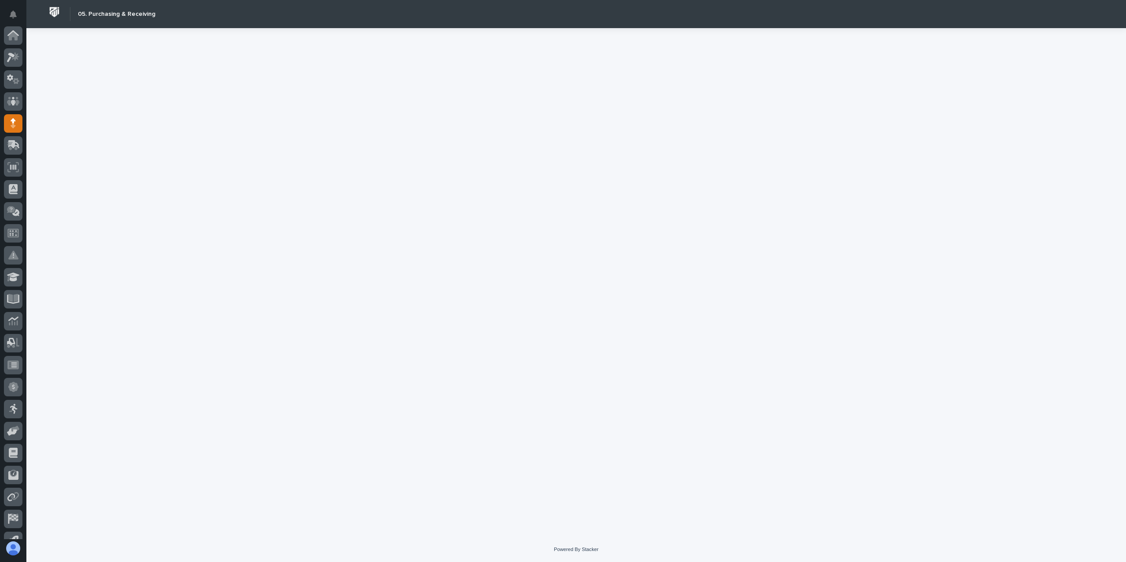
scroll to position [58, 0]
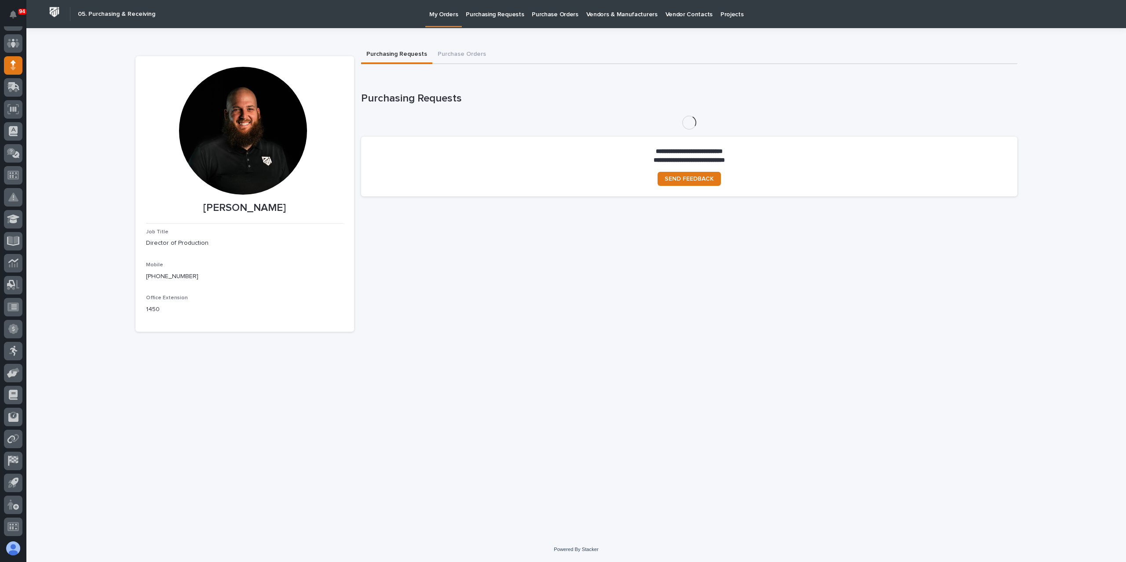
click at [497, 13] on p "Purchasing Requests" at bounding box center [495, 9] width 58 height 18
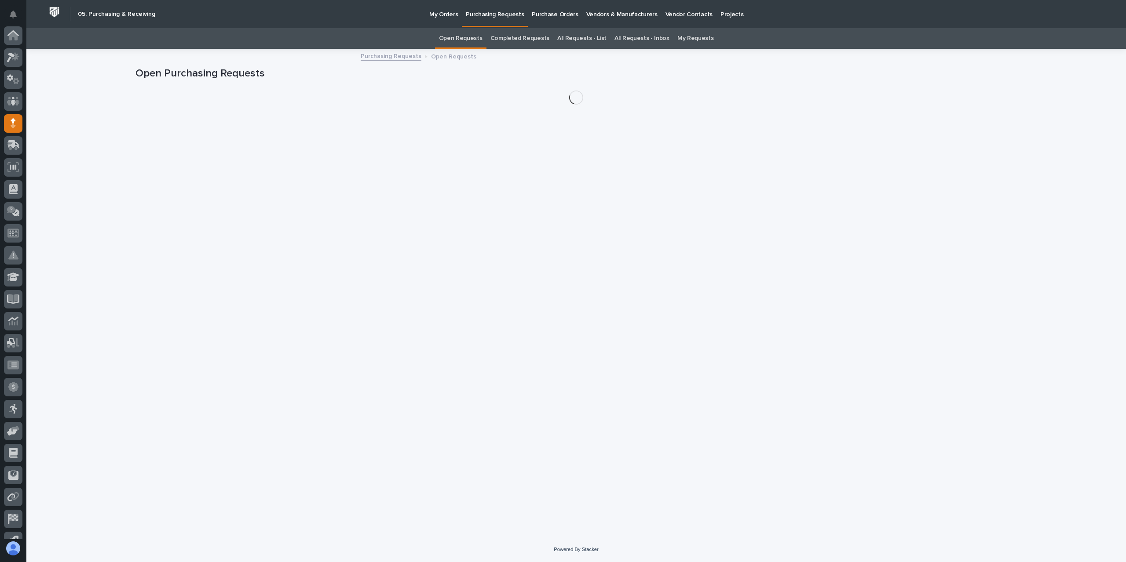
scroll to position [58, 0]
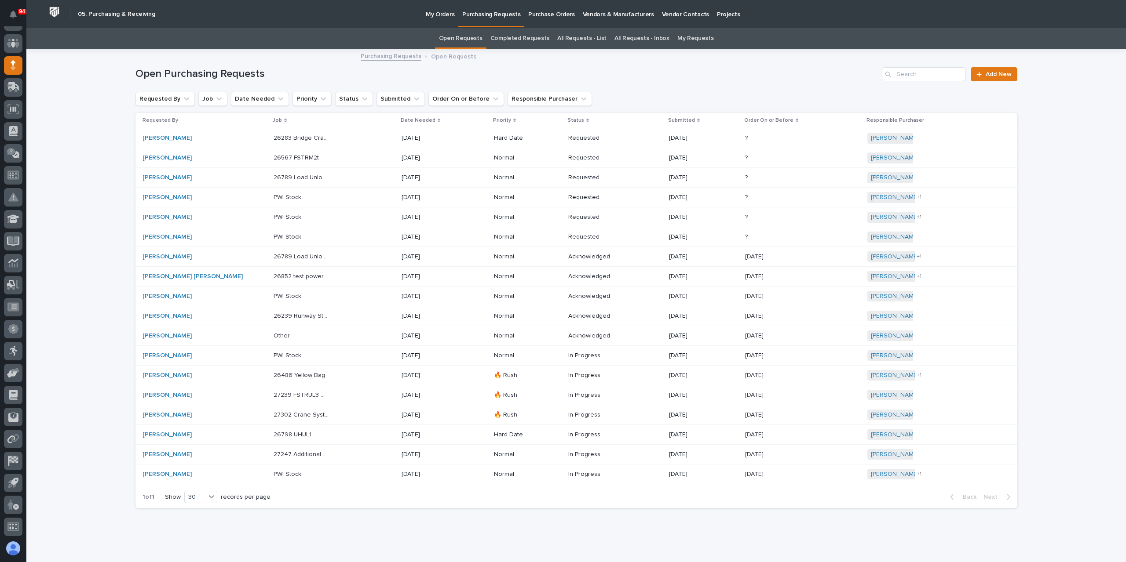
click at [565, 39] on link "All Requests - List" at bounding box center [581, 38] width 49 height 21
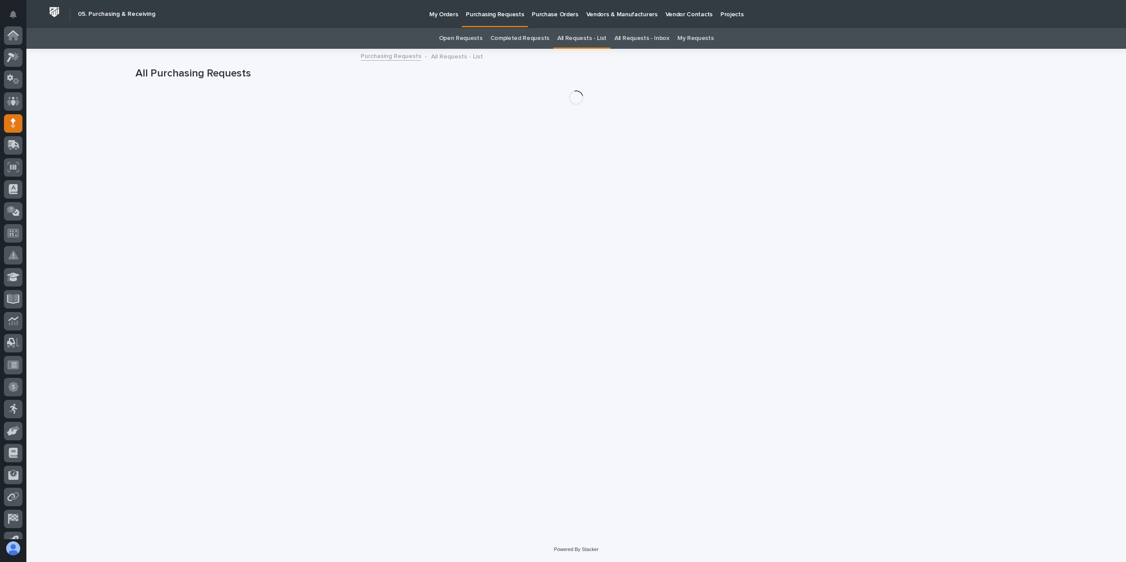
scroll to position [58, 0]
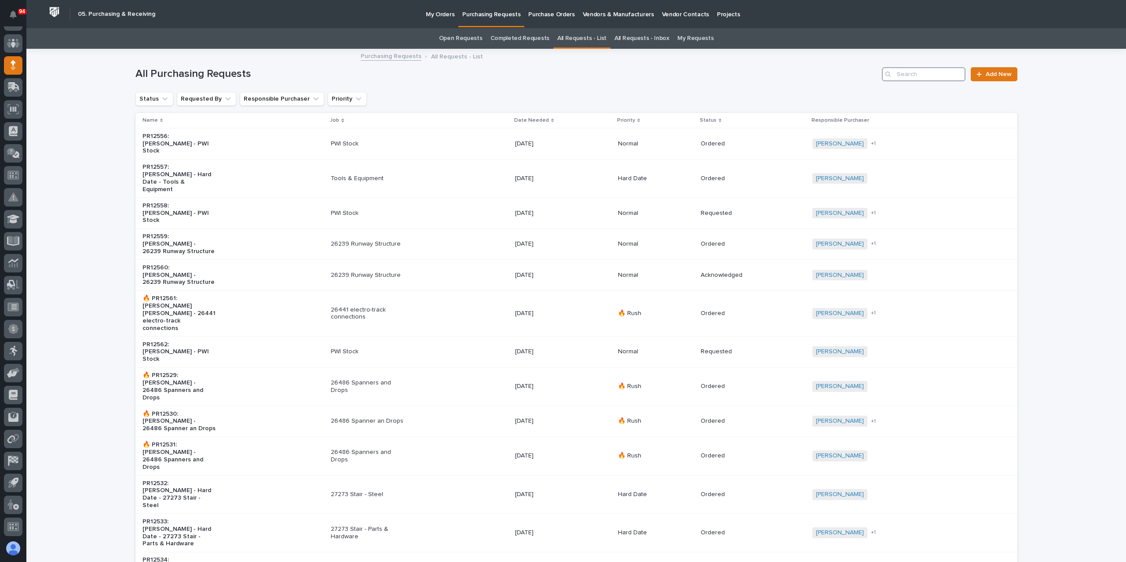
click at [910, 79] on input "Search" at bounding box center [924, 74] width 84 height 14
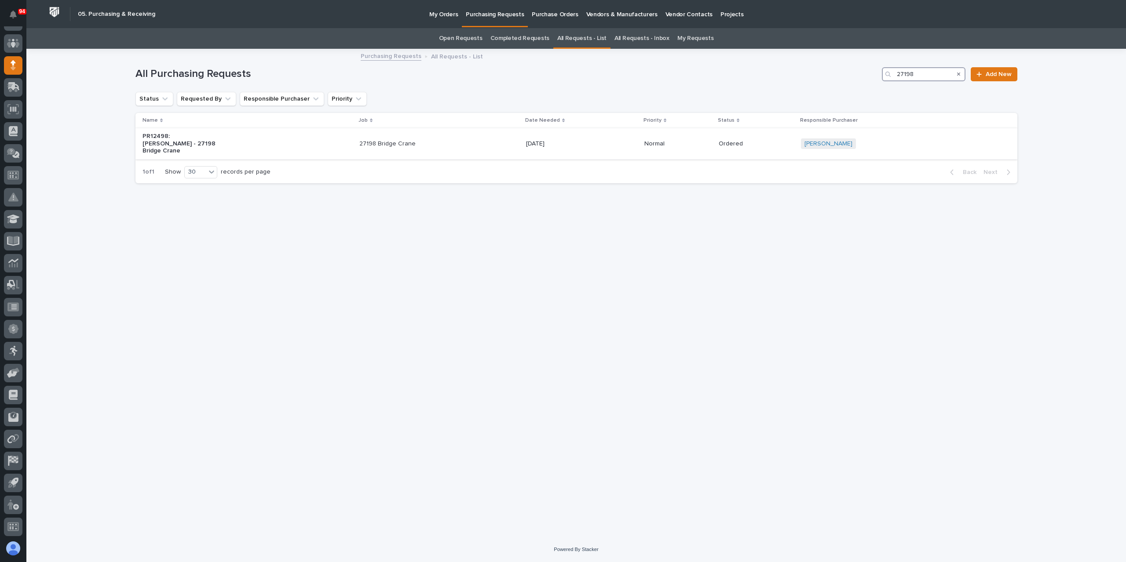
type input "27198"
click at [395, 140] on p "27198 Bridge Crane" at bounding box center [395, 143] width 73 height 7
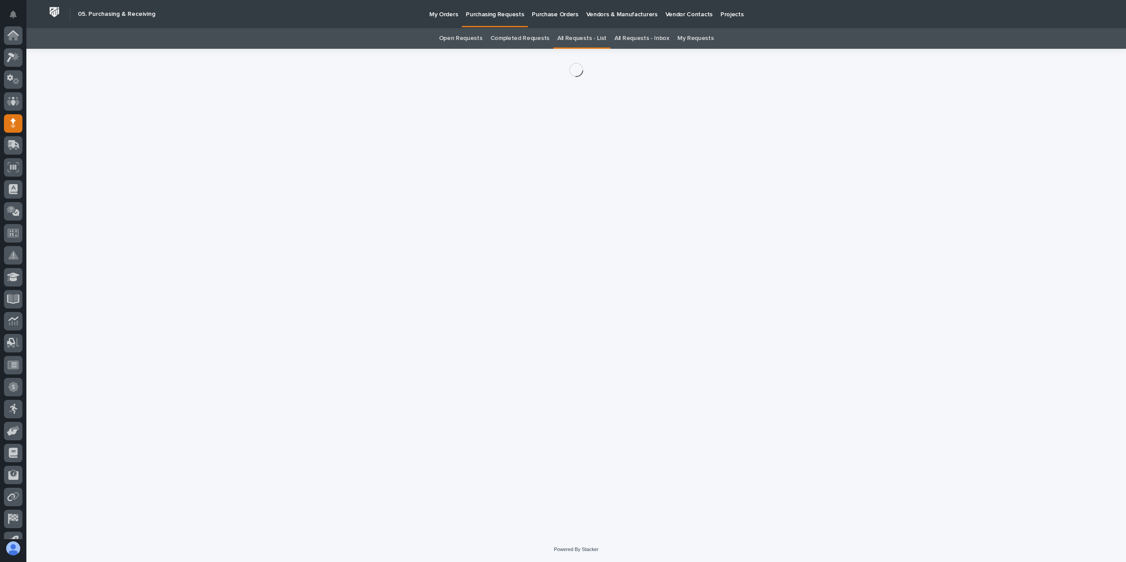
scroll to position [58, 0]
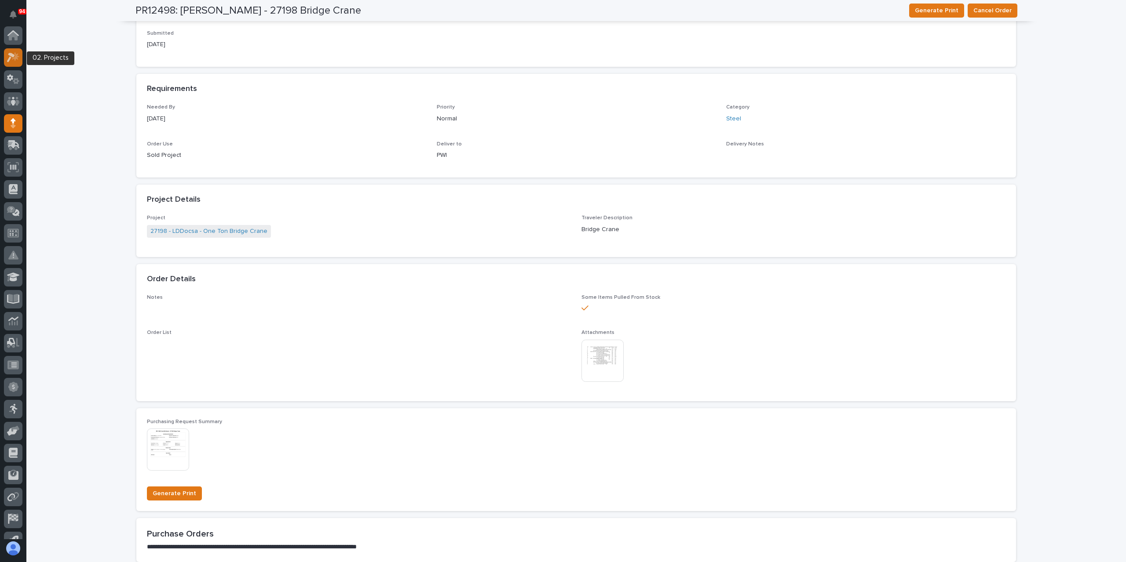
click at [16, 60] on icon at bounding box center [13, 57] width 13 height 10
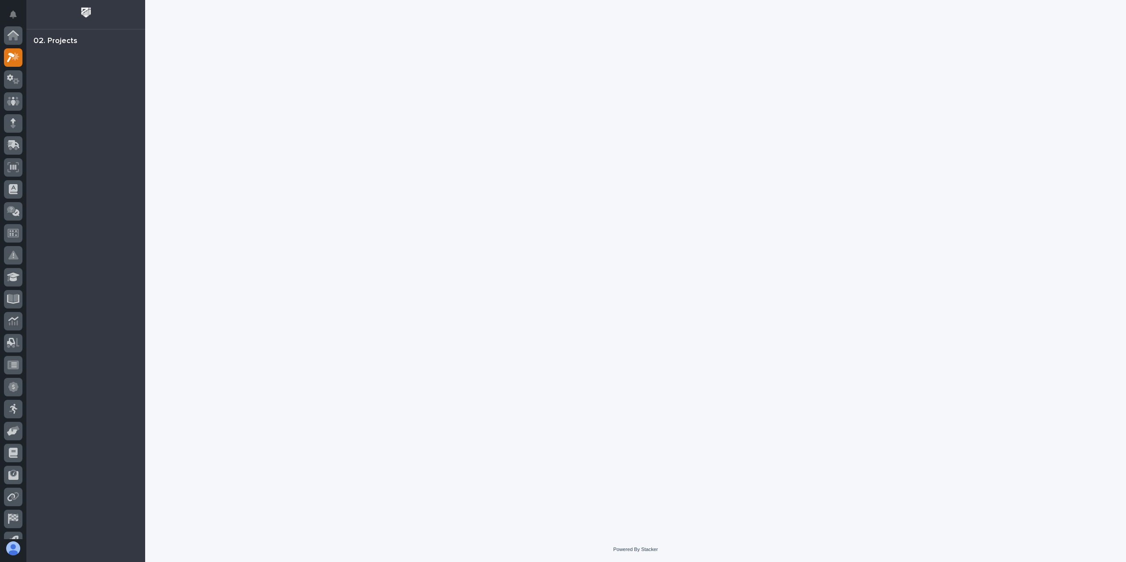
scroll to position [22, 0]
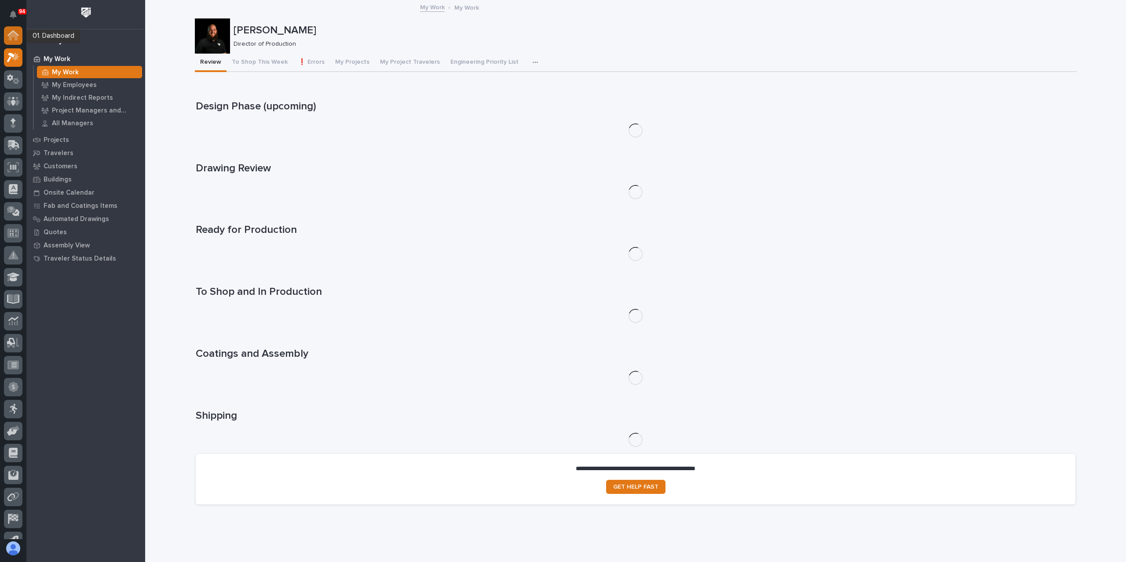
click at [8, 36] on icon at bounding box center [12, 35] width 11 height 10
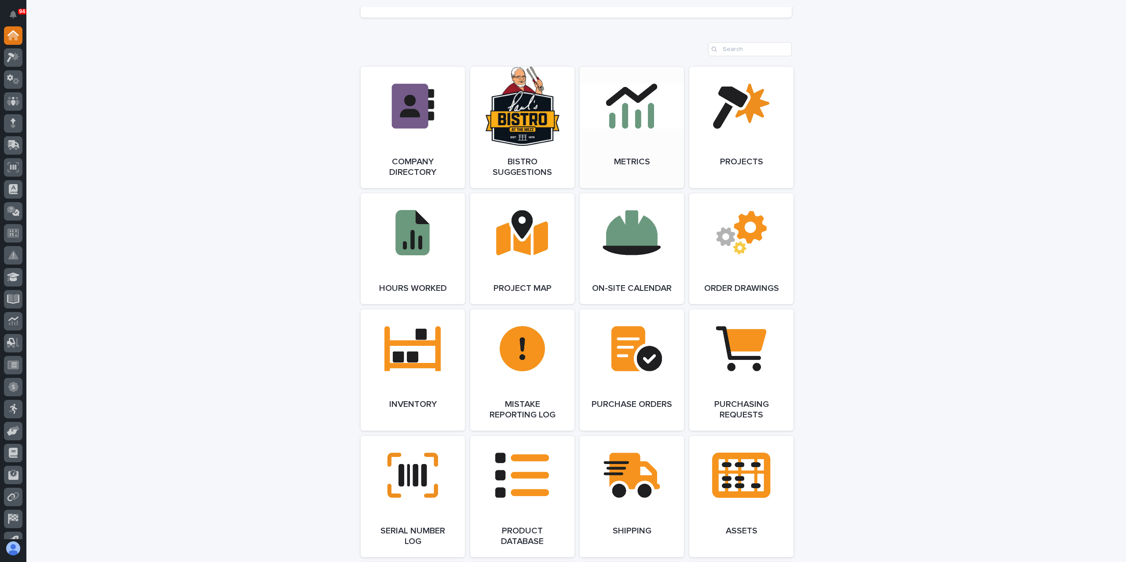
scroll to position [747, 0]
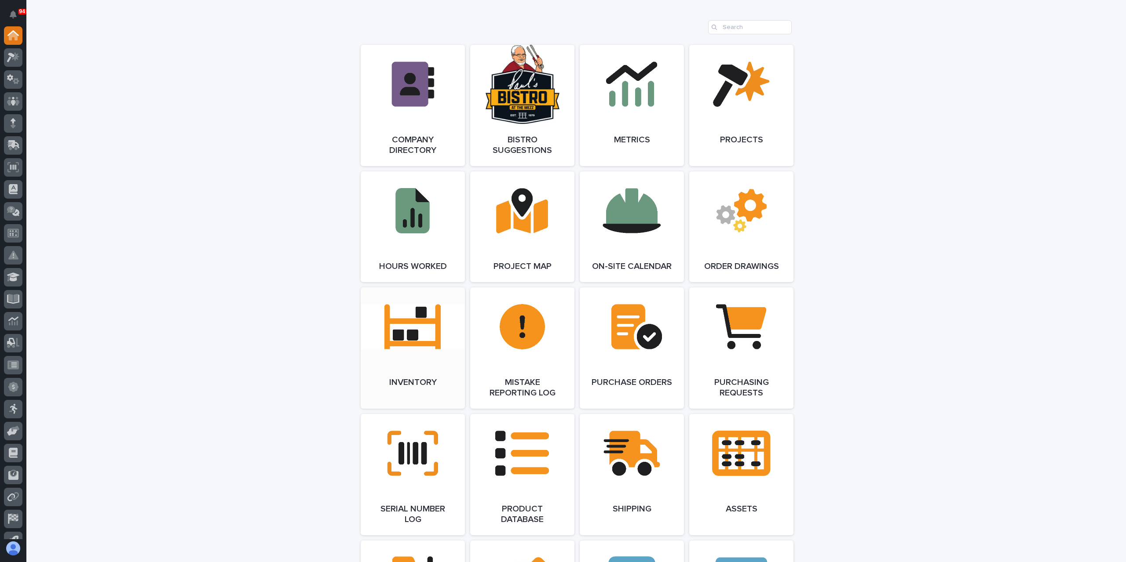
click at [421, 336] on link "Open Link" at bounding box center [413, 348] width 104 height 121
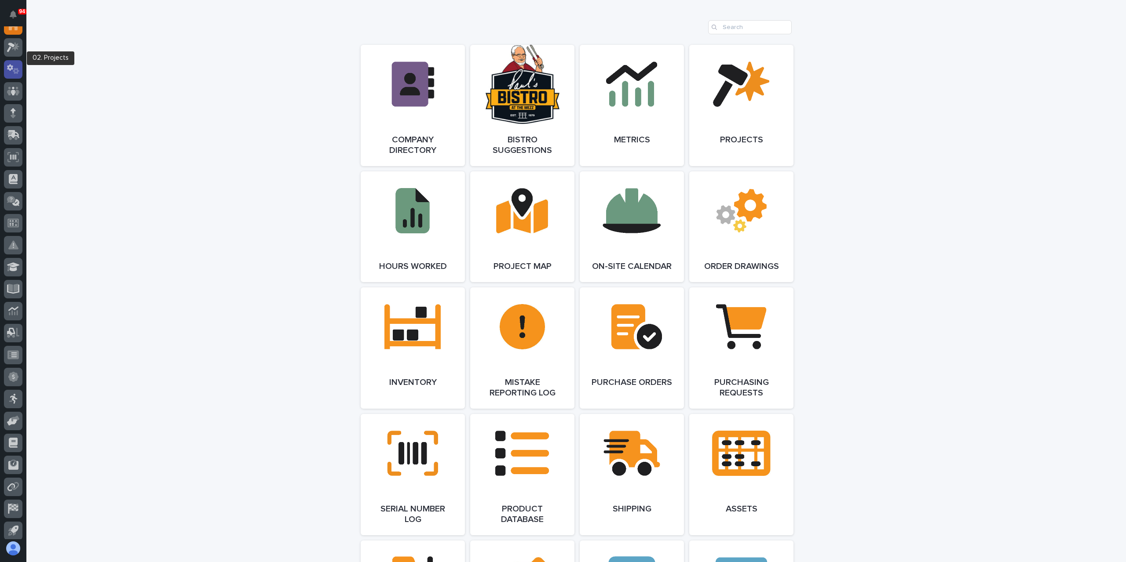
scroll to position [0, 0]
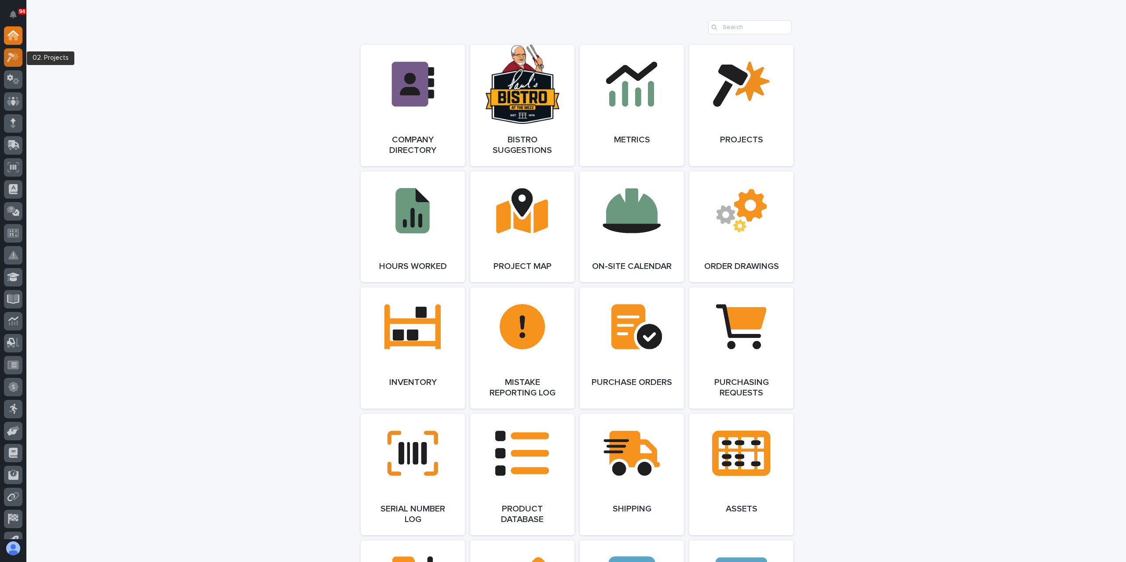
click at [11, 62] on div at bounding box center [13, 57] width 18 height 18
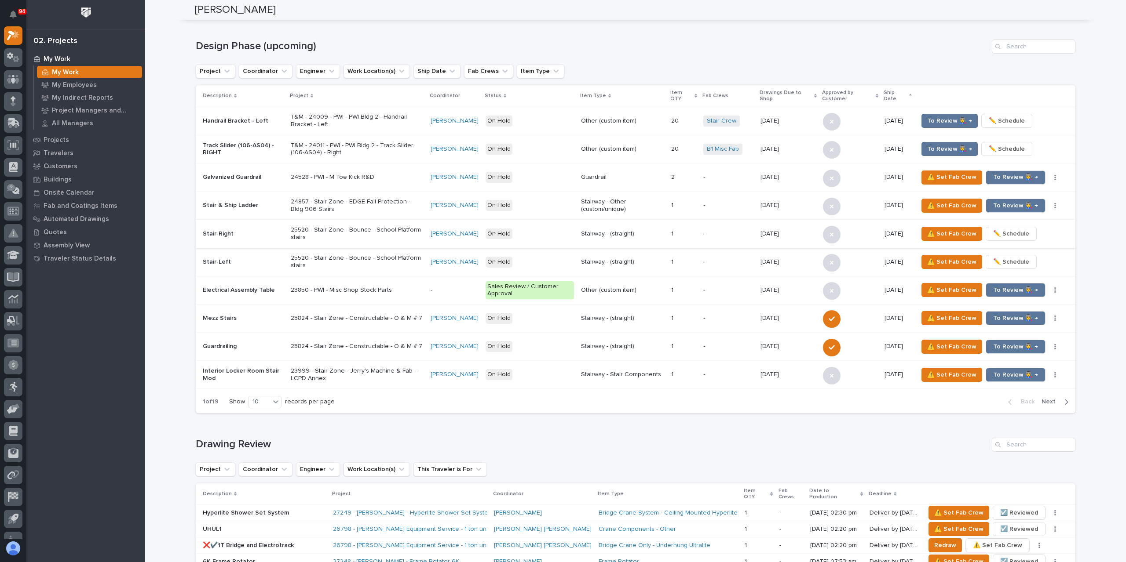
scroll to position [132, 0]
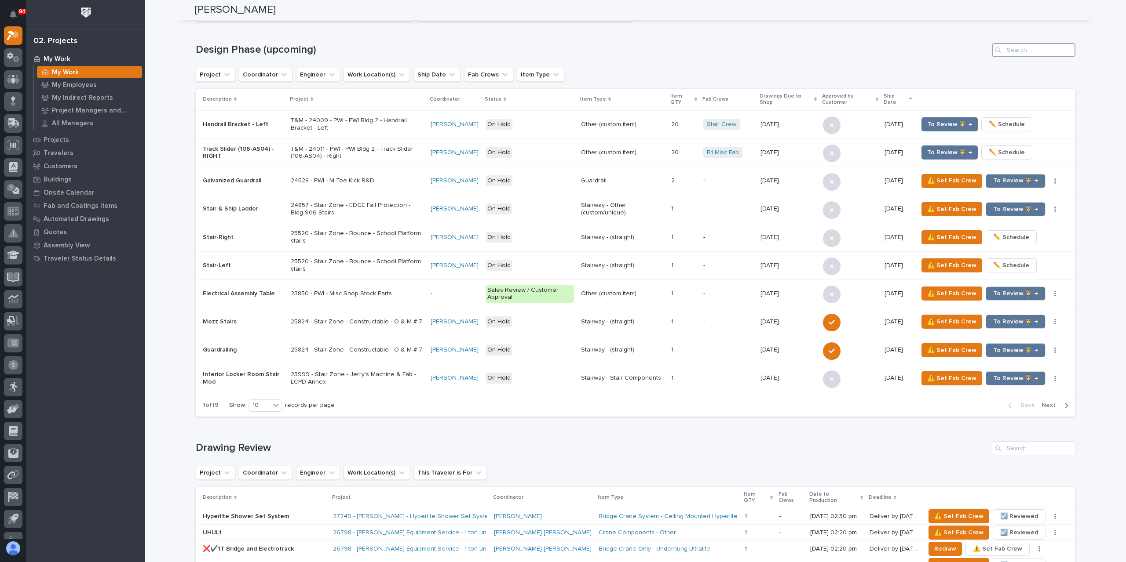
click at [1038, 51] on input "Search" at bounding box center [1033, 50] width 84 height 14
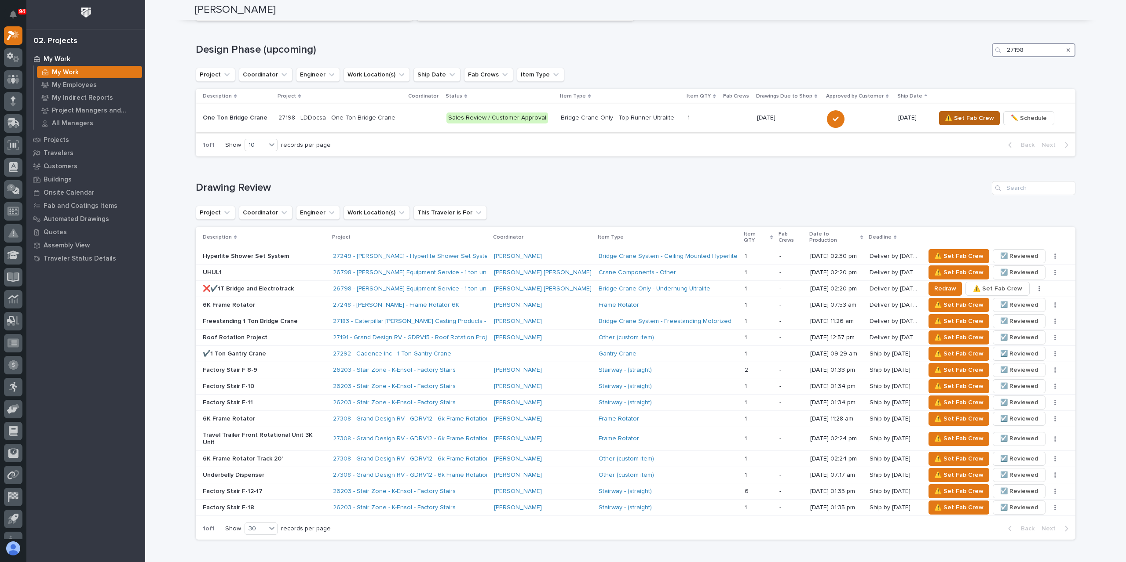
type input "27198"
click at [954, 122] on span "⚠️ Set Fab Crew" at bounding box center [968, 118] width 49 height 11
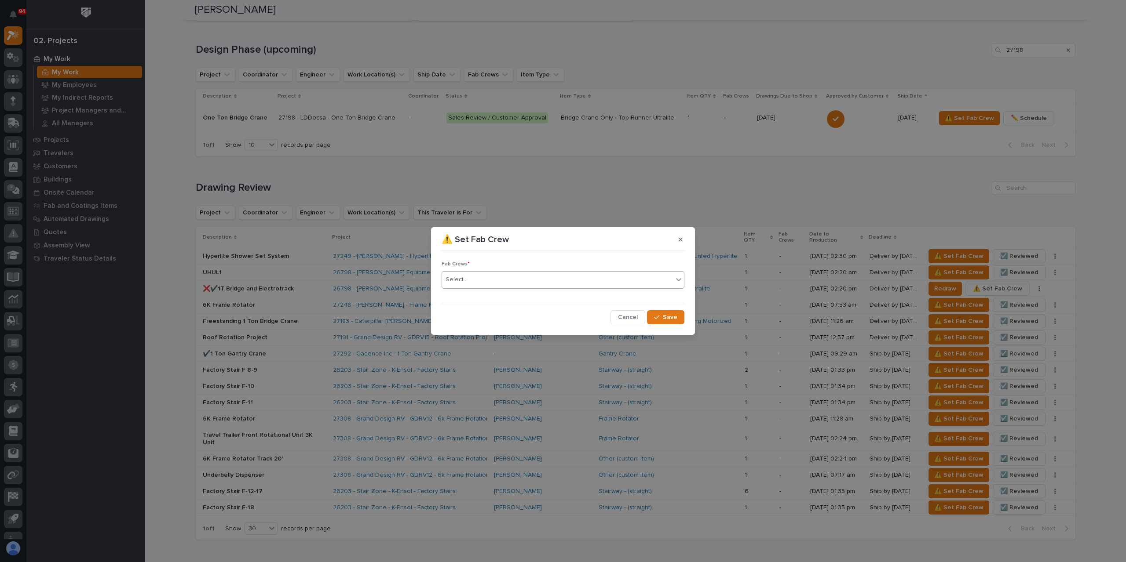
click at [483, 282] on div "Select..." at bounding box center [557, 280] width 231 height 15
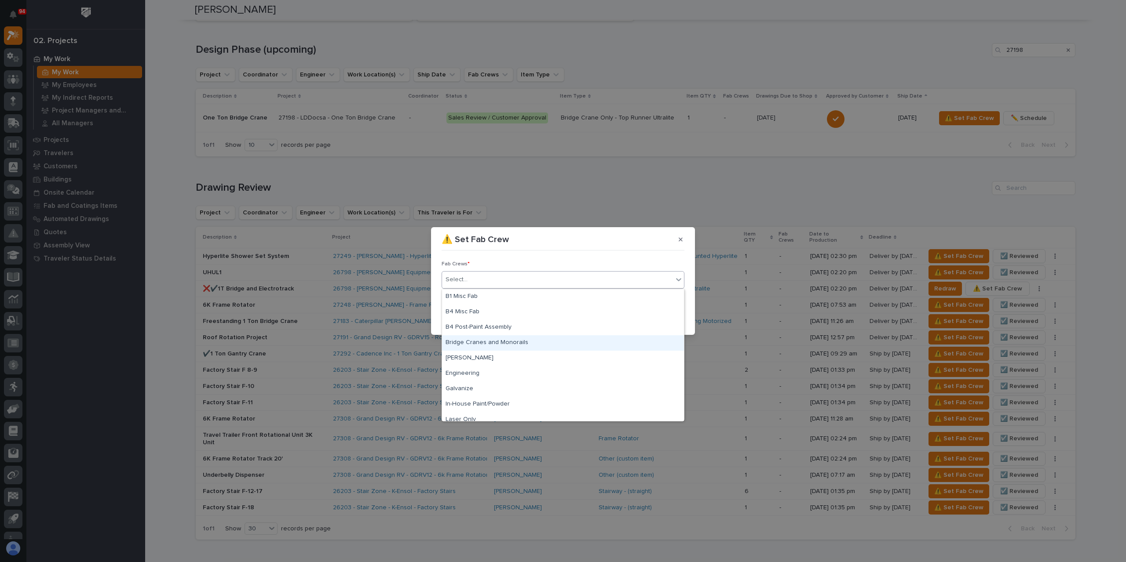
click at [470, 336] on div "Bridge Cranes and Monorails" at bounding box center [563, 342] width 242 height 15
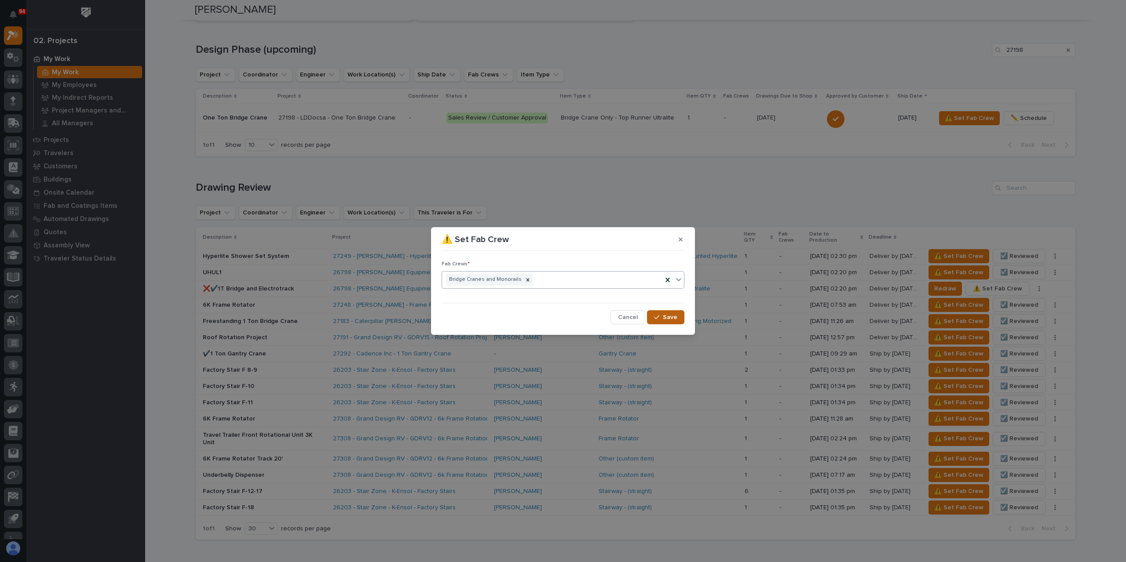
click at [661, 312] on button "Save" at bounding box center [665, 317] width 37 height 14
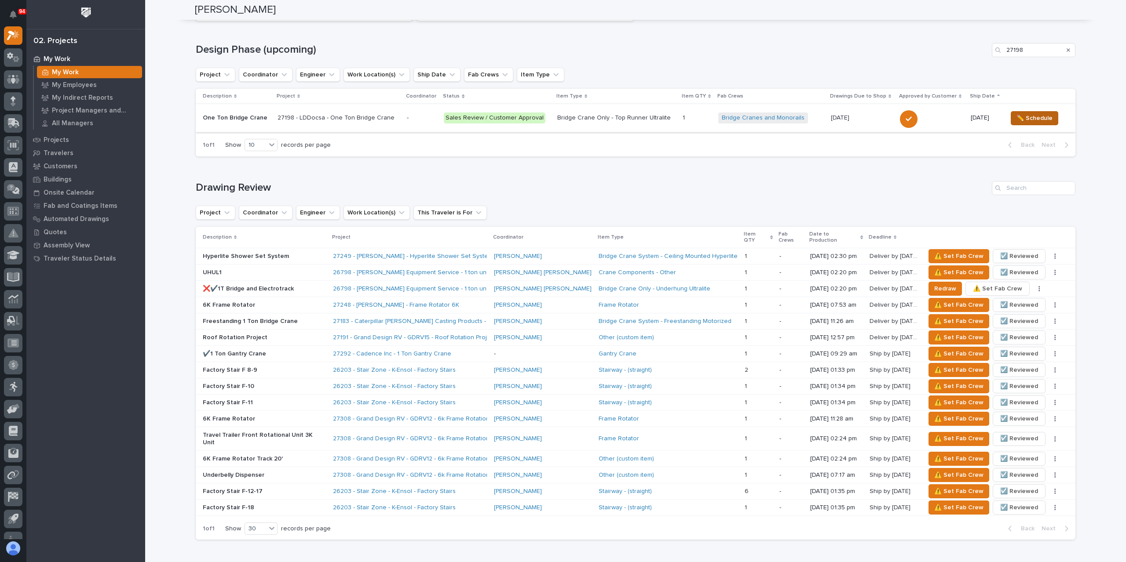
click at [1021, 114] on span "✏️ Schedule" at bounding box center [1034, 118] width 36 height 11
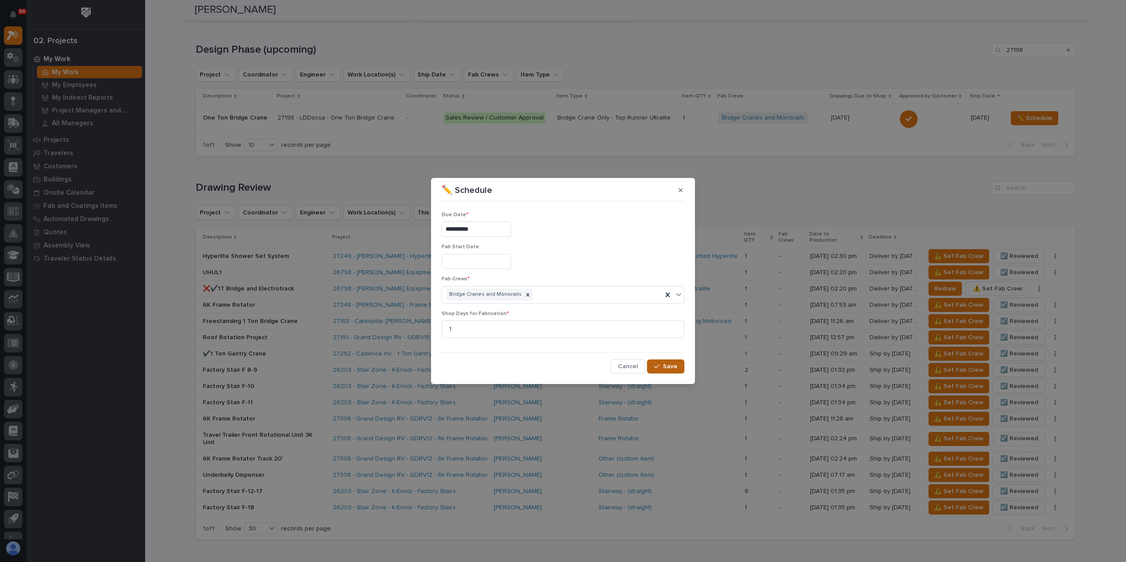
click at [667, 367] on span "Save" at bounding box center [670, 367] width 15 height 8
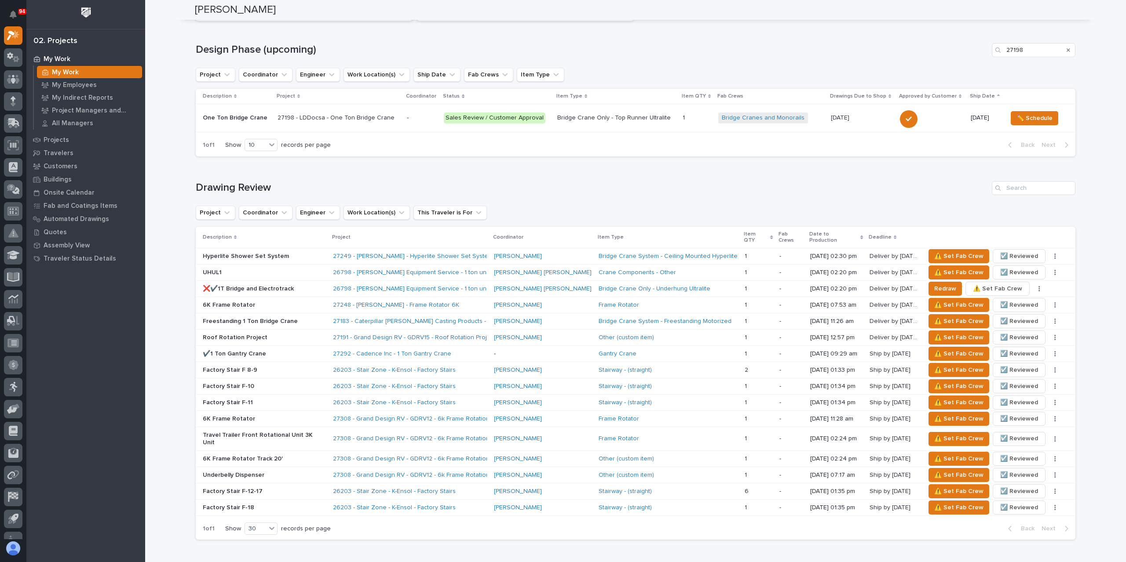
click at [250, 124] on div "One Ton Bridge Crane" at bounding box center [237, 118] width 68 height 15
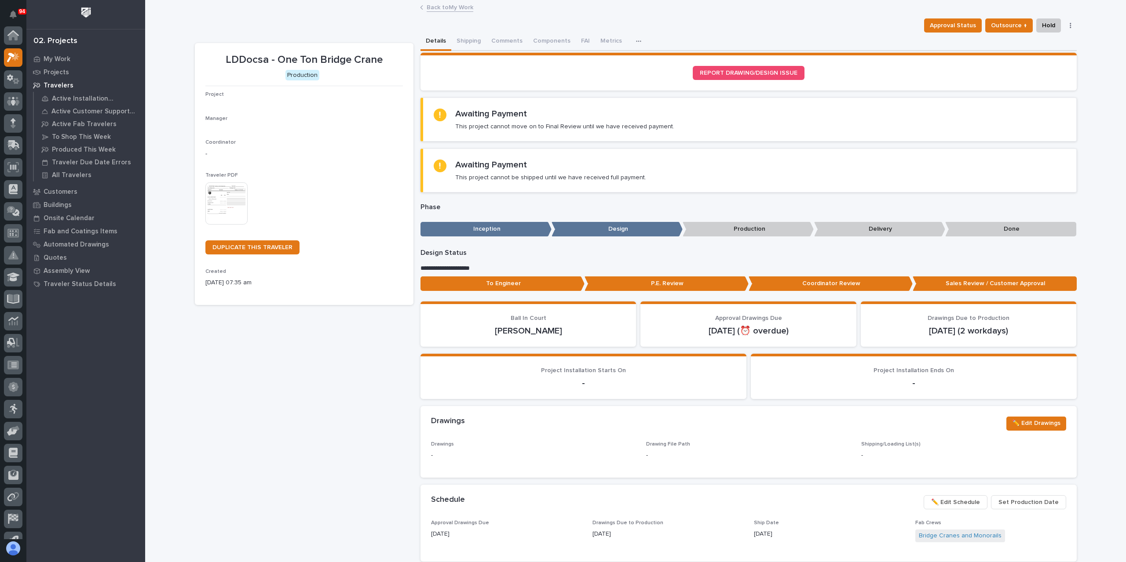
scroll to position [22, 0]
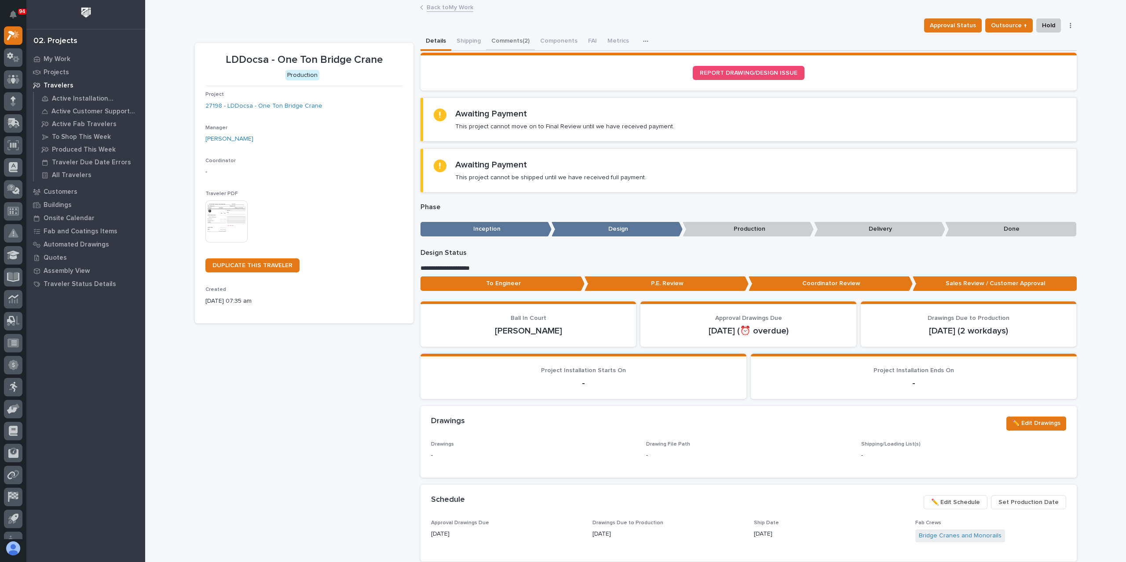
click at [501, 36] on button "Comments (2)" at bounding box center [510, 42] width 49 height 18
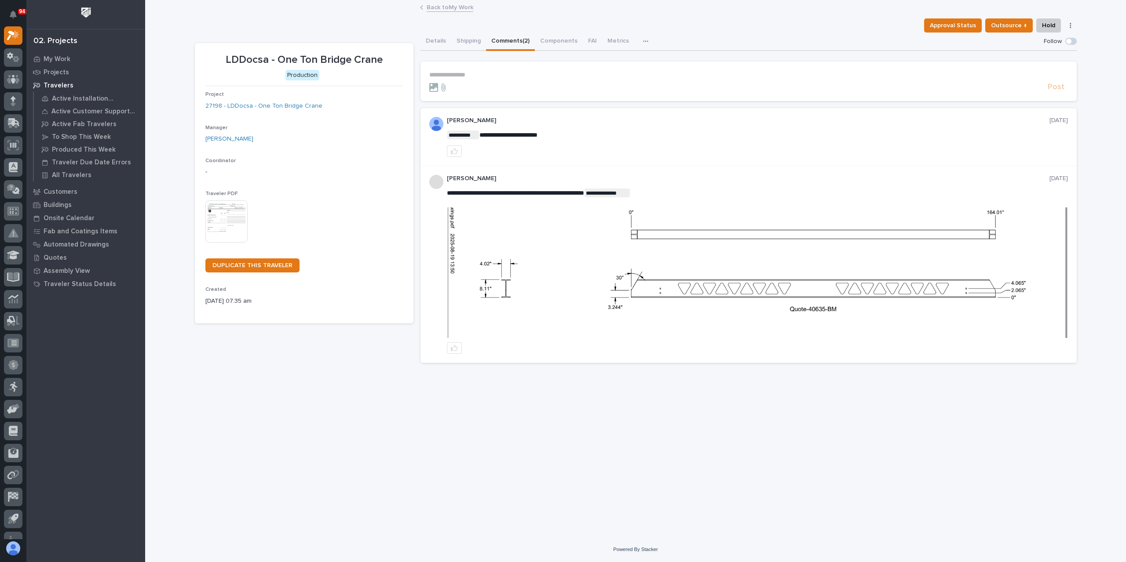
click at [500, 71] on p "**********" at bounding box center [748, 74] width 638 height 7
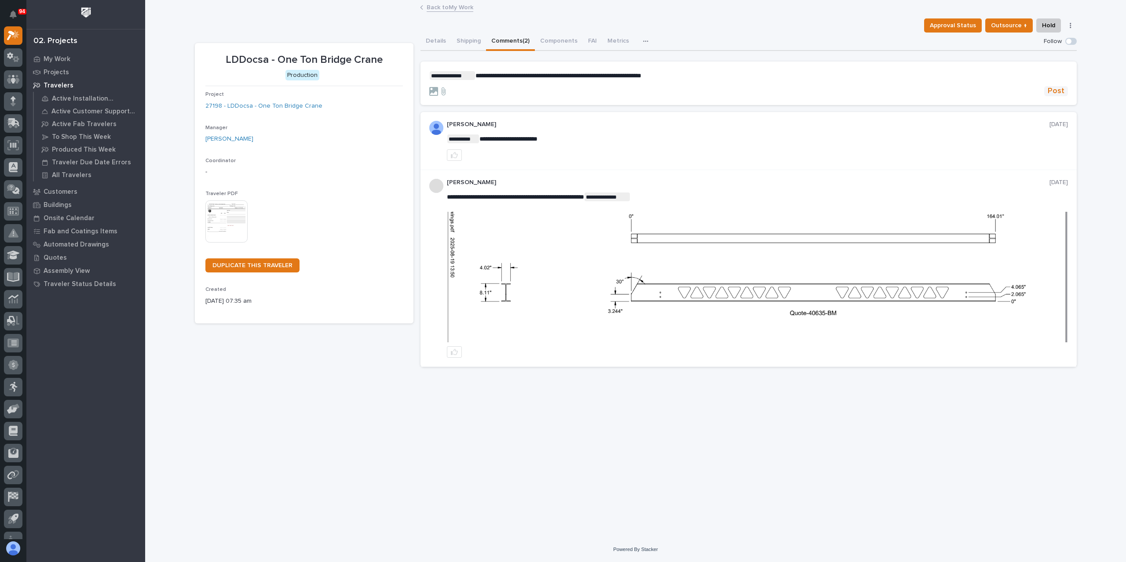
click at [1055, 94] on span "Post" at bounding box center [1055, 91] width 17 height 10
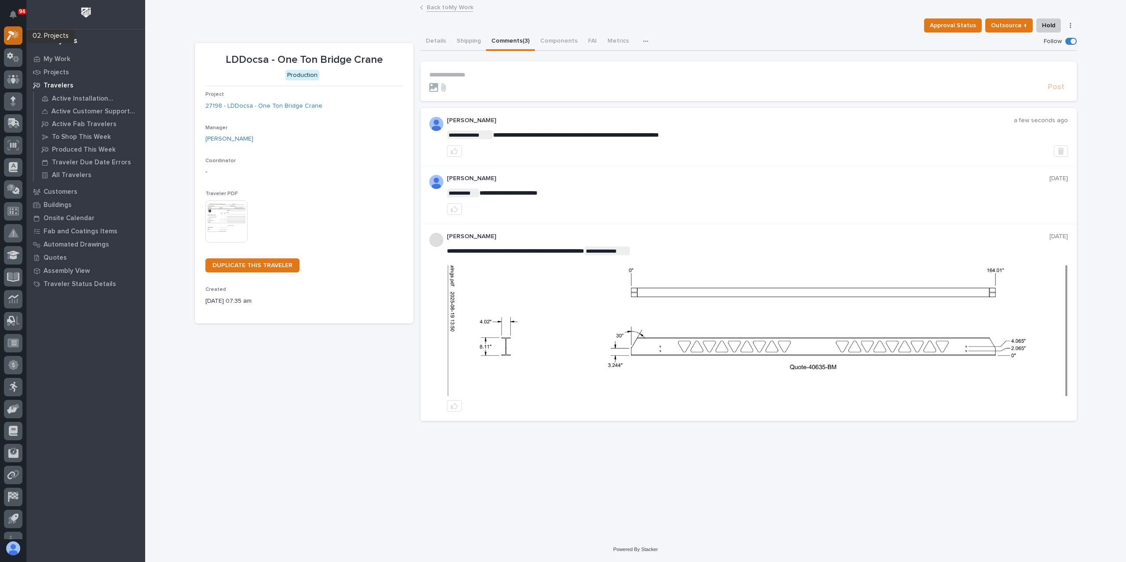
click at [17, 41] on div at bounding box center [13, 35] width 18 height 18
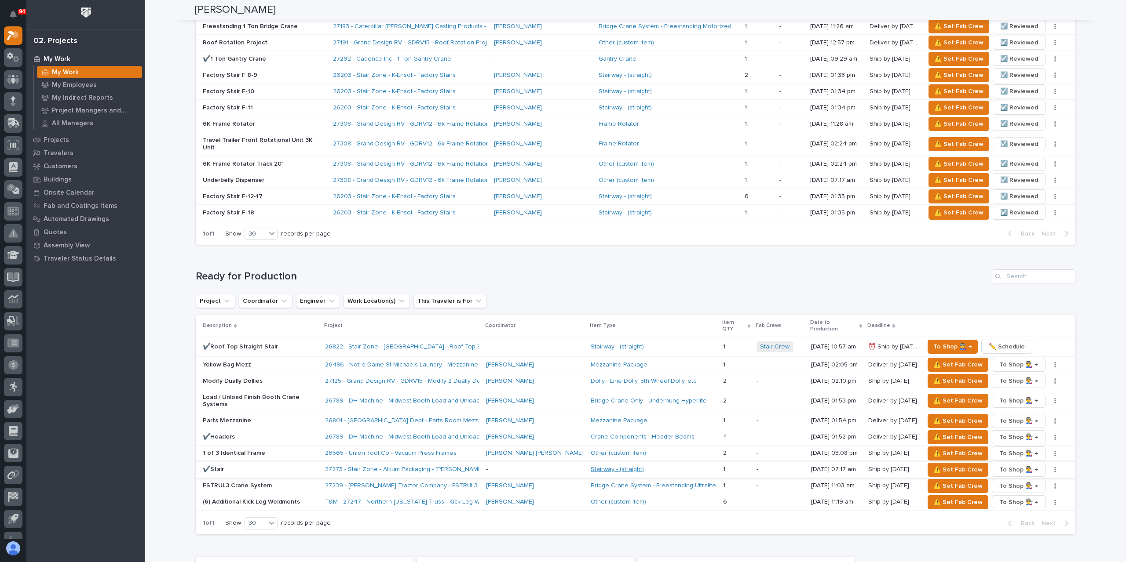
scroll to position [835, 0]
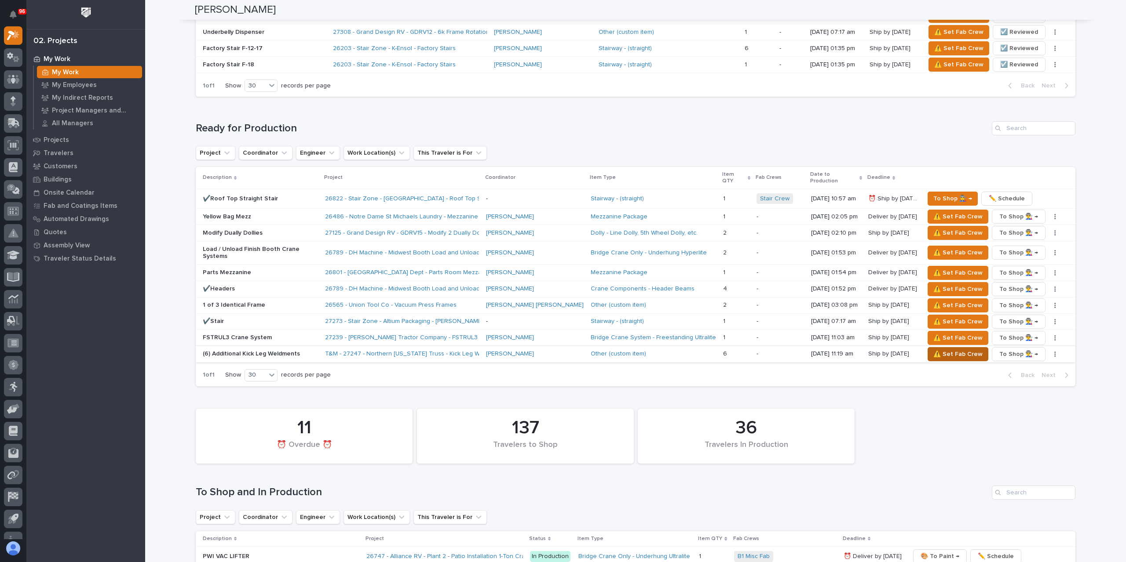
click at [933, 349] on span "⚠️ Set Fab Crew" at bounding box center [957, 354] width 49 height 11
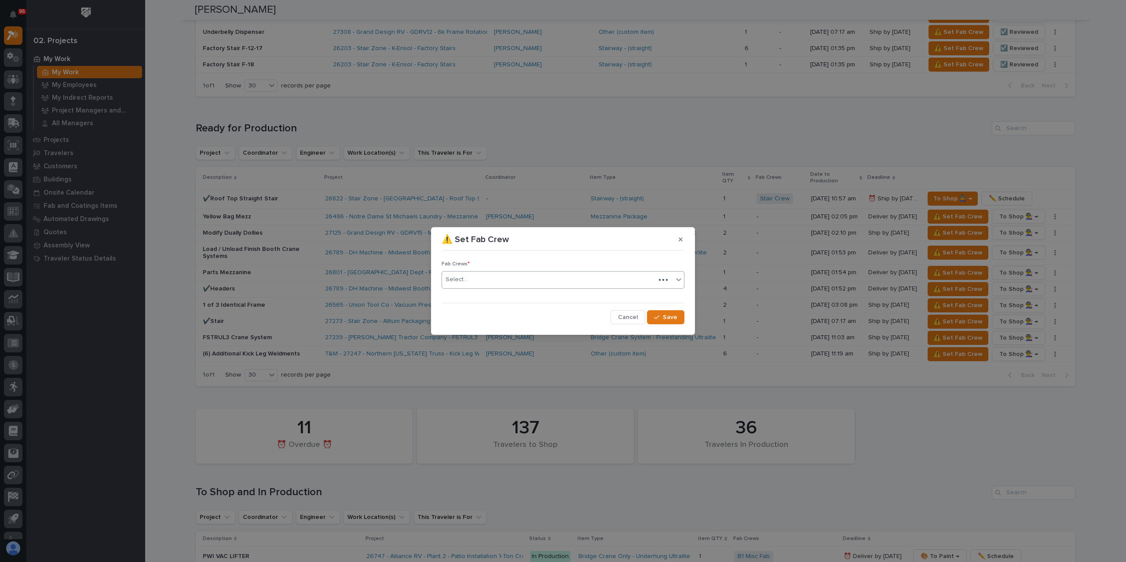
click at [470, 283] on div "Select..." at bounding box center [548, 280] width 213 height 15
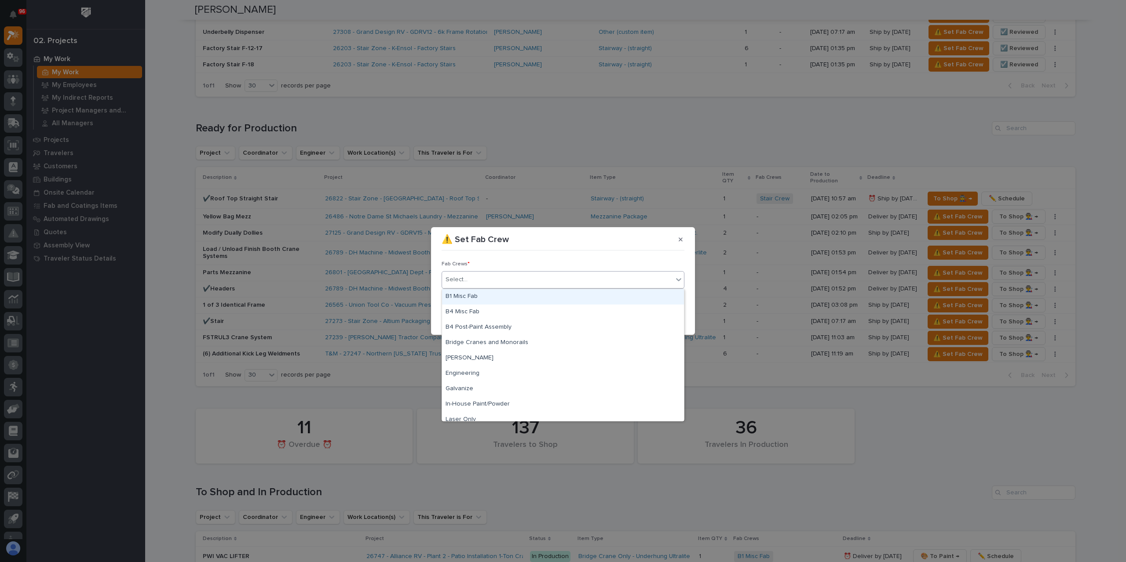
click at [469, 298] on div "B1 Misc Fab" at bounding box center [563, 296] width 242 height 15
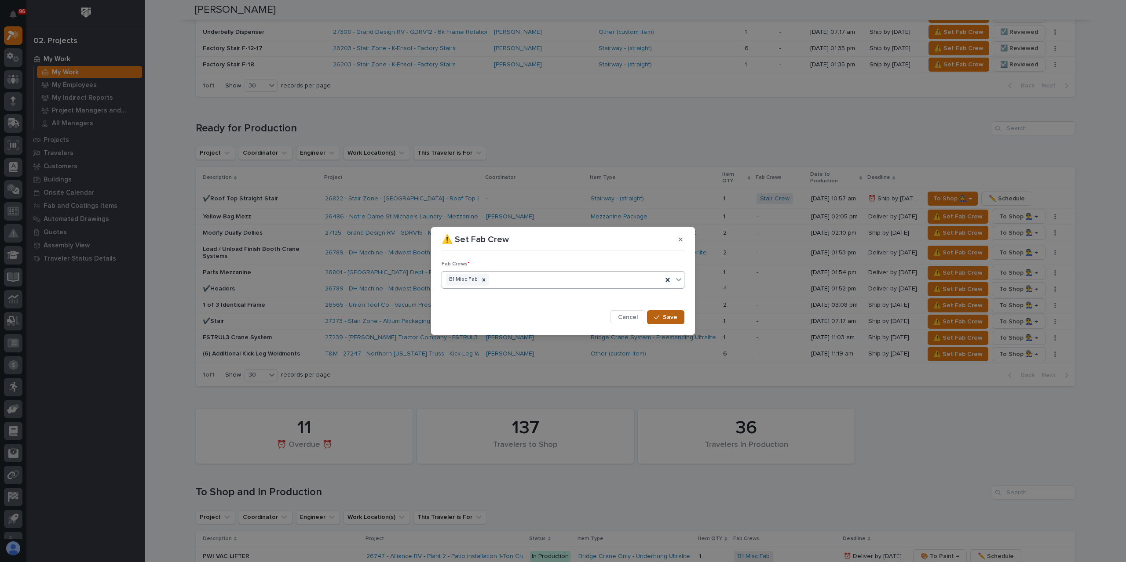
click at [659, 315] on icon "button" at bounding box center [656, 317] width 5 height 6
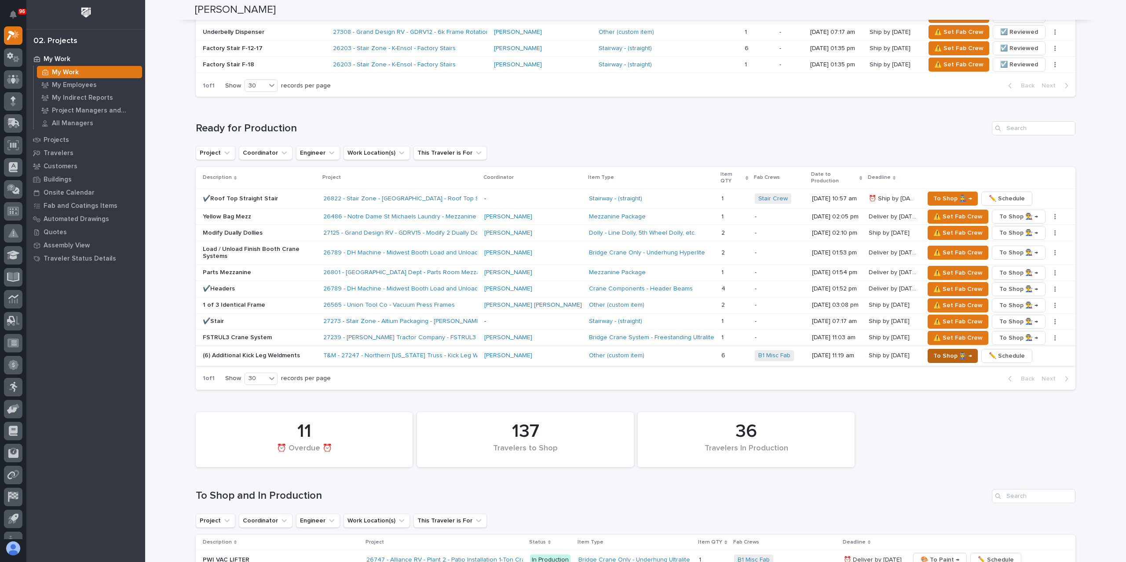
click at [947, 351] on span "To Shop 👨‍🏭 →" at bounding box center [952, 356] width 39 height 11
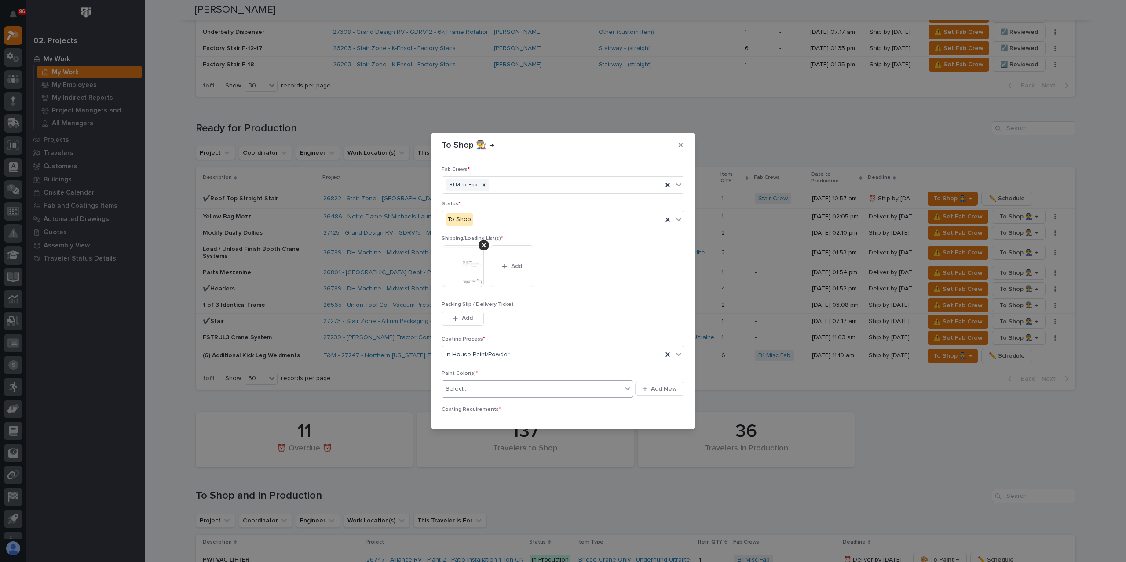
click at [476, 395] on div "Select..." at bounding box center [532, 389] width 180 height 15
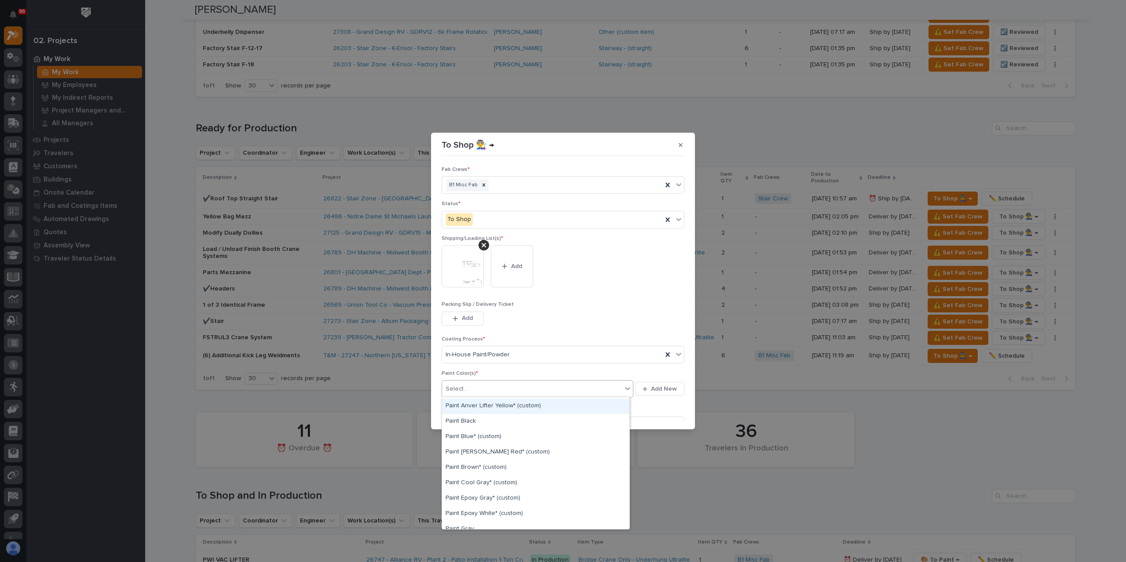
scroll to position [220, 0]
click at [469, 488] on div "Paint Yellow" at bounding box center [535, 492] width 187 height 15
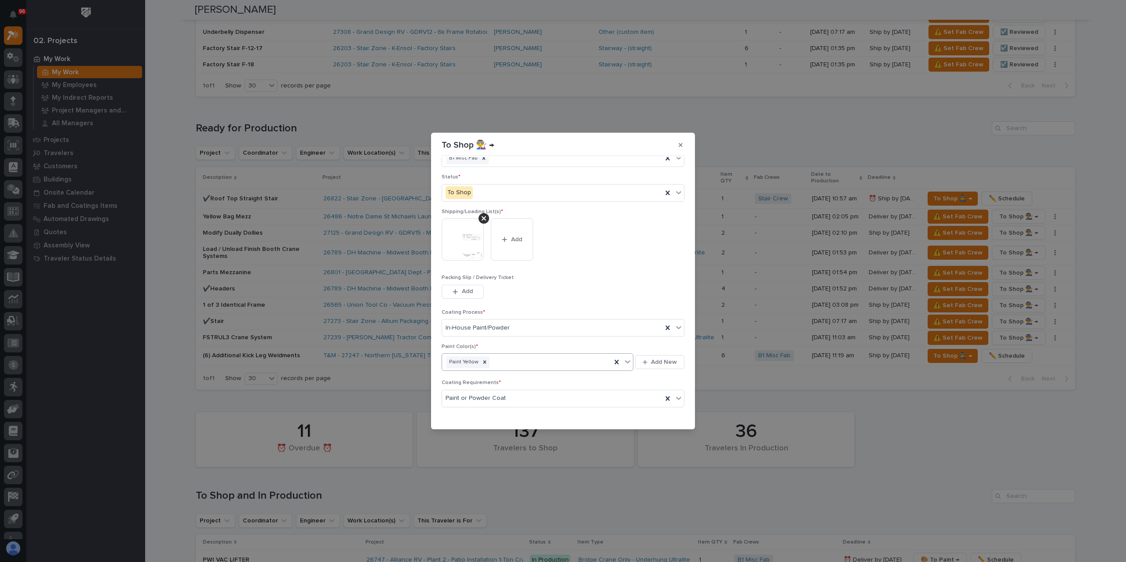
scroll to position [47, 0]
click at [665, 412] on span "Save" at bounding box center [670, 416] width 15 height 8
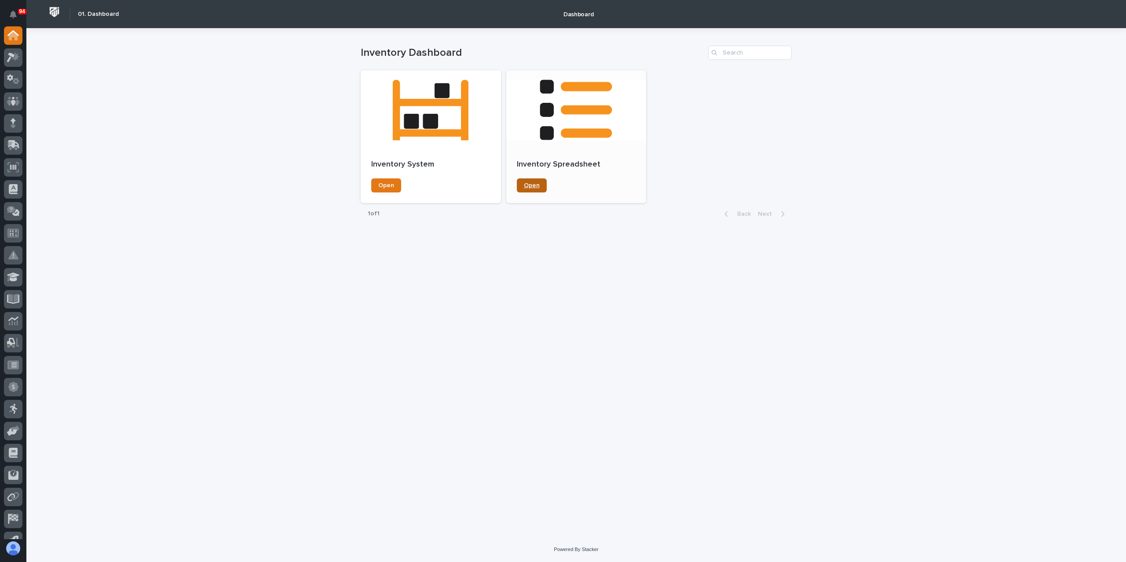
click at [522, 190] on link "Open" at bounding box center [532, 186] width 30 height 14
